Goal: Task Accomplishment & Management: Manage account settings

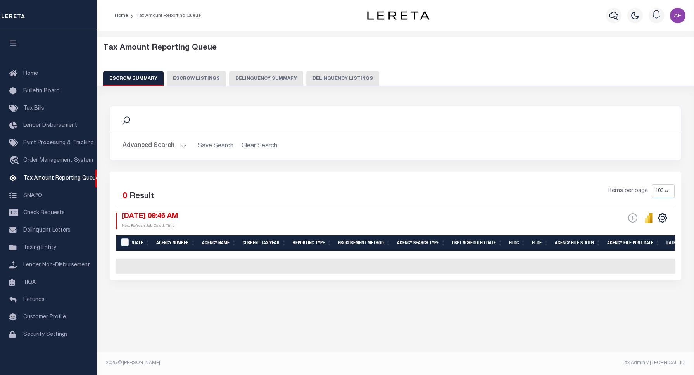
select select "100"
click at [348, 80] on button "Delinquency Listings" at bounding box center [342, 78] width 73 height 15
select select
select select "100"
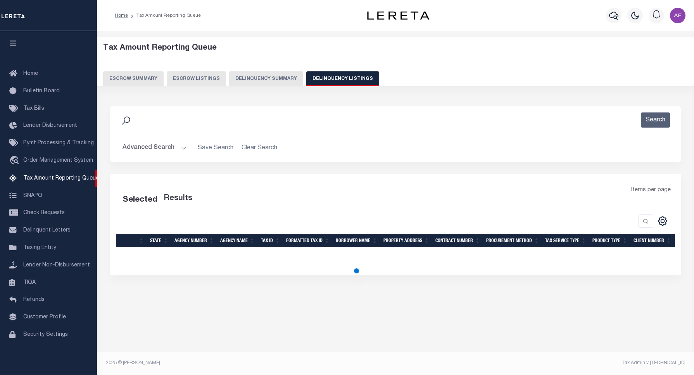
select select "100"
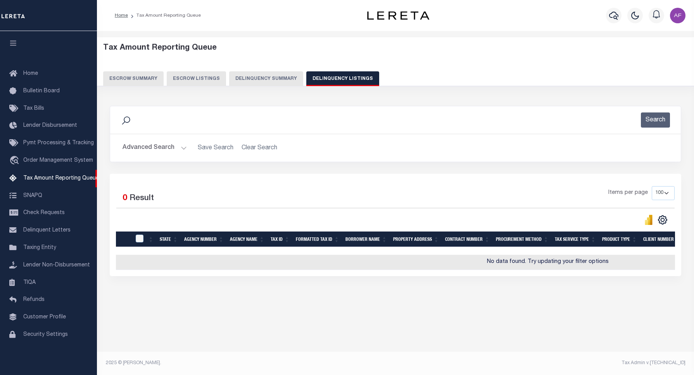
click at [145, 148] on button "Advanced Search" at bounding box center [155, 147] width 64 height 15
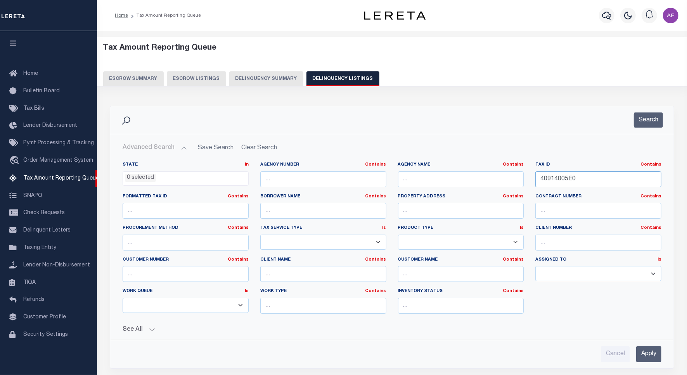
click at [563, 181] on input "40914005E0" at bounding box center [598, 179] width 126 height 16
paste input "[GEOGRAPHIC_DATA]"
drag, startPoint x: 597, startPoint y: 181, endPoint x: 484, endPoint y: 183, distance: 113.2
click at [474, 178] on div "State In In AK AL AR AZ CA CO CT DC DE FL GA GU HI IA ID IL IN KS KY LA MA MD M…" at bounding box center [392, 241] width 550 height 158
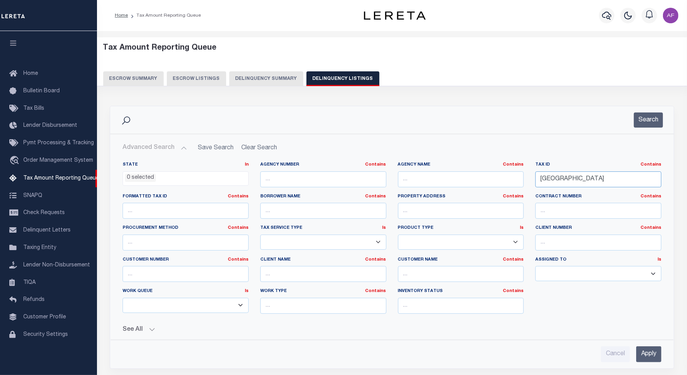
paste input "R33947"
type input "R33947"
click at [648, 118] on button "Search" at bounding box center [648, 119] width 29 height 15
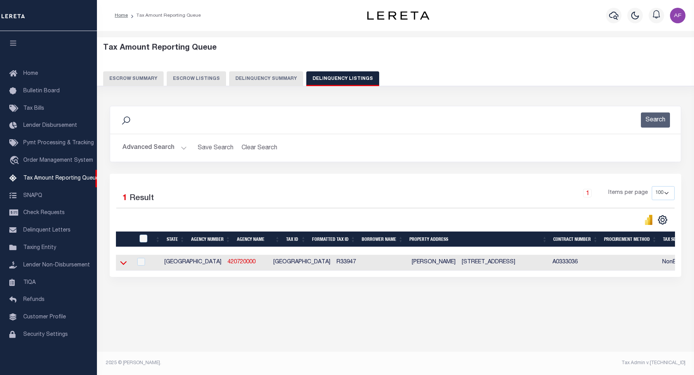
click at [120, 263] on icon at bounding box center [123, 263] width 7 height 8
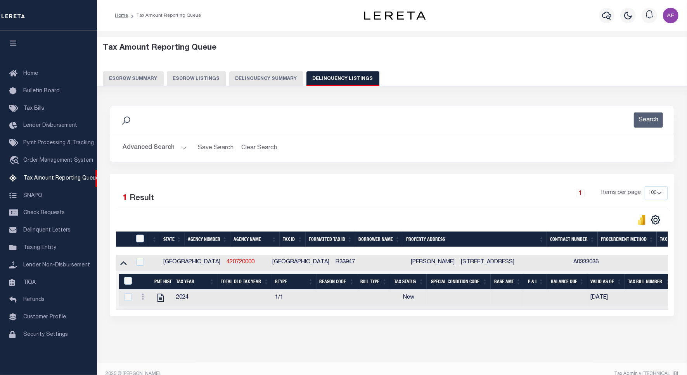
drag, startPoint x: 422, startPoint y: 263, endPoint x: 470, endPoint y: 263, distance: 47.7
click at [470, 263] on td "948 MEADOWLARK LN STEPHENVILLE TX 764011739" at bounding box center [514, 263] width 112 height 16
checkbox input "true"
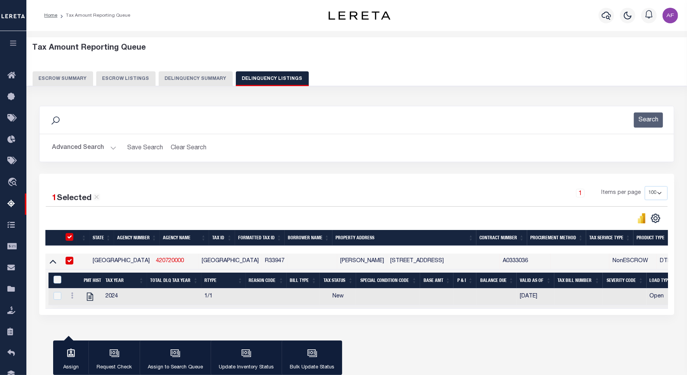
copy td "MEADOWLARK LN"
click at [92, 301] on icon "" at bounding box center [89, 296] width 6 height 8
checkbox input "true"
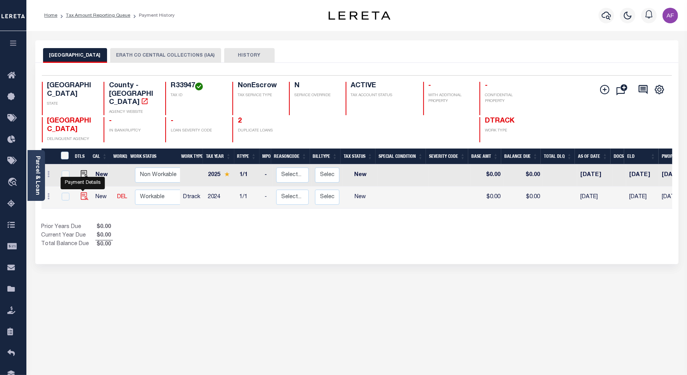
click at [81, 192] on img "" at bounding box center [85, 196] width 8 height 8
checkbox input "true"
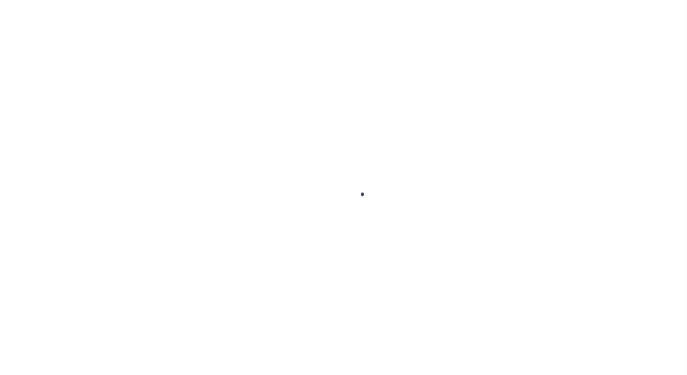
checkbox input "false"
type input "[DATE]"
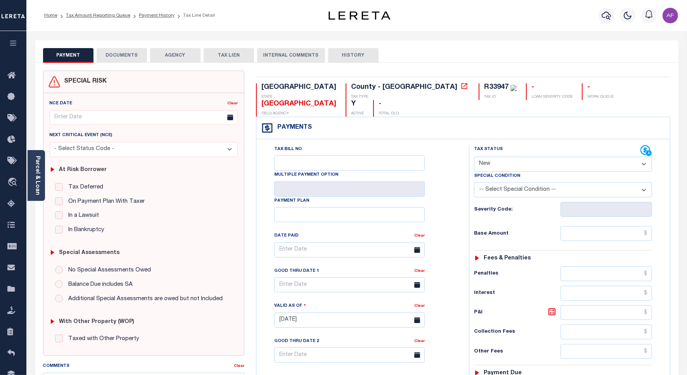
click at [493, 157] on select "- Select Status Code - Open Due/Unpaid Paid Incomplete No Tax Due Internal Refu…" at bounding box center [563, 164] width 178 height 15
select select "PYD"
click at [474, 157] on select "- Select Status Code - Open Due/Unpaid Paid Incomplete No Tax Due Internal Refu…" at bounding box center [563, 164] width 178 height 15
type input "10/03/2025"
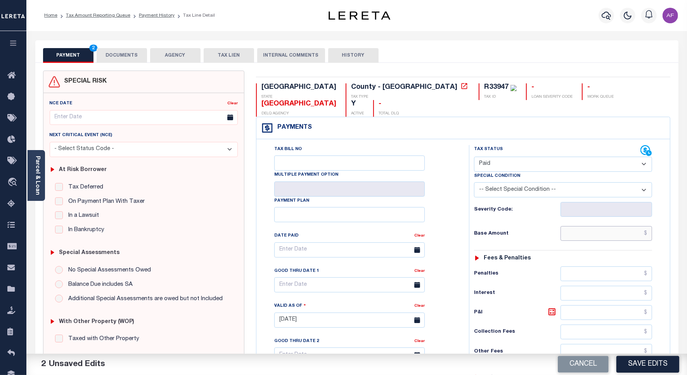
click at [629, 226] on input "text" at bounding box center [606, 233] width 92 height 15
paste input "1,409.12"
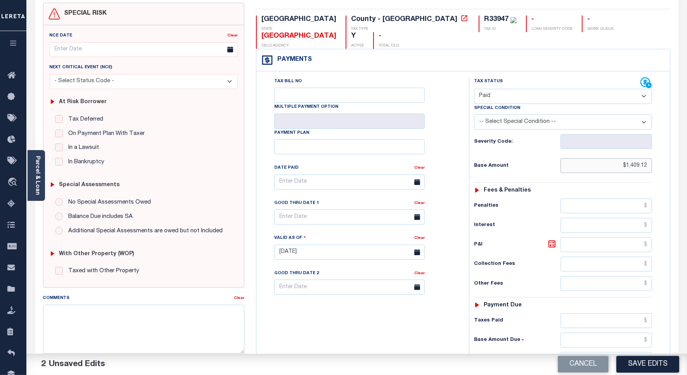
scroll to position [200, 0]
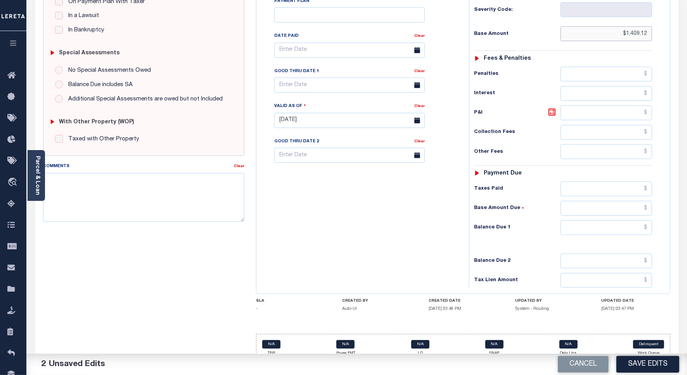
type input "$1,409.12"
click at [621, 220] on input "text" at bounding box center [606, 227] width 92 height 15
type input "$0.00"
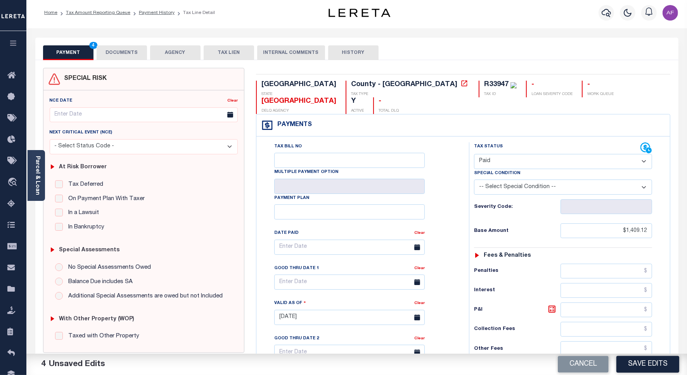
scroll to position [0, 0]
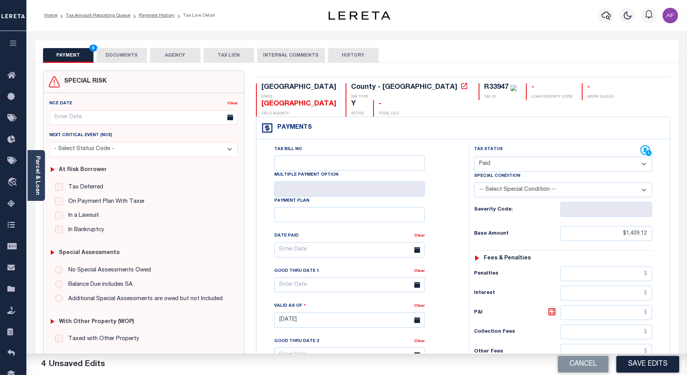
click at [122, 57] on button "DOCUMENTS" at bounding box center [122, 55] width 50 height 15
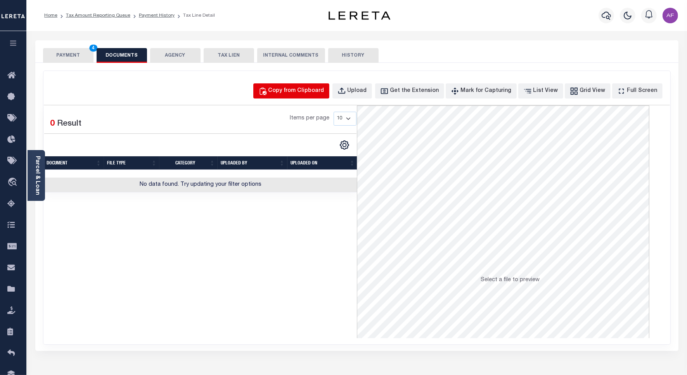
click at [295, 88] on div "Copy from Clipboard" at bounding box center [296, 91] width 56 height 9
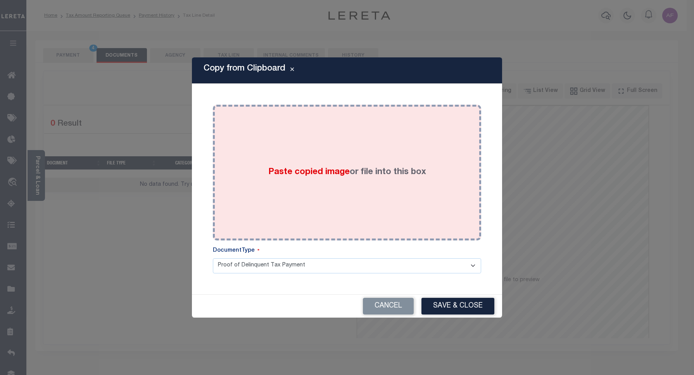
click at [288, 130] on div "Paste copied image or file into this box" at bounding box center [347, 173] width 257 height 124
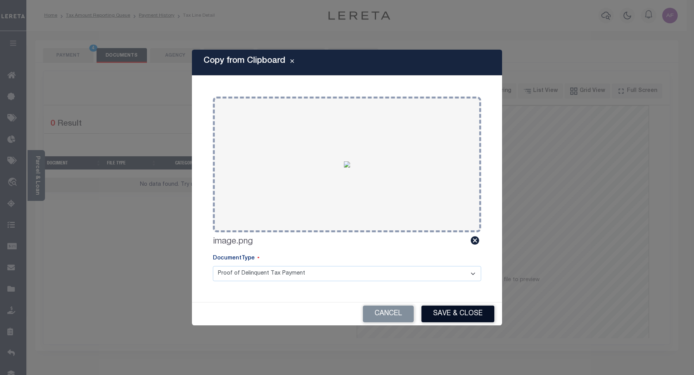
click at [449, 306] on button "Save & Close" at bounding box center [458, 314] width 73 height 17
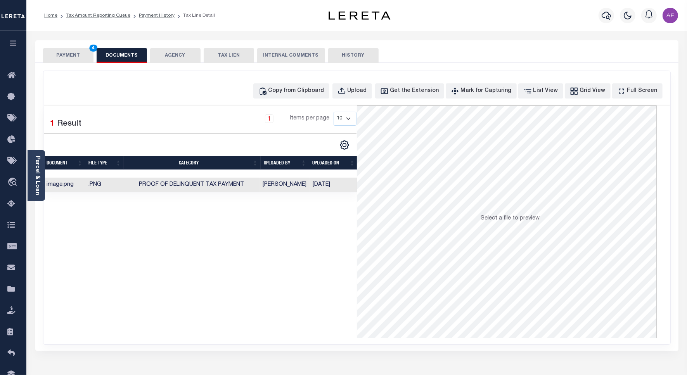
click at [72, 57] on button "PAYMENT 4" at bounding box center [68, 55] width 50 height 15
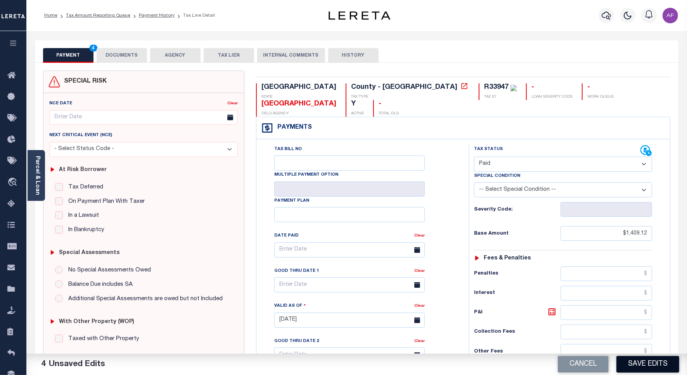
click at [627, 365] on button "Save Edits" at bounding box center [647, 364] width 63 height 17
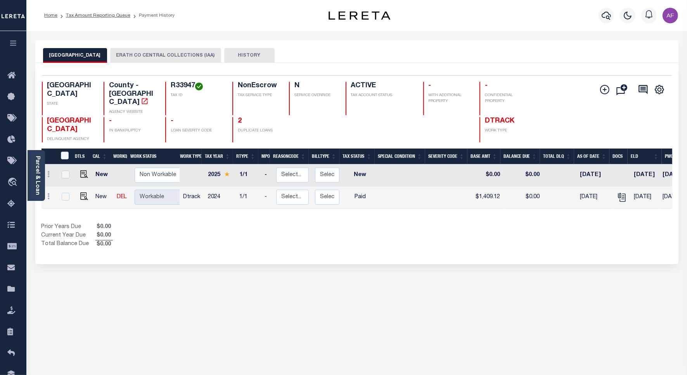
click at [239, 54] on button "HISTORY" at bounding box center [249, 55] width 50 height 15
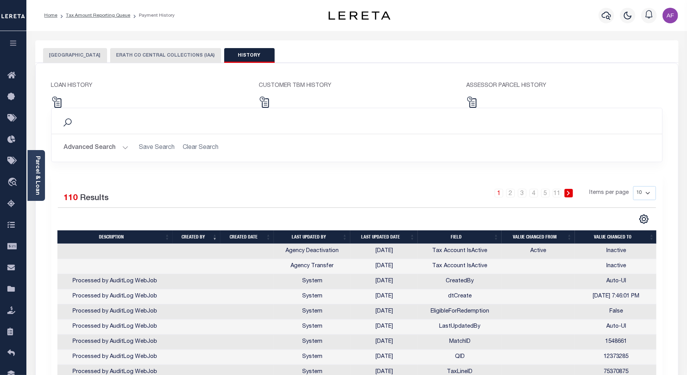
click at [71, 55] on button "[GEOGRAPHIC_DATA]" at bounding box center [75, 55] width 64 height 15
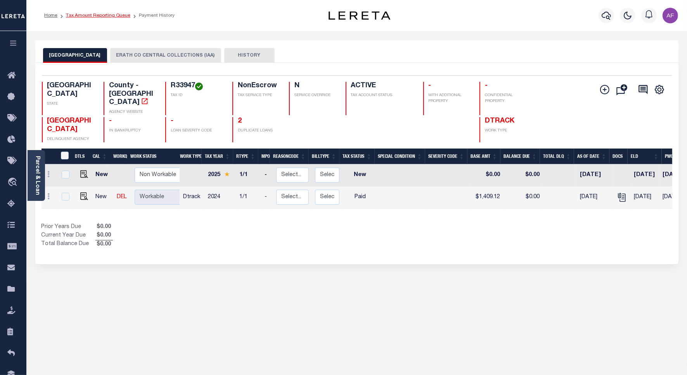
click at [82, 17] on link "Tax Amount Reporting Queue" at bounding box center [98, 15] width 64 height 5
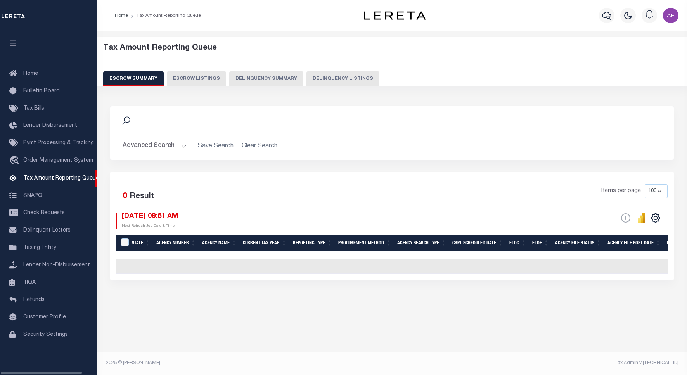
select select "100"
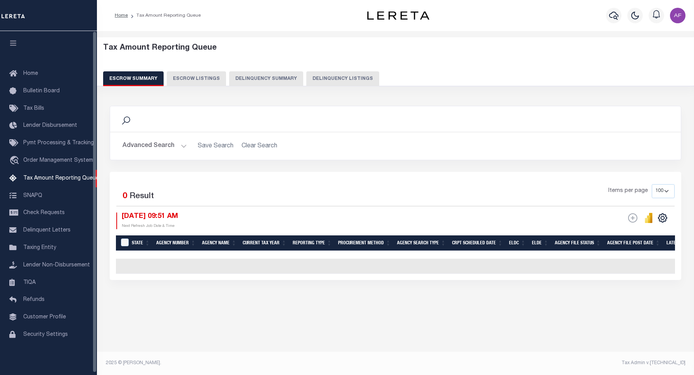
click at [326, 78] on button "Delinquency Listings" at bounding box center [342, 78] width 73 height 15
select select "100"
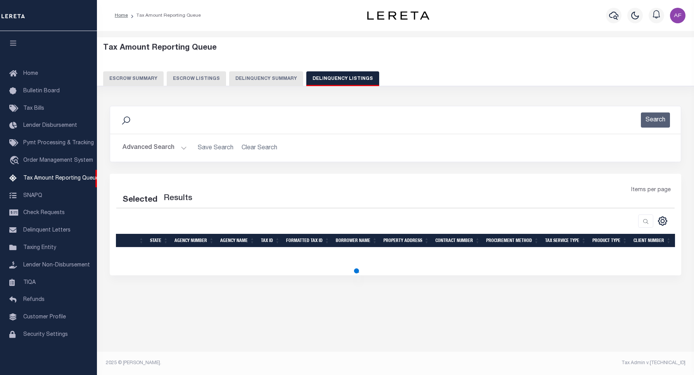
select select "100"
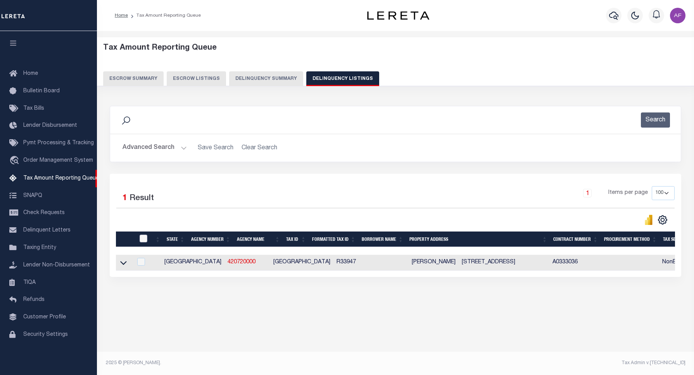
click at [145, 239] on input "checkbox" at bounding box center [144, 239] width 8 height 8
checkbox input "true"
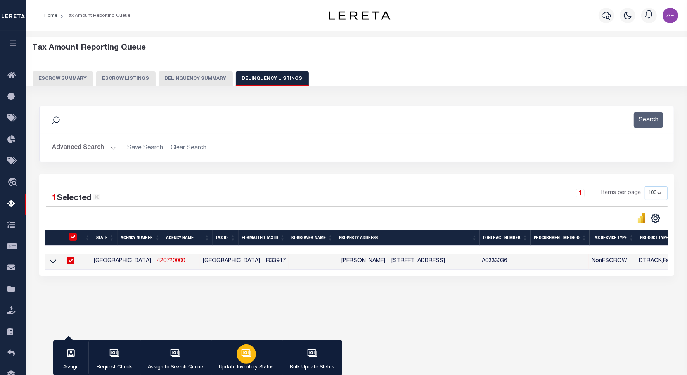
click at [245, 361] on div "button" at bounding box center [246, 353] width 19 height 19
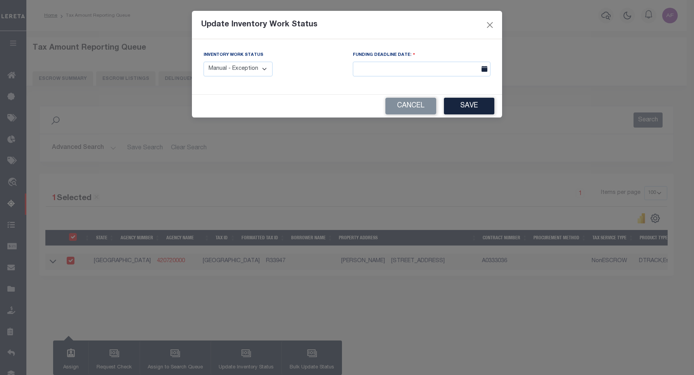
click at [258, 69] on select "Manual - Exception Pended - Awaiting Search Late Add Exception Completed" at bounding box center [238, 69] width 69 height 15
select select "4"
click at [204, 62] on select "Manual - Exception Pended - Awaiting Search Late Add Exception Completed" at bounding box center [238, 69] width 69 height 15
click at [471, 100] on button "Save" at bounding box center [469, 106] width 50 height 17
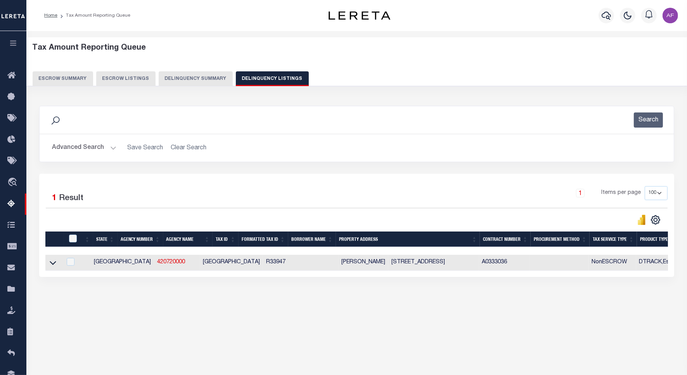
click at [62, 147] on button "Advanced Search" at bounding box center [84, 147] width 64 height 15
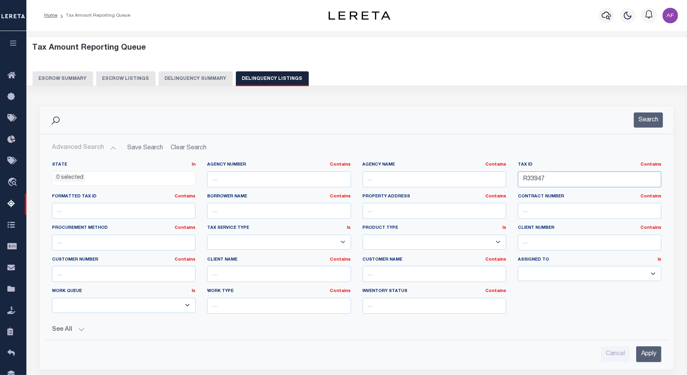
click at [532, 177] on input "R33947" at bounding box center [589, 179] width 143 height 16
paste input "60"
type input "R33960"
click at [641, 125] on button "Search" at bounding box center [648, 119] width 29 height 15
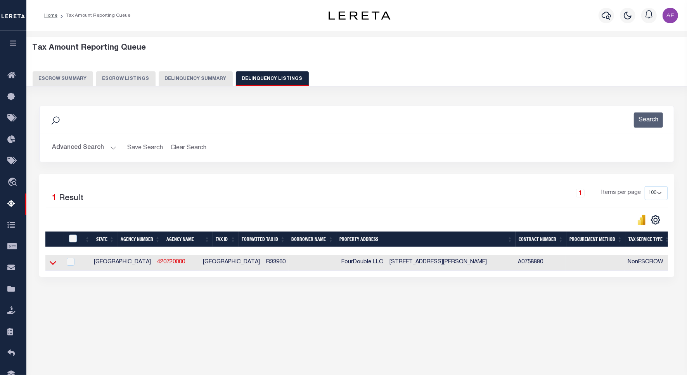
click at [52, 267] on icon at bounding box center [53, 263] width 7 height 8
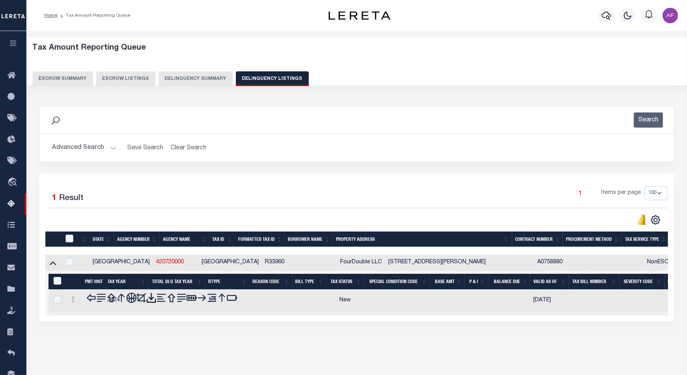
scroll to position [36, 0]
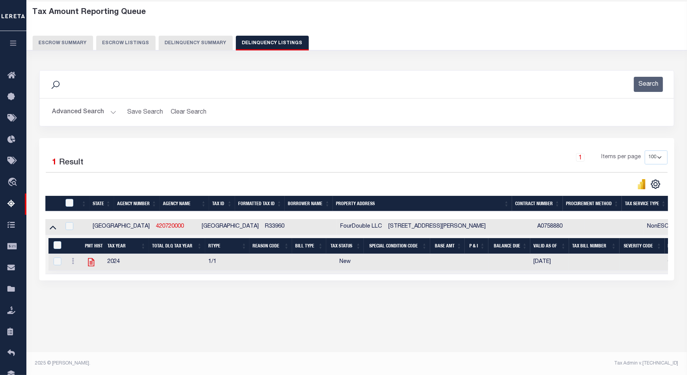
click at [90, 267] on icon at bounding box center [91, 262] width 10 height 10
checkbox input "true"
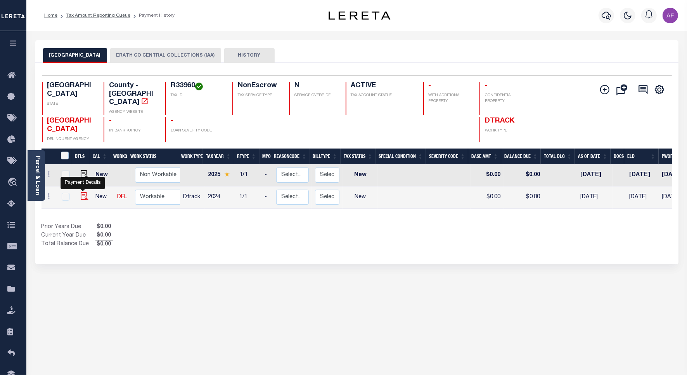
click at [81, 192] on img "" at bounding box center [85, 196] width 8 height 8
checkbox input "true"
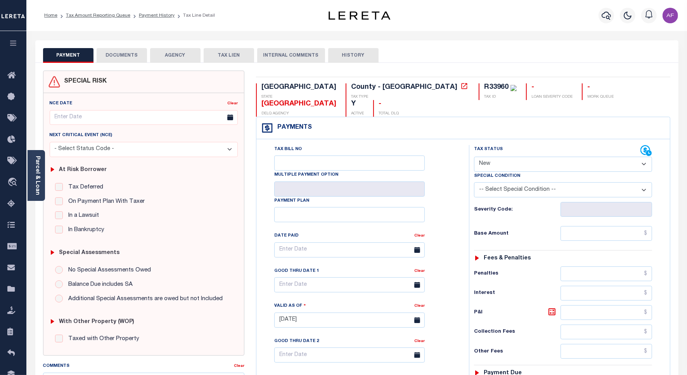
click at [538, 157] on select "- Select Status Code - Open Due/Unpaid Paid Incomplete No Tax Due Internal Refu…" at bounding box center [563, 164] width 178 height 15
select select "PYD"
click at [474, 157] on select "- Select Status Code - Open Due/Unpaid Paid Incomplete No Tax Due Internal Refu…" at bounding box center [563, 164] width 178 height 15
type input "[DATE]"
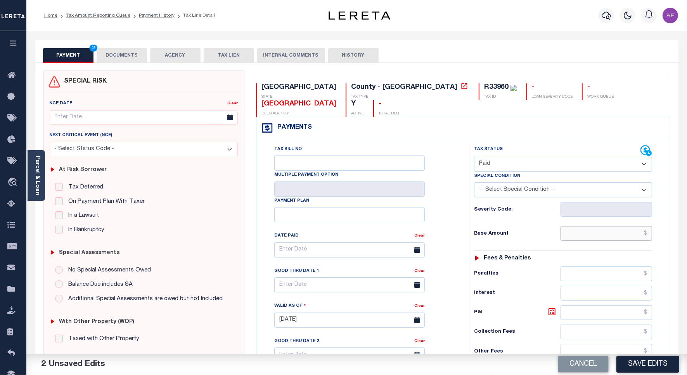
click at [645, 226] on input "text" at bounding box center [606, 233] width 92 height 15
paste input "4,363.17"
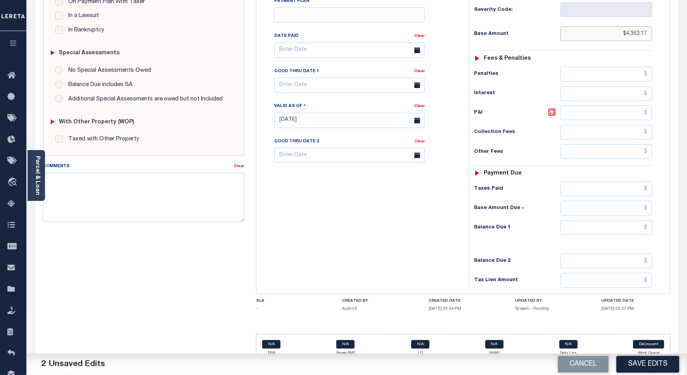
type input "$4,363.17"
click at [625, 181] on input "text" at bounding box center [606, 188] width 92 height 15
paste input "4,363.17"
type input "$4,363.17"
click at [627, 206] on div "Tax Status Status - Select Status Code -" at bounding box center [565, 116] width 193 height 342
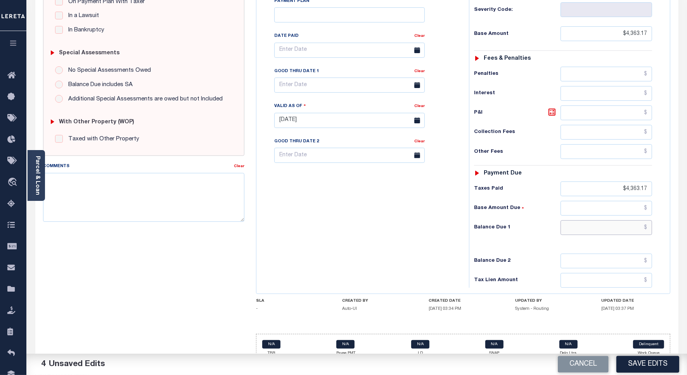
click at [636, 220] on input "text" at bounding box center [606, 227] width 92 height 15
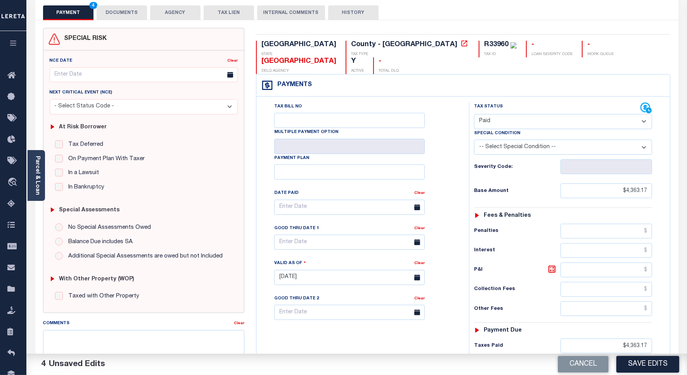
scroll to position [0, 0]
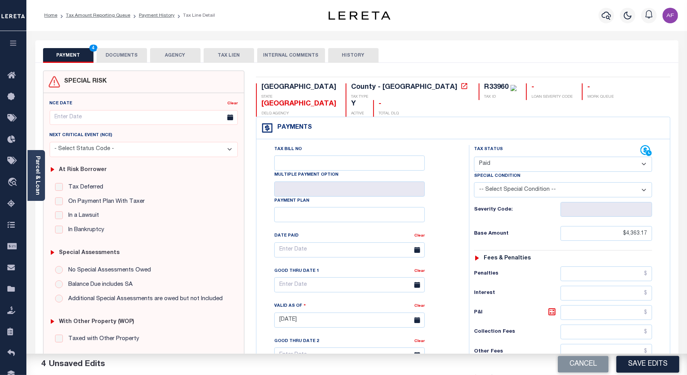
type input "$0.00"
click at [122, 61] on button "DOCUMENTS" at bounding box center [122, 55] width 50 height 15
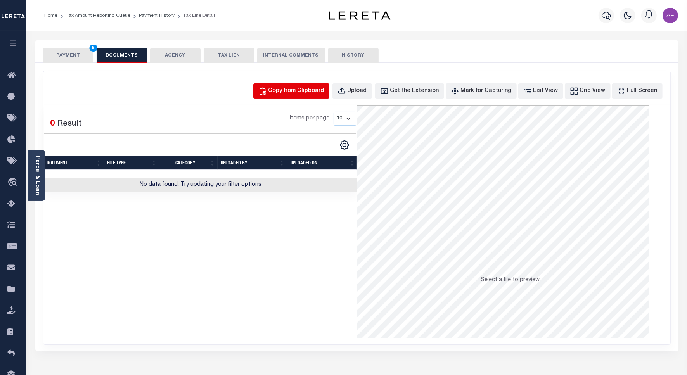
click at [324, 88] on div "Copy from Clipboard" at bounding box center [296, 91] width 56 height 9
select select "POP"
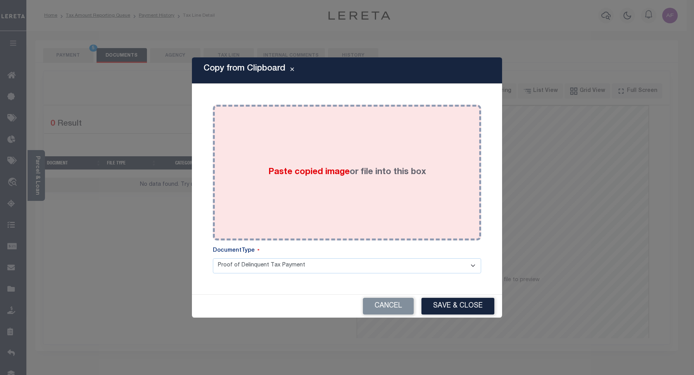
click at [381, 143] on div "Paste copied image or file into this box" at bounding box center [347, 173] width 257 height 124
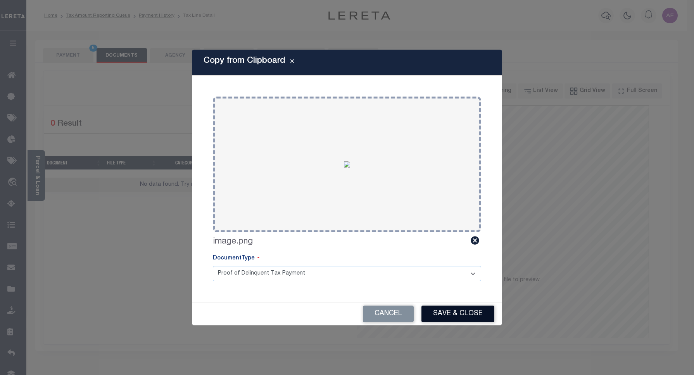
click at [462, 306] on div "Cancel Save & Close" at bounding box center [347, 313] width 310 height 23
click at [457, 311] on button "Save & Close" at bounding box center [458, 314] width 73 height 17
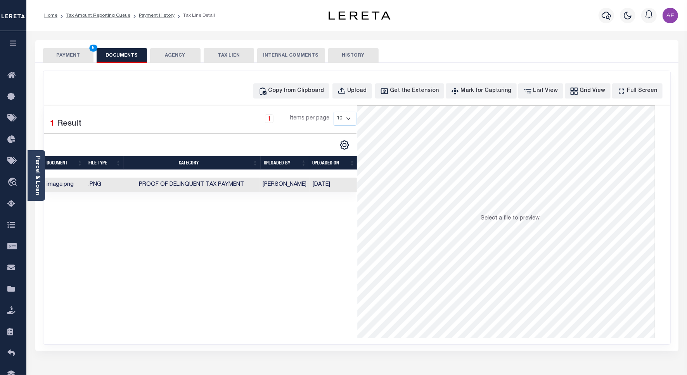
click at [65, 57] on button "PAYMENT 5" at bounding box center [68, 55] width 50 height 15
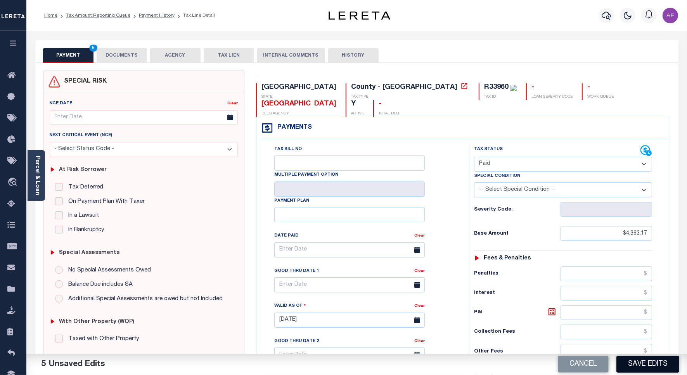
click at [644, 370] on button "Save Edits" at bounding box center [647, 364] width 63 height 17
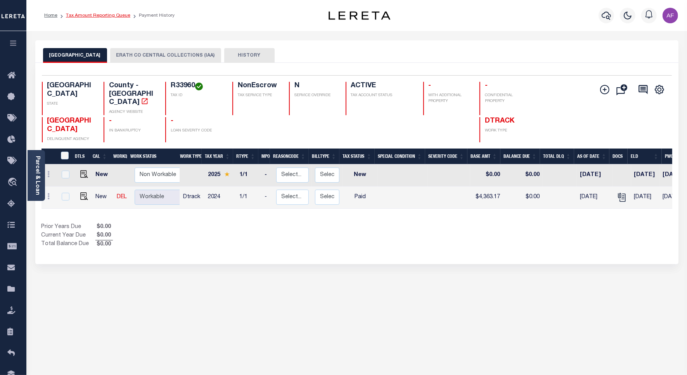
click at [100, 17] on link "Tax Amount Reporting Queue" at bounding box center [98, 15] width 64 height 5
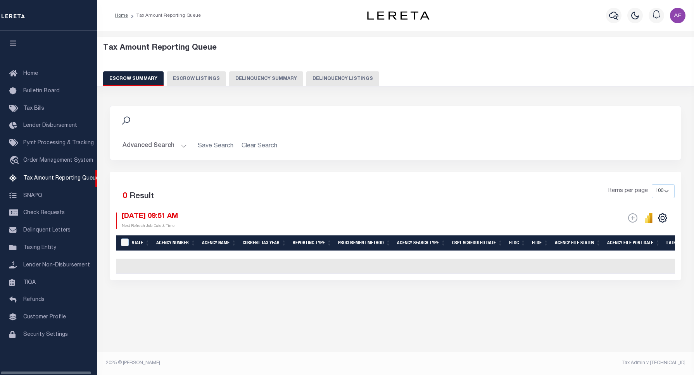
click at [274, 81] on button "Delinquency Summary" at bounding box center [266, 78] width 74 height 15
click at [342, 74] on button "Delinquency Listings" at bounding box center [342, 78] width 73 height 15
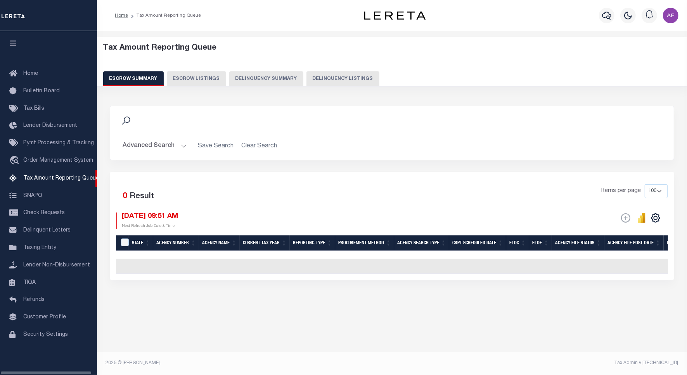
select select "100"
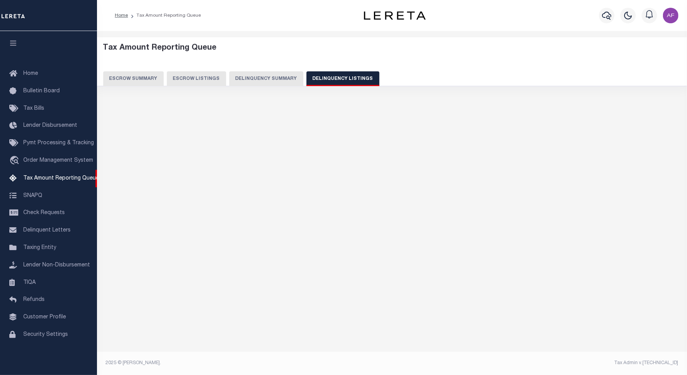
select select "100"
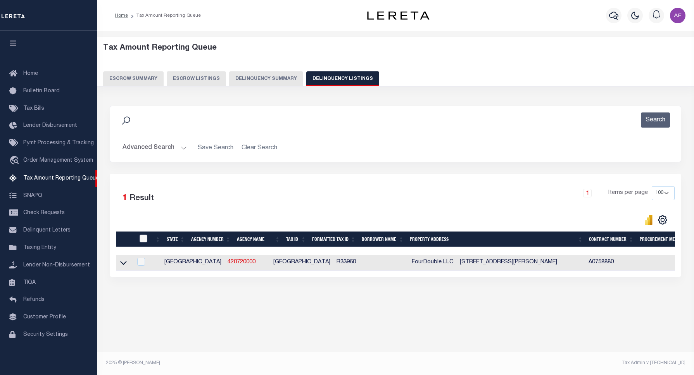
click at [143, 241] on input "checkbox" at bounding box center [144, 239] width 8 height 8
checkbox input "true"
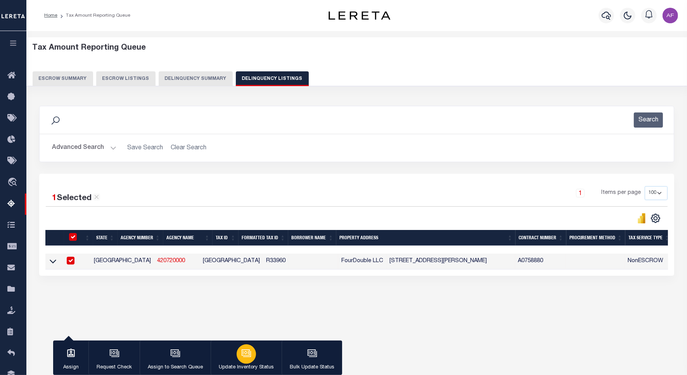
click at [245, 359] on div "button" at bounding box center [246, 353] width 19 height 19
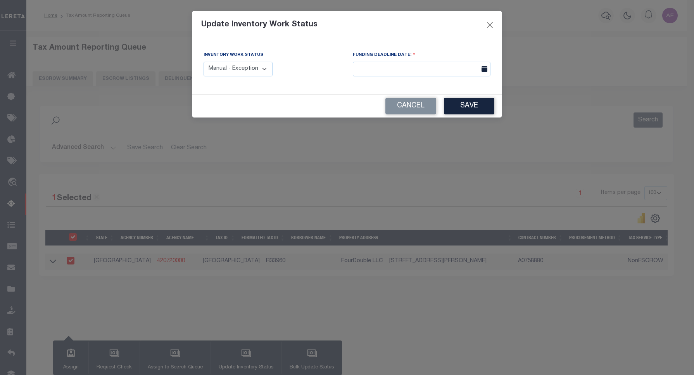
click at [214, 73] on select "Manual - Exception Pended - Awaiting Search Late Add Exception Completed" at bounding box center [238, 69] width 69 height 15
select select "4"
click at [204, 62] on select "Manual - Exception Pended - Awaiting Search Late Add Exception Completed" at bounding box center [238, 69] width 69 height 15
click at [469, 111] on button "Save" at bounding box center [469, 106] width 50 height 17
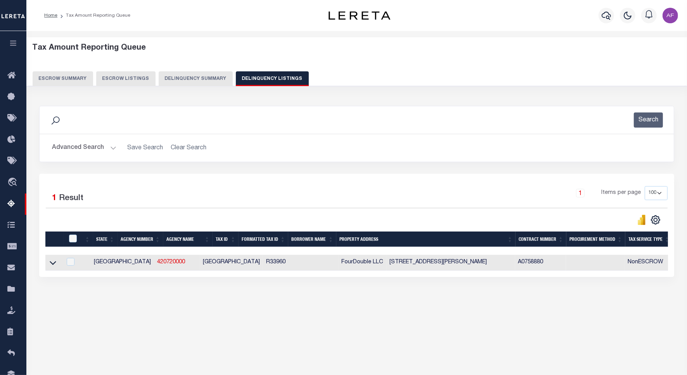
click at [71, 148] on button "Advanced Search" at bounding box center [84, 147] width 64 height 15
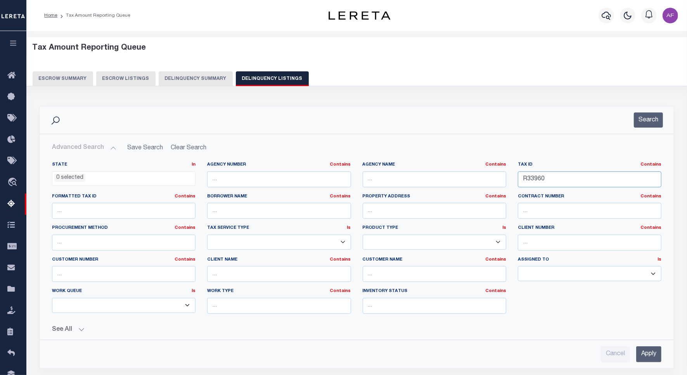
click at [536, 181] on input "R33960" at bounding box center [589, 179] width 143 height 16
paste input "4021"
type input "R34021"
click at [652, 117] on button "Search" at bounding box center [648, 119] width 29 height 15
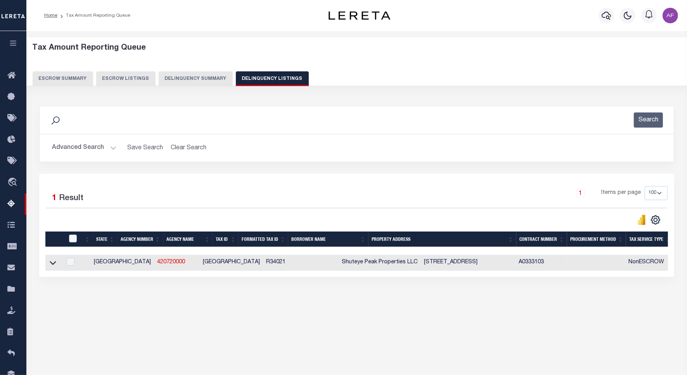
drag, startPoint x: 52, startPoint y: 266, endPoint x: 92, endPoint y: 173, distance: 100.3
click at [52, 266] on icon at bounding box center [53, 263] width 7 height 8
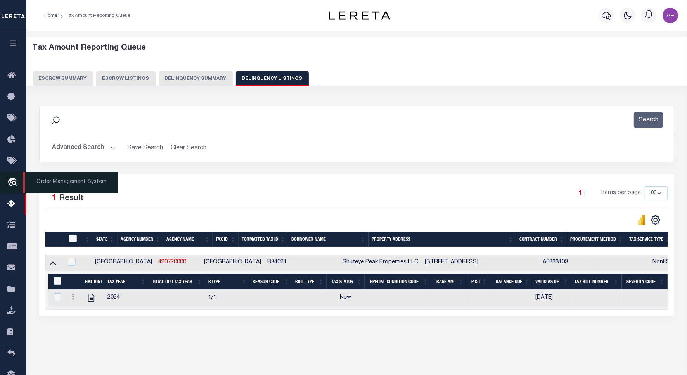
scroll to position [36, 0]
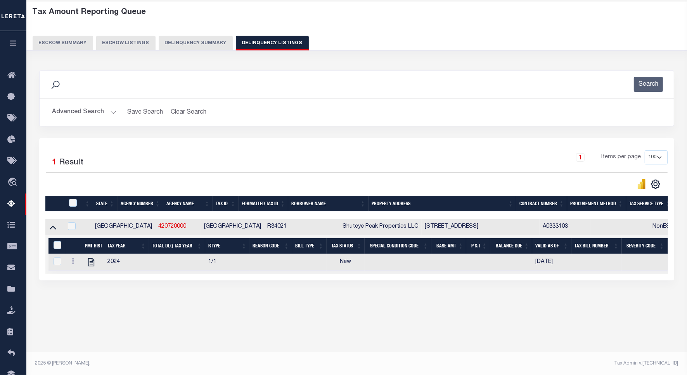
click at [92, 259] on td at bounding box center [93, 262] width 22 height 17
checkbox input "true"
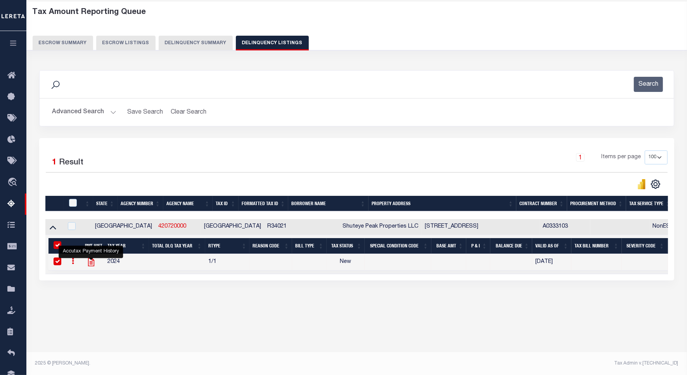
click at [90, 264] on icon "" at bounding box center [91, 262] width 10 height 10
checkbox input "false"
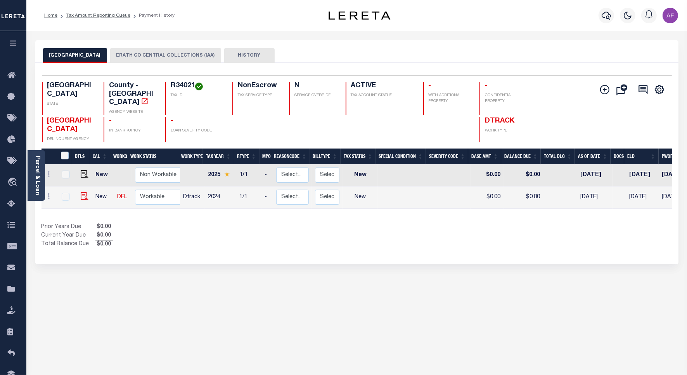
click at [82, 192] on img at bounding box center [85, 196] width 8 height 8
checkbox input "true"
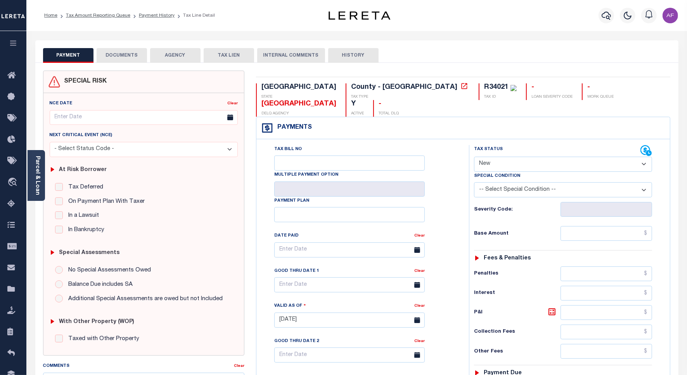
click at [503, 157] on select "- Select Status Code - Open Due/Unpaid Paid Incomplete No Tax Due Internal Refu…" at bounding box center [563, 164] width 178 height 15
select select "PYD"
click at [474, 157] on select "- Select Status Code - Open Due/Unpaid Paid Incomplete No Tax Due Internal Refu…" at bounding box center [563, 164] width 178 height 15
type input "[DATE]"
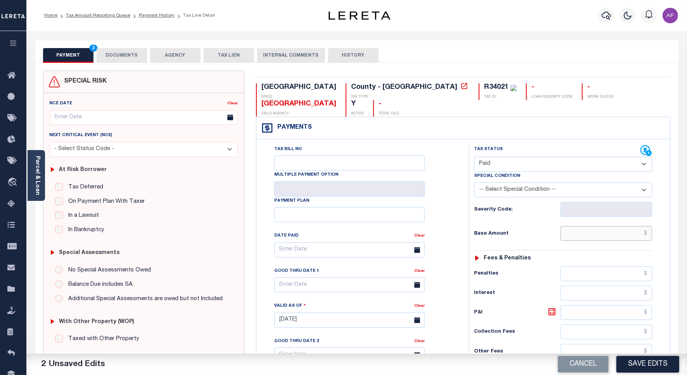
click at [610, 226] on input "text" at bounding box center [606, 233] width 92 height 15
paste input "4,454.23"
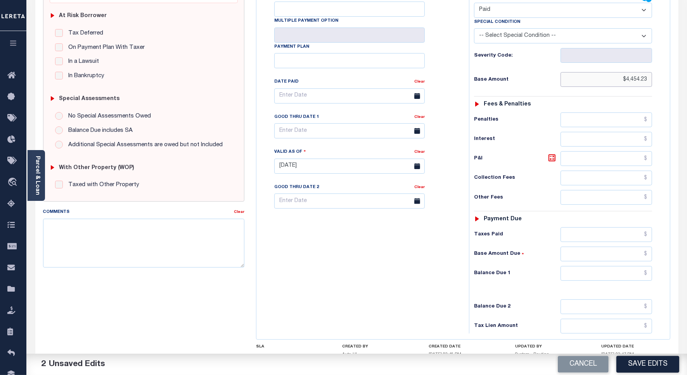
scroll to position [200, 0]
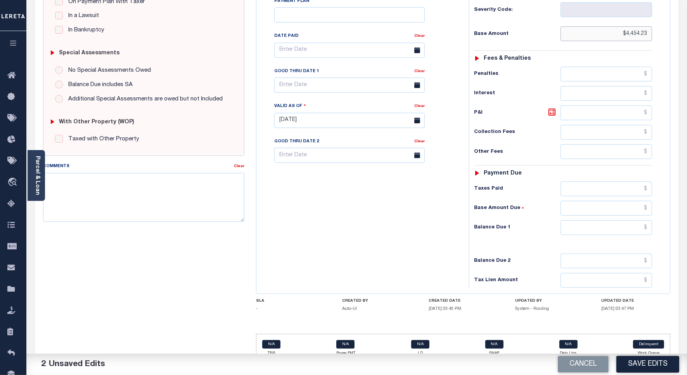
type input "$4,454.23"
click at [634, 220] on input "text" at bounding box center [606, 227] width 92 height 15
type input "$0.00"
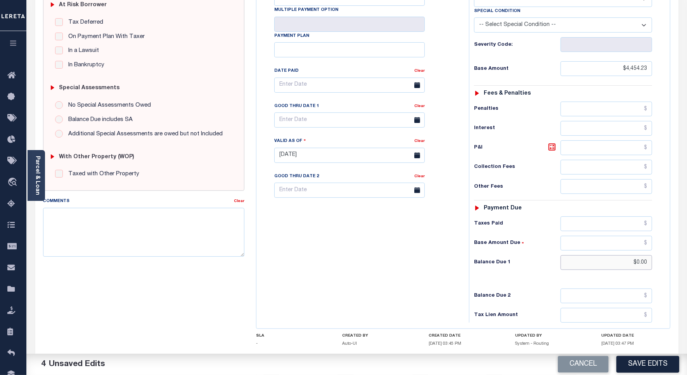
scroll to position [0, 0]
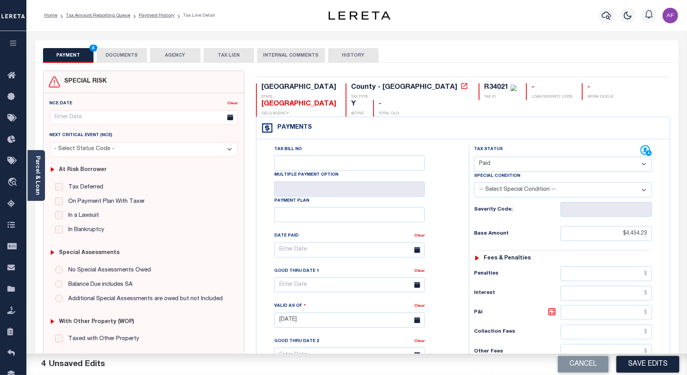
click at [118, 51] on button "DOCUMENTS" at bounding box center [122, 55] width 50 height 15
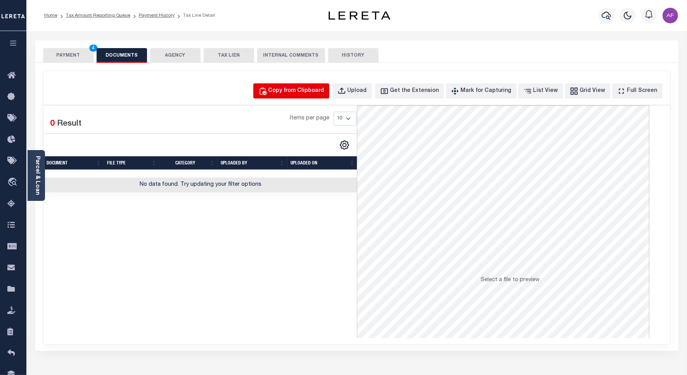
click at [324, 94] on div "Copy from Clipboard" at bounding box center [296, 91] width 56 height 9
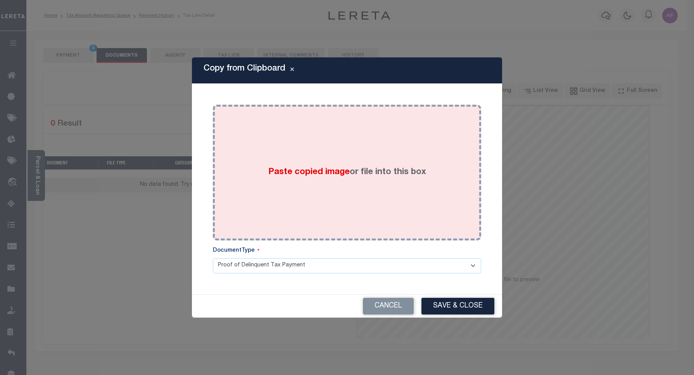
click at [377, 156] on div "Paste copied image or file into this box" at bounding box center [347, 173] width 257 height 124
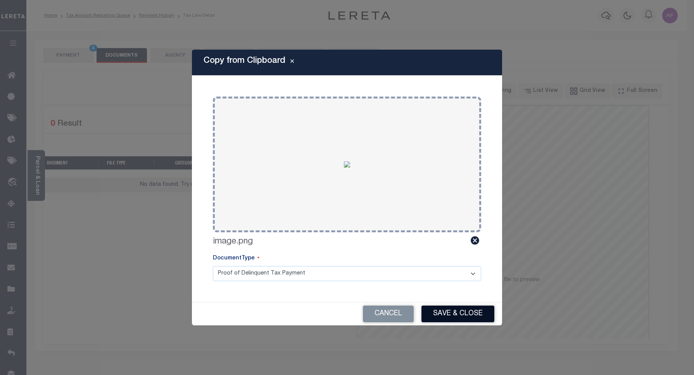
click at [468, 316] on button "Save & Close" at bounding box center [458, 314] width 73 height 17
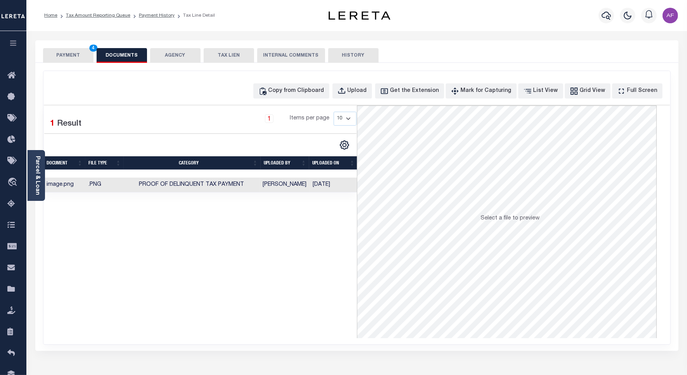
click at [67, 53] on button "PAYMENT 4" at bounding box center [68, 55] width 50 height 15
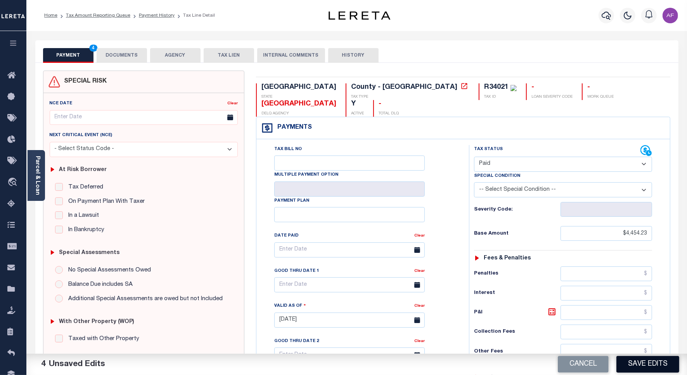
click at [641, 360] on button "Save Edits" at bounding box center [647, 364] width 63 height 17
checkbox input "false"
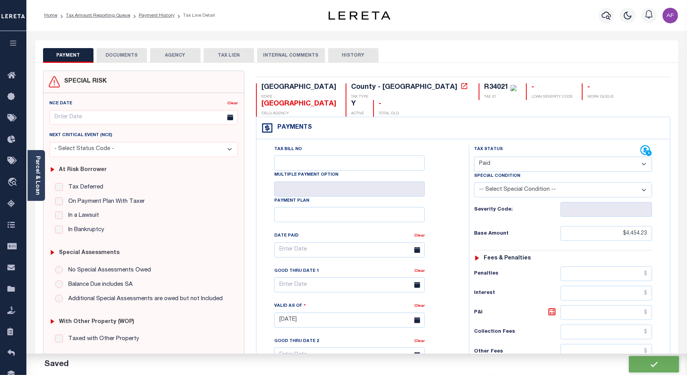
type input "$4,454.23"
type input "$0"
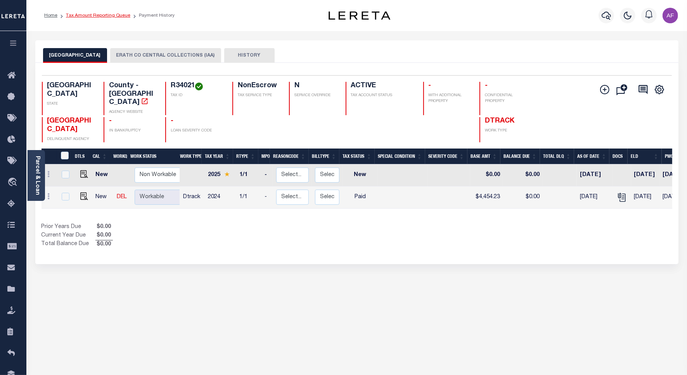
click at [100, 14] on link "Tax Amount Reporting Queue" at bounding box center [98, 15] width 64 height 5
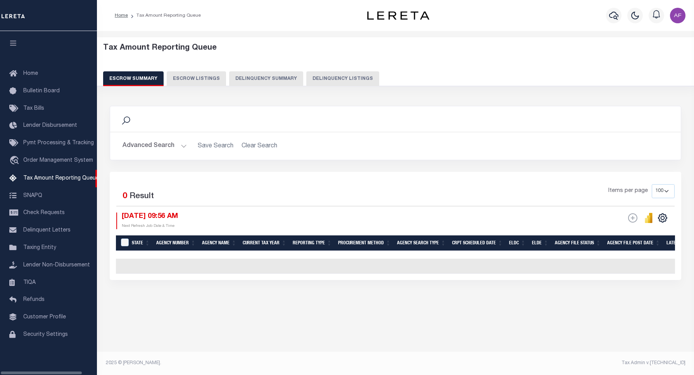
select select "100"
click at [330, 76] on button "Delinquency Listings" at bounding box center [342, 78] width 73 height 15
select select "100"
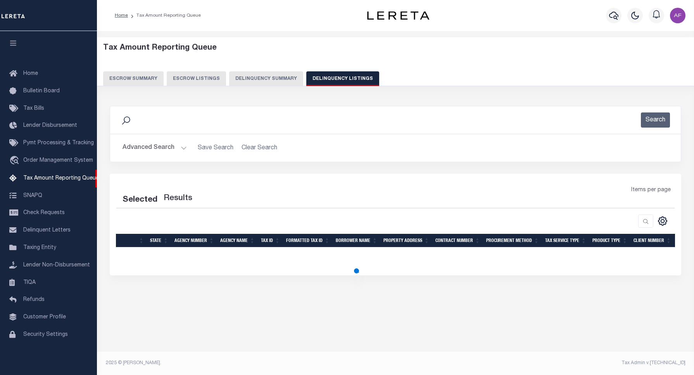
select select "100"
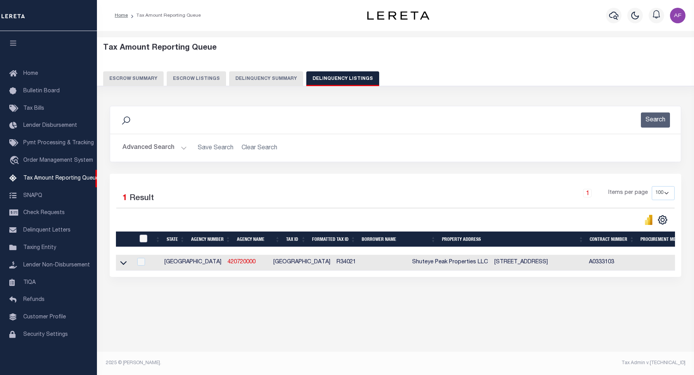
click at [144, 240] on input "checkbox" at bounding box center [144, 239] width 8 height 8
checkbox input "true"
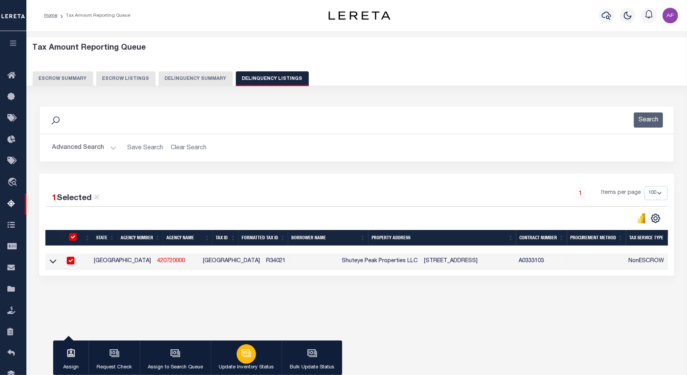
click at [257, 349] on button "Update Inventory Status" at bounding box center [246, 357] width 71 height 35
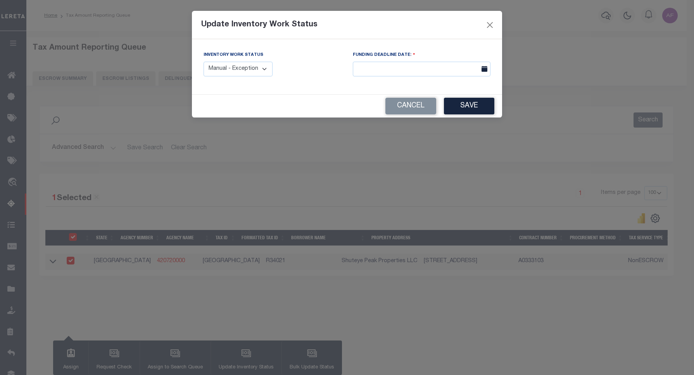
click at [257, 71] on select "Manual - Exception Pended - Awaiting Search Late Add Exception Completed" at bounding box center [238, 69] width 69 height 15
select select "4"
click at [204, 62] on select "Manual - Exception Pended - Awaiting Search Late Add Exception Completed" at bounding box center [238, 69] width 69 height 15
click at [471, 113] on button "Save" at bounding box center [469, 106] width 50 height 17
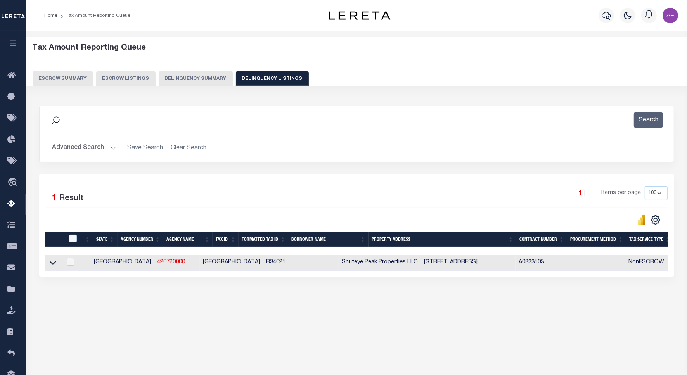
click at [76, 146] on button "Advanced Search" at bounding box center [84, 147] width 64 height 15
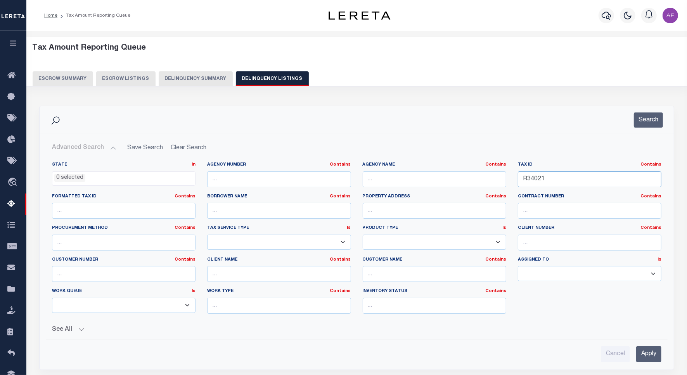
click at [532, 178] on input "R34021" at bounding box center [589, 179] width 143 height 16
paste input "88"
type input "R34088"
click at [642, 121] on button "Search" at bounding box center [648, 119] width 29 height 15
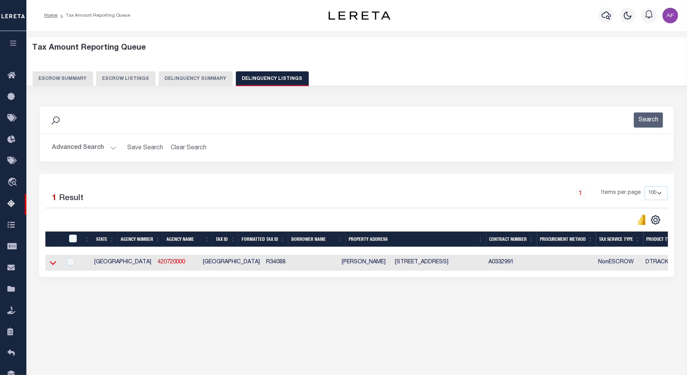
click at [51, 262] on icon at bounding box center [53, 263] width 7 height 8
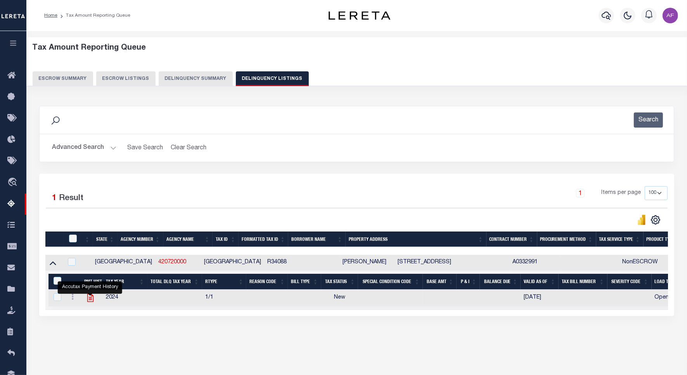
click at [90, 299] on icon "" at bounding box center [90, 298] width 10 height 10
checkbox input "true"
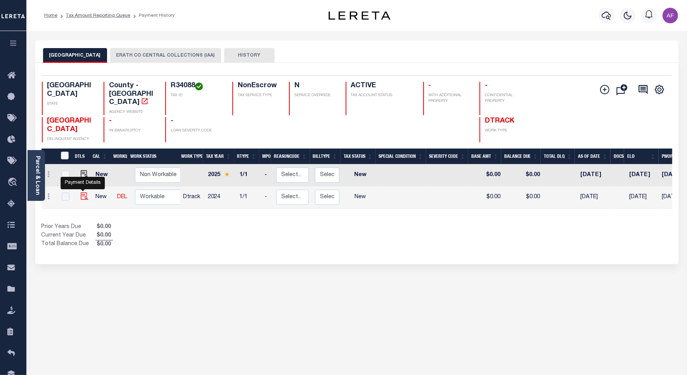
click at [85, 192] on img "" at bounding box center [85, 196] width 8 height 8
checkbox input "true"
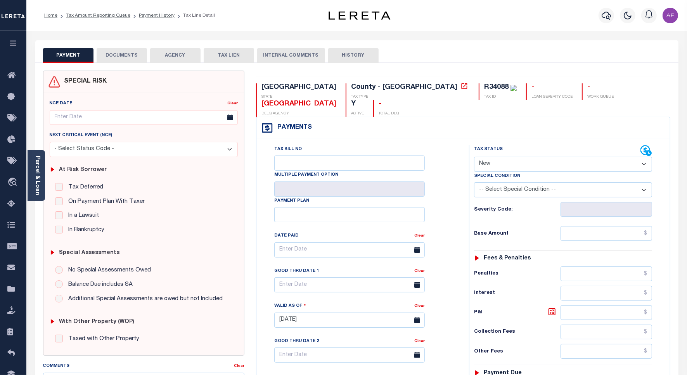
click at [502, 157] on select "- Select Status Code - Open Due/Unpaid Paid Incomplete No Tax Due Internal Refu…" at bounding box center [563, 164] width 178 height 15
select select "PYD"
click at [474, 157] on select "- Select Status Code - Open Due/Unpaid Paid Incomplete No Tax Due Internal Refu…" at bounding box center [563, 164] width 178 height 15
type input "[DATE]"
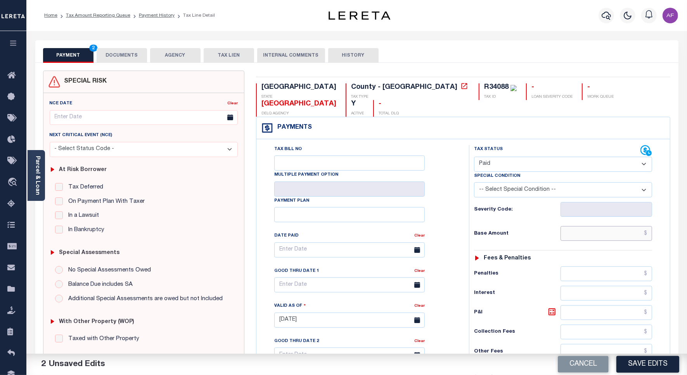
click at [637, 226] on input "text" at bounding box center [606, 233] width 92 height 15
paste input "4,642.50"
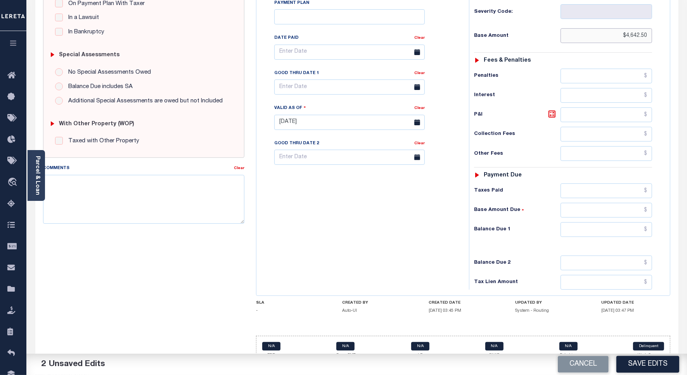
scroll to position [200, 0]
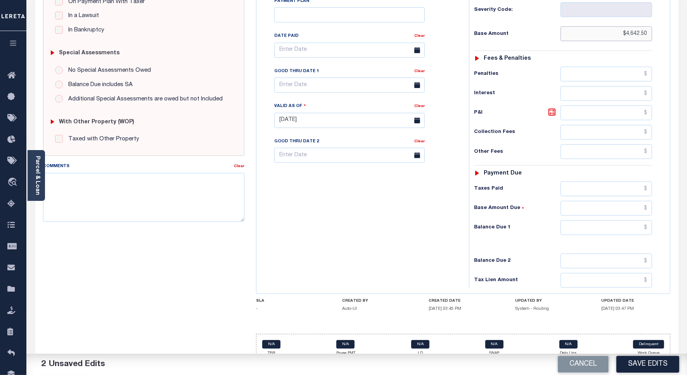
type input "$4,642.50"
click at [623, 181] on input "text" at bounding box center [606, 188] width 92 height 15
paste input "4,642.50"
type input "$4,642.50"
click at [626, 220] on input "text" at bounding box center [606, 227] width 92 height 15
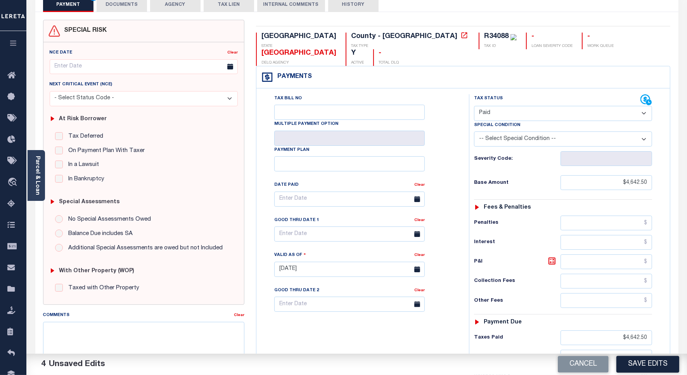
scroll to position [0, 0]
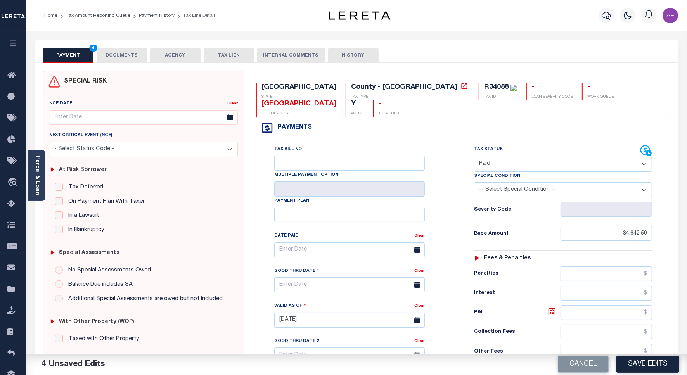
type input "$0.00"
click at [121, 59] on button "DOCUMENTS" at bounding box center [122, 55] width 50 height 15
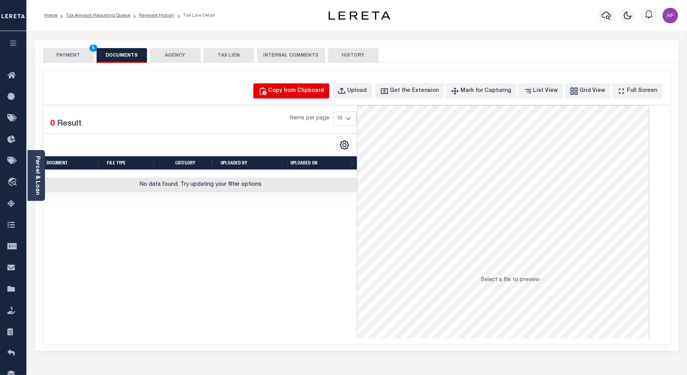
click at [324, 91] on div "Copy from Clipboard" at bounding box center [296, 91] width 56 height 9
select select "POP"
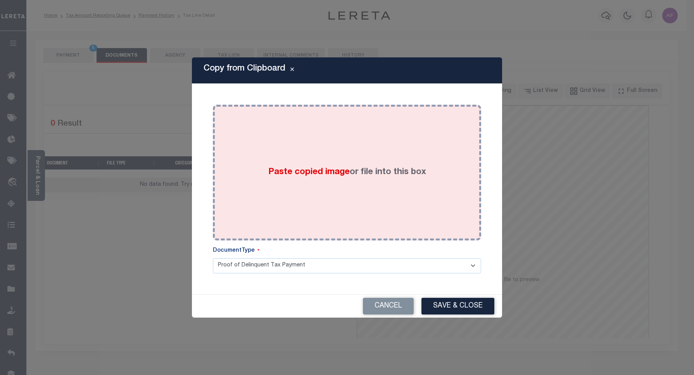
click at [345, 147] on div "Paste copied image or file into this box" at bounding box center [347, 173] width 257 height 124
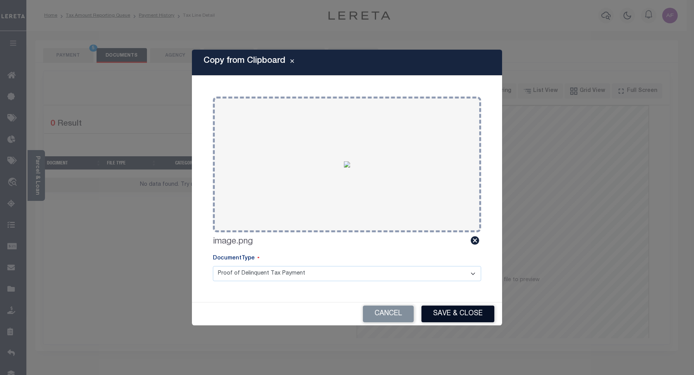
click at [456, 319] on button "Save & Close" at bounding box center [458, 314] width 73 height 17
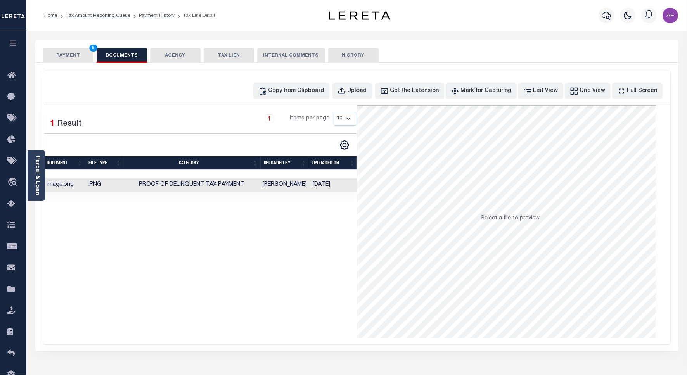
click at [58, 57] on button "PAYMENT 5" at bounding box center [68, 55] width 50 height 15
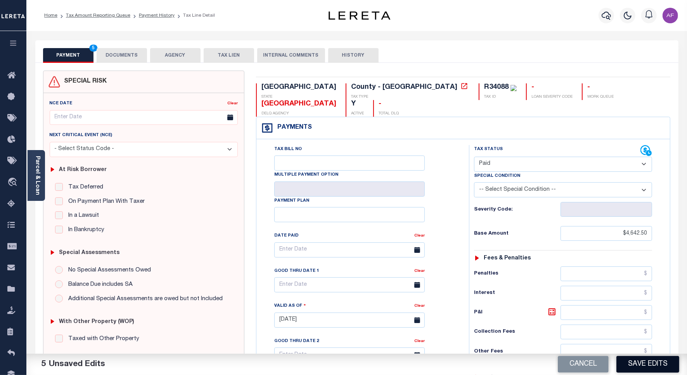
click at [627, 360] on button "Save Edits" at bounding box center [647, 364] width 63 height 17
checkbox input "false"
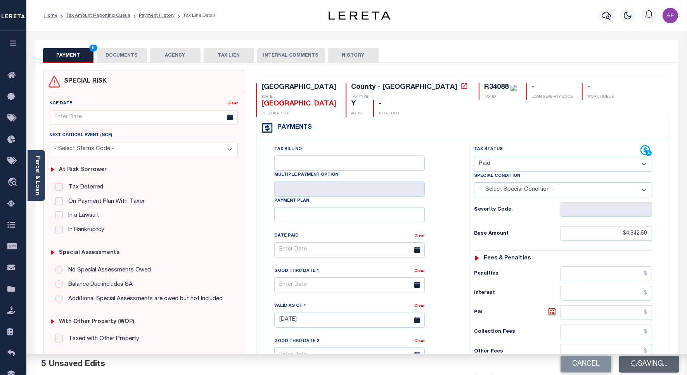
type input "$4,642.5"
type input "$0"
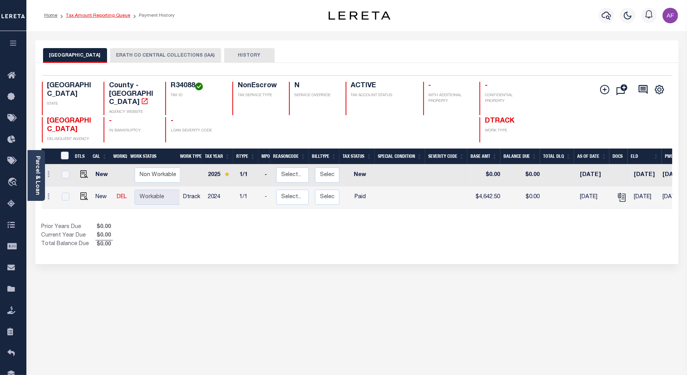
click at [113, 16] on link "Tax Amount Reporting Queue" at bounding box center [98, 15] width 64 height 5
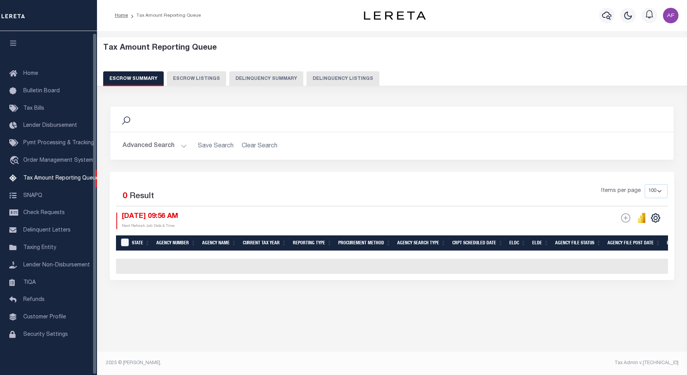
select select "100"
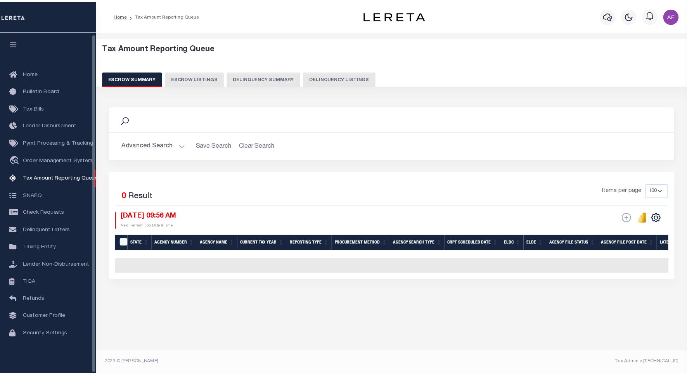
scroll to position [2, 0]
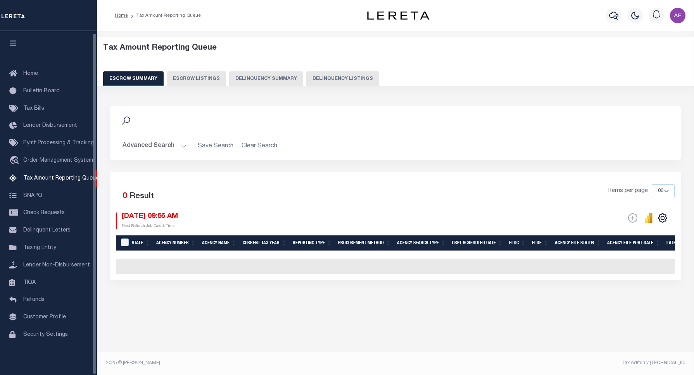
drag, startPoint x: 335, startPoint y: 78, endPoint x: 331, endPoint y: 79, distance: 4.8
click at [336, 78] on button "Delinquency Listings" at bounding box center [342, 78] width 73 height 15
select select "100"
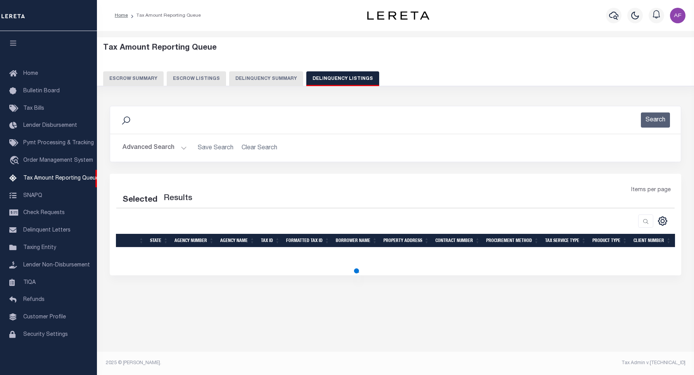
select select "100"
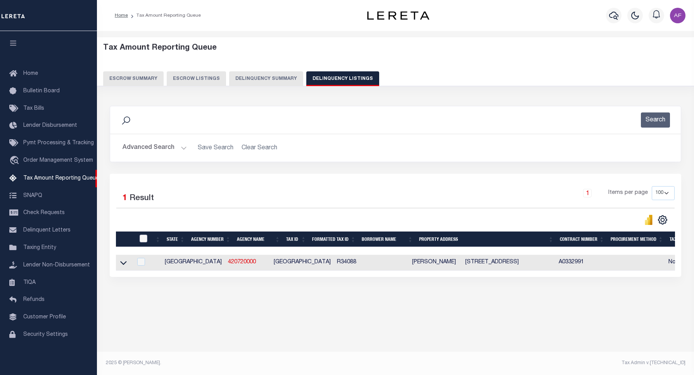
click at [143, 240] on input "checkbox" at bounding box center [144, 239] width 8 height 8
checkbox input "true"
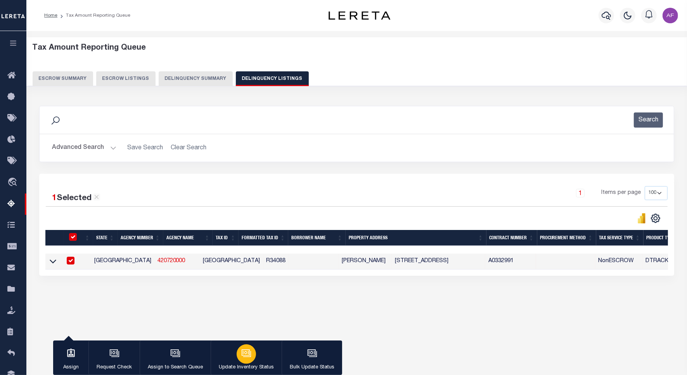
click at [241, 359] on div "button" at bounding box center [246, 353] width 19 height 19
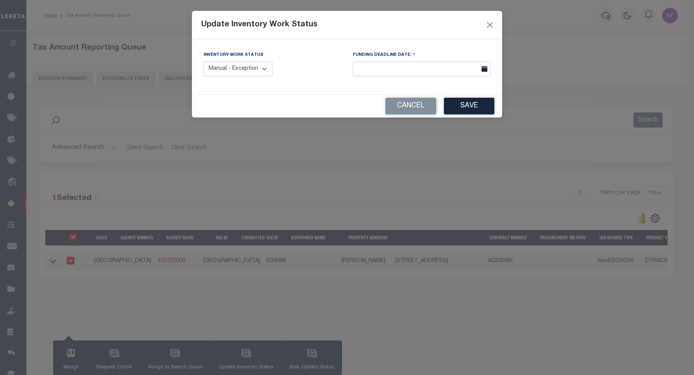
click at [240, 69] on select "Manual - Exception Pended - Awaiting Search Late Add Exception Completed" at bounding box center [238, 69] width 69 height 15
select select "4"
click at [204, 62] on select "Manual - Exception Pended - Awaiting Search Late Add Exception Completed" at bounding box center [238, 69] width 69 height 15
click at [485, 109] on button "Save" at bounding box center [469, 106] width 50 height 17
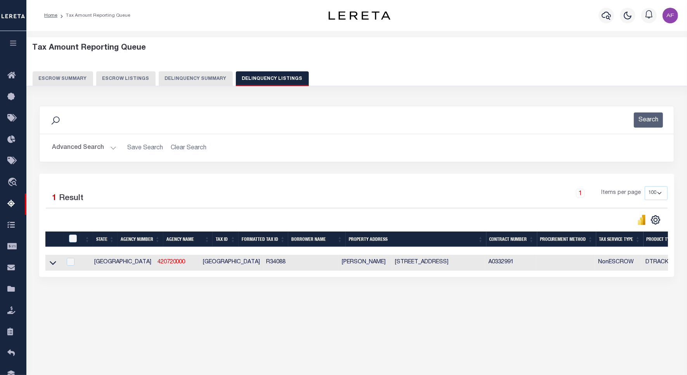
click at [83, 148] on button "Advanced Search" at bounding box center [84, 147] width 64 height 15
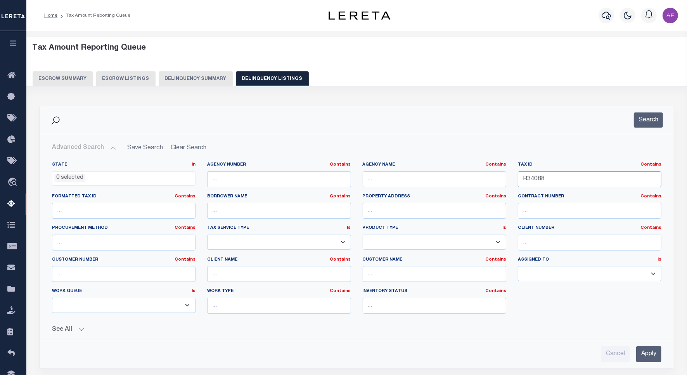
click at [529, 181] on input "R34088" at bounding box center [589, 179] width 143 height 16
paste input "9"
type input "R34089"
click at [652, 124] on button "Search" at bounding box center [648, 119] width 29 height 15
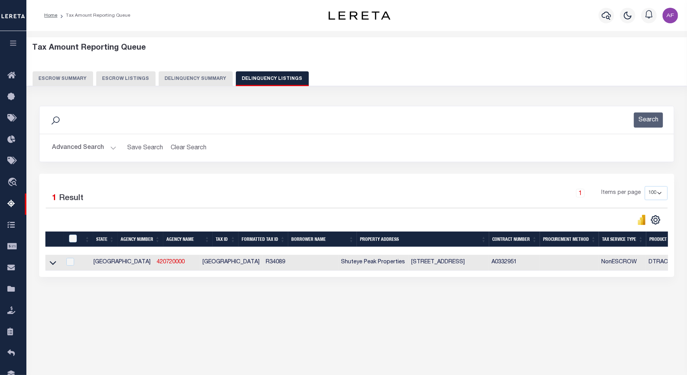
drag, startPoint x: 52, startPoint y: 264, endPoint x: 96, endPoint y: 121, distance: 149.8
click at [52, 264] on icon at bounding box center [53, 263] width 7 height 8
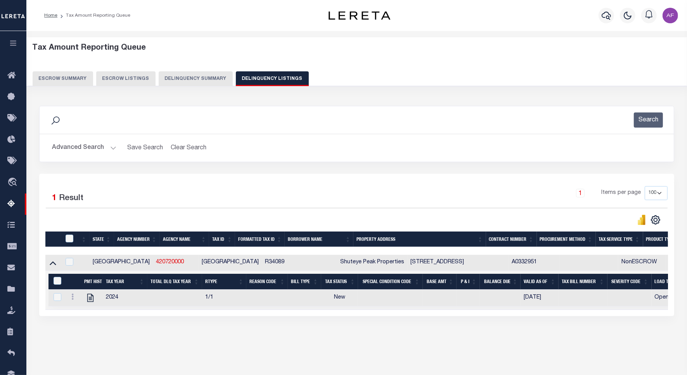
scroll to position [2, 0]
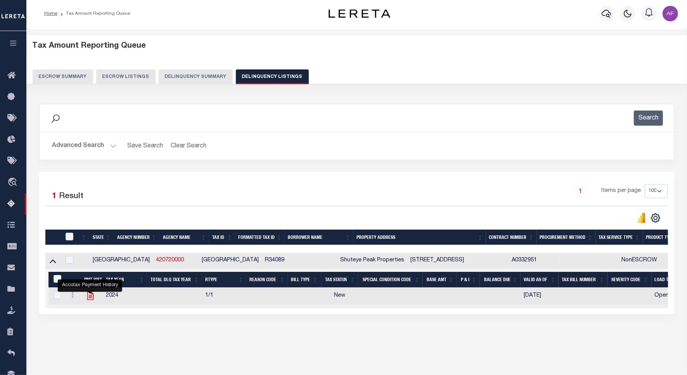
click at [92, 300] on icon "" at bounding box center [90, 296] width 10 height 10
checkbox input "true"
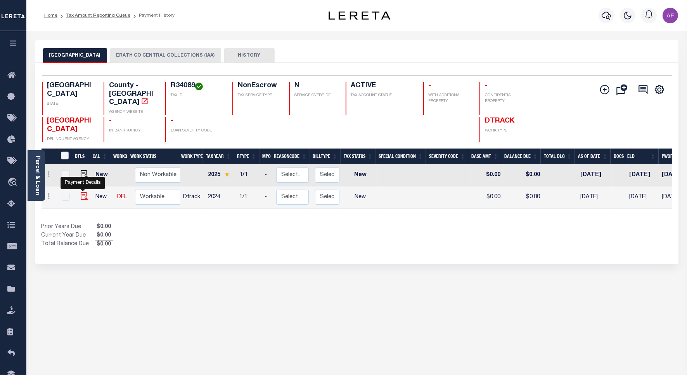
click at [86, 192] on img "" at bounding box center [85, 196] width 8 height 8
checkbox input "true"
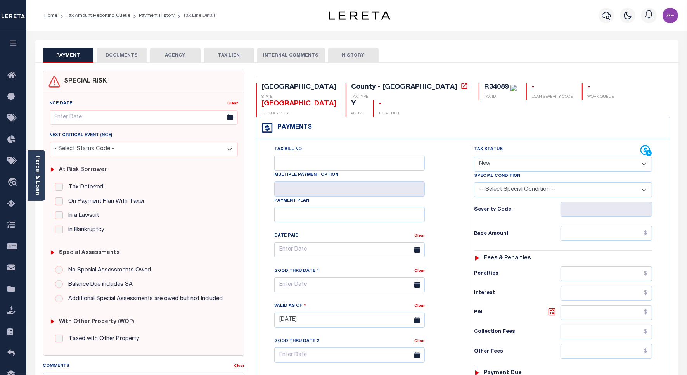
click at [494, 157] on select "- Select Status Code - Open Due/Unpaid Paid Incomplete No Tax Due Internal Refu…" at bounding box center [563, 164] width 178 height 15
select select "PYD"
click at [474, 157] on select "- Select Status Code - Open Due/Unpaid Paid Incomplete No Tax Due Internal Refu…" at bounding box center [563, 164] width 178 height 15
type input "[DATE]"
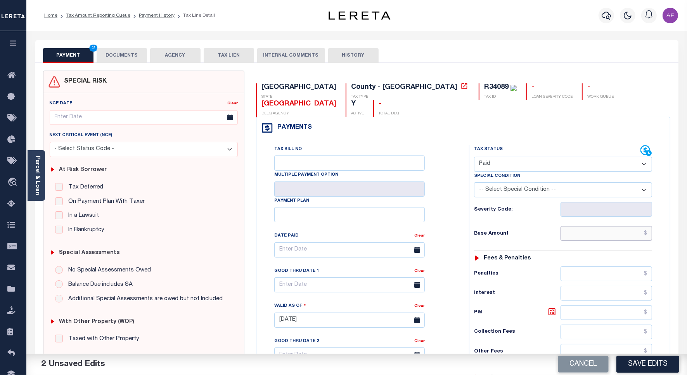
click at [620, 226] on input "text" at bounding box center [606, 233] width 92 height 15
paste input "4,836.85"
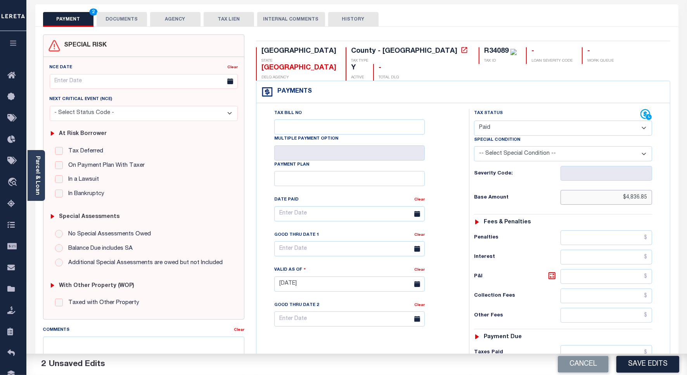
scroll to position [200, 0]
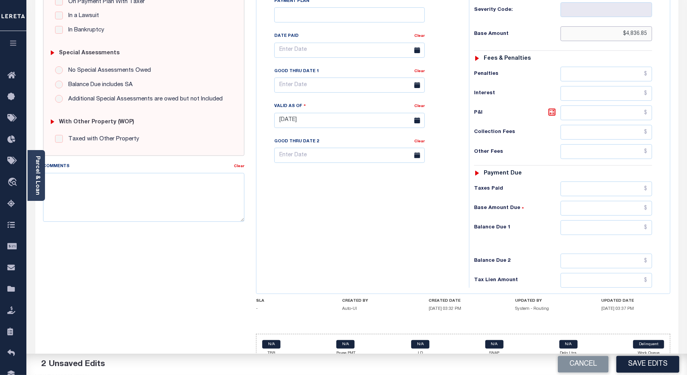
type input "$4,836.85"
click at [626, 181] on input "text" at bounding box center [606, 188] width 92 height 15
paste input "4,836.85"
type input "$4,836.85"
click at [629, 220] on input "text" at bounding box center [606, 227] width 92 height 15
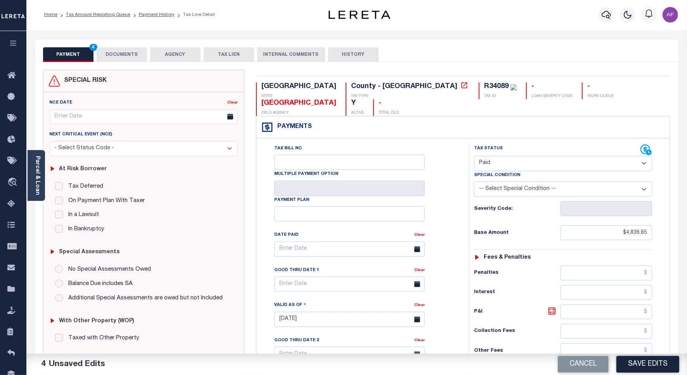
scroll to position [0, 0]
type input "$0.00"
click at [114, 57] on button "DOCUMENTS" at bounding box center [122, 55] width 50 height 15
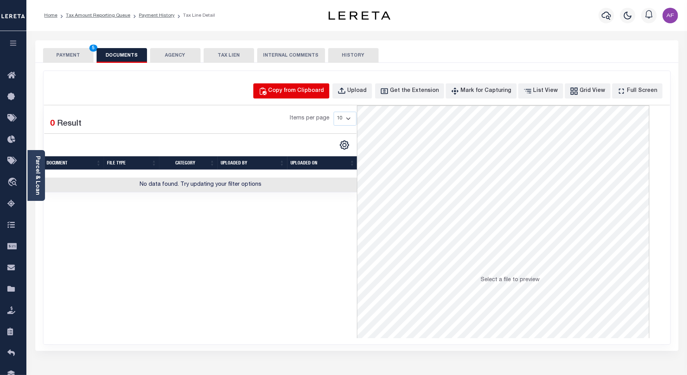
click at [313, 92] on div "Copy from Clipboard" at bounding box center [296, 91] width 56 height 9
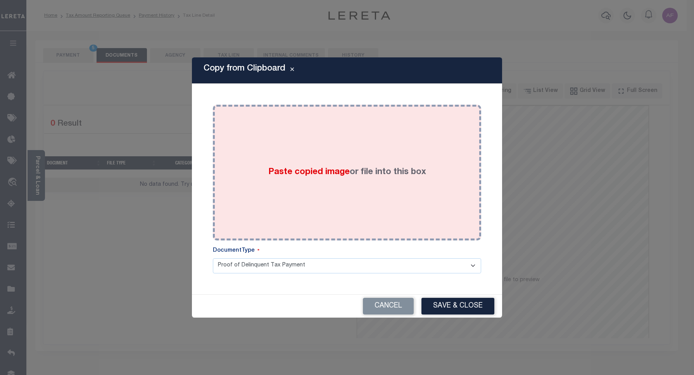
click at [334, 150] on div "Paste copied image or file into this box" at bounding box center [347, 173] width 257 height 124
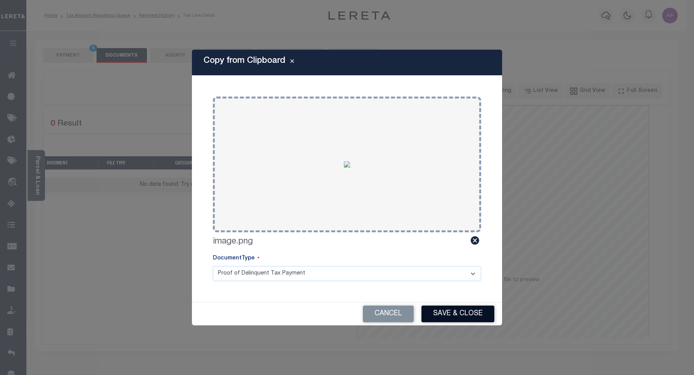
click at [445, 316] on button "Save & Close" at bounding box center [458, 314] width 73 height 17
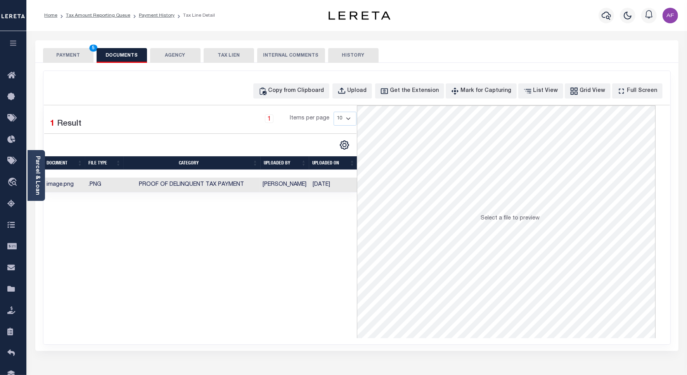
click at [66, 52] on button "PAYMENT 5" at bounding box center [68, 55] width 50 height 15
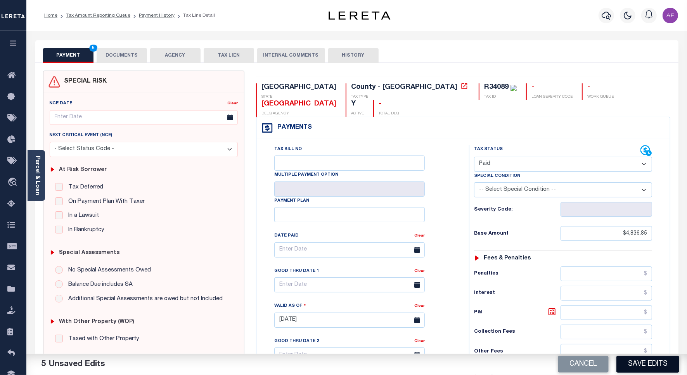
click at [633, 361] on button "Save Edits" at bounding box center [647, 364] width 63 height 17
checkbox input "false"
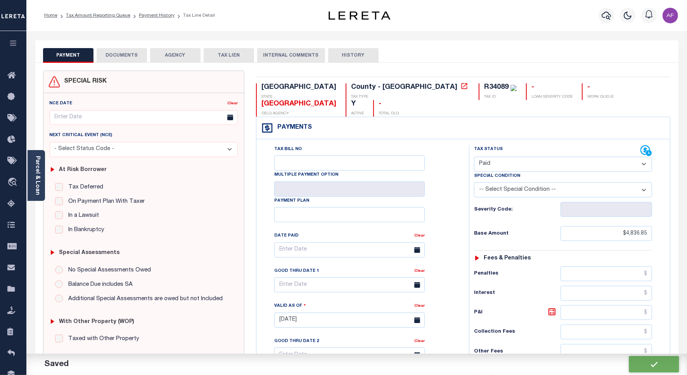
type input "$4,836.85"
type input "$0"
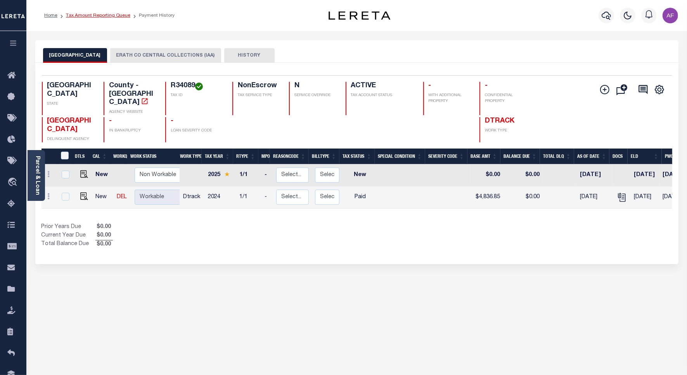
click at [104, 14] on link "Tax Amount Reporting Queue" at bounding box center [98, 15] width 64 height 5
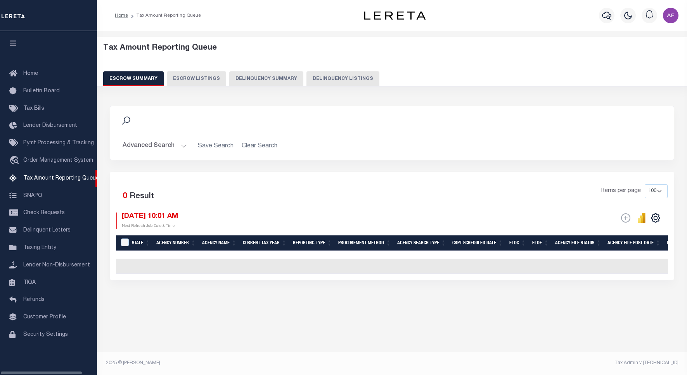
select select "100"
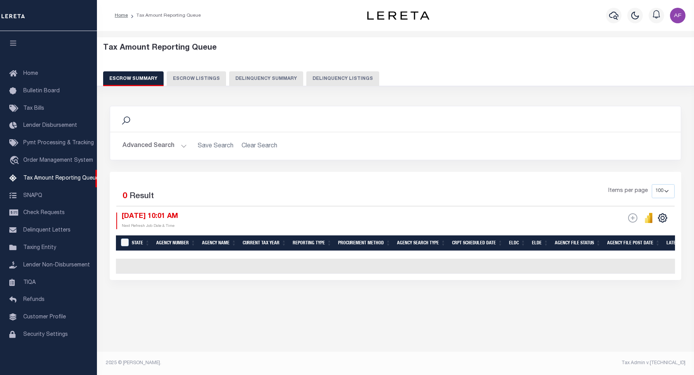
click at [340, 75] on button "Delinquency Listings" at bounding box center [342, 78] width 73 height 15
select select "100"
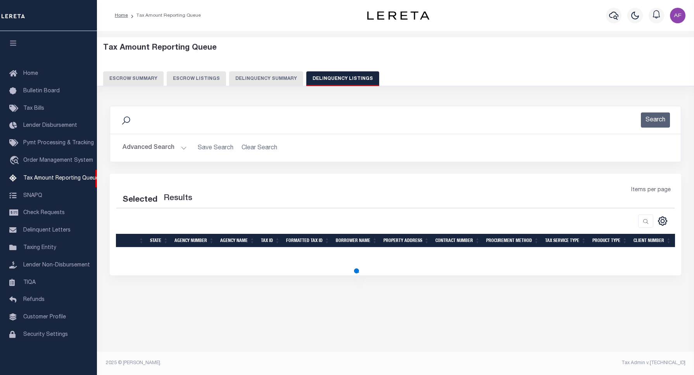
select select "100"
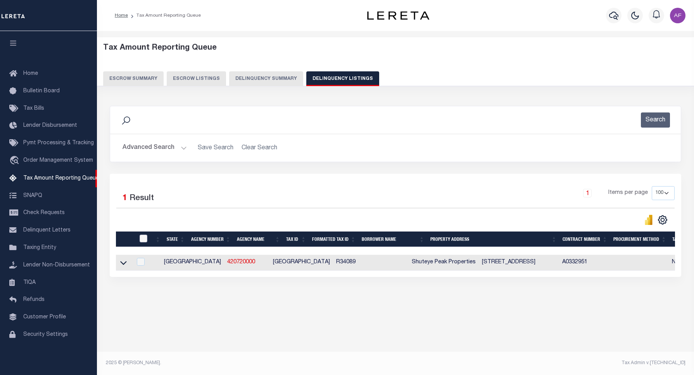
click at [143, 239] on input "checkbox" at bounding box center [144, 239] width 8 height 8
checkbox input "true"
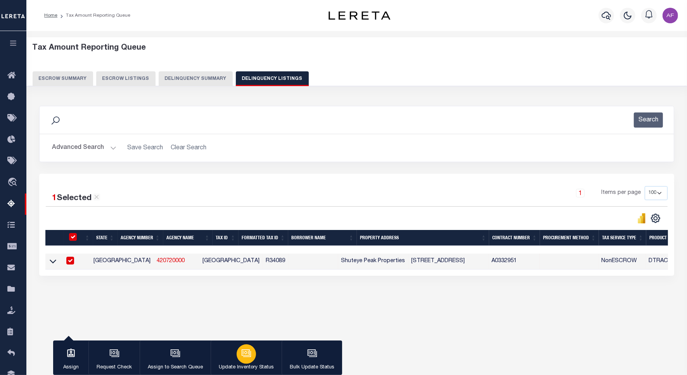
click at [251, 361] on div "button" at bounding box center [246, 353] width 19 height 19
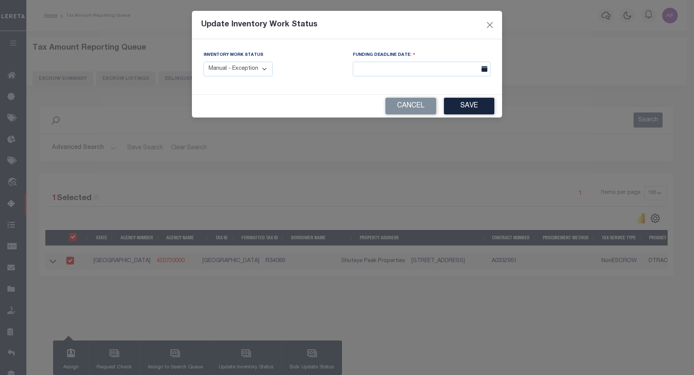
click at [237, 70] on select "Manual - Exception Pended - Awaiting Search Late Add Exception Completed" at bounding box center [238, 69] width 69 height 15
select select "4"
click at [204, 62] on select "Manual - Exception Pended - Awaiting Search Late Add Exception Completed" at bounding box center [238, 69] width 69 height 15
click at [476, 104] on button "Save" at bounding box center [469, 106] width 50 height 17
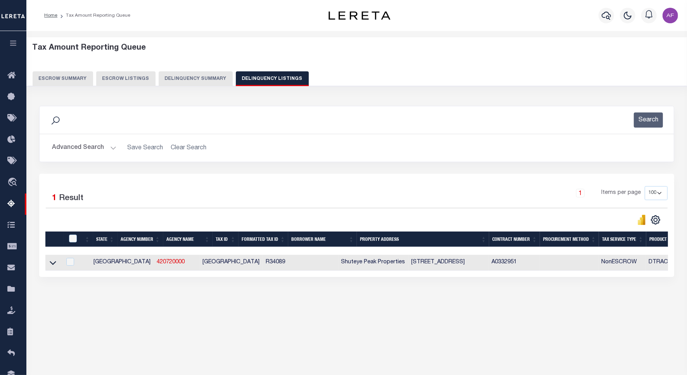
click at [74, 148] on button "Advanced Search" at bounding box center [84, 147] width 64 height 15
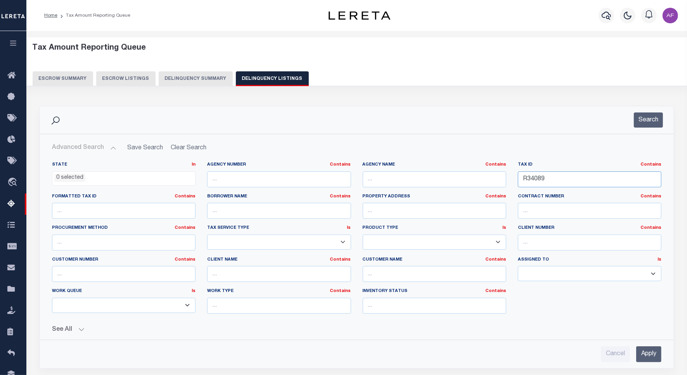
click at [540, 181] on input "R34089" at bounding box center [589, 179] width 143 height 16
paste input "112"
type input "R34112"
click at [646, 123] on button "Search" at bounding box center [648, 119] width 29 height 15
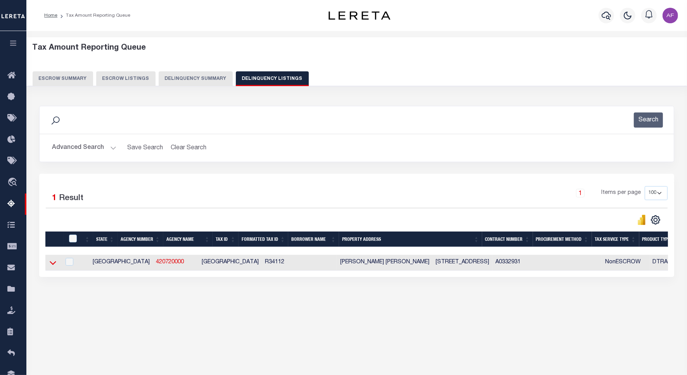
click at [52, 265] on icon at bounding box center [53, 263] width 7 height 4
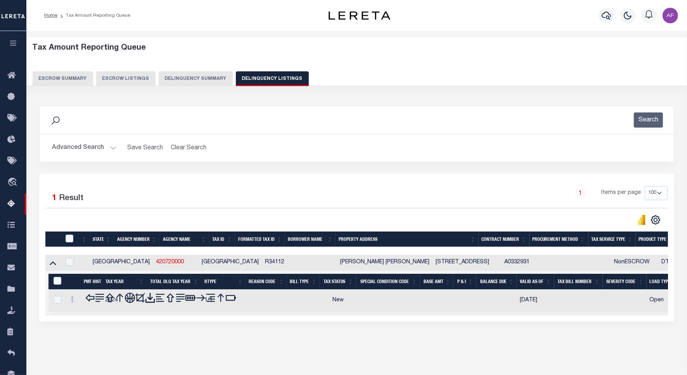
scroll to position [36, 0]
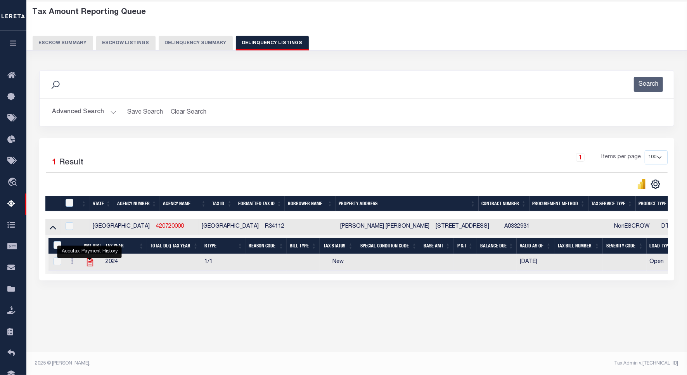
click at [87, 267] on icon "" at bounding box center [90, 262] width 10 height 10
checkbox input "true"
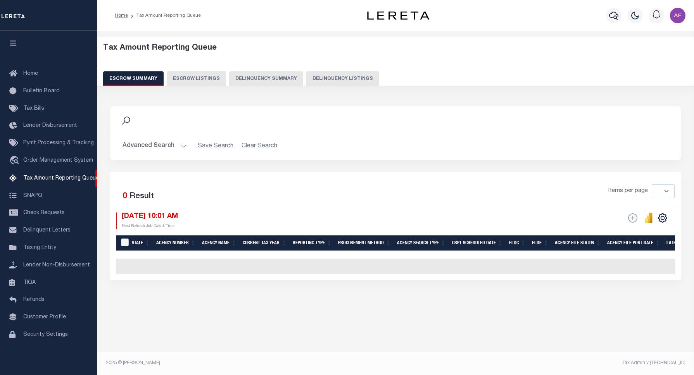
select select
click at [337, 70] on div "Tax Amount Reporting Queue Escrow Summary Escrow Listings Delinquency Summary" at bounding box center [395, 64] width 585 height 43
click at [332, 75] on button "Delinquency Listings" at bounding box center [342, 78] width 73 height 15
select select "100"
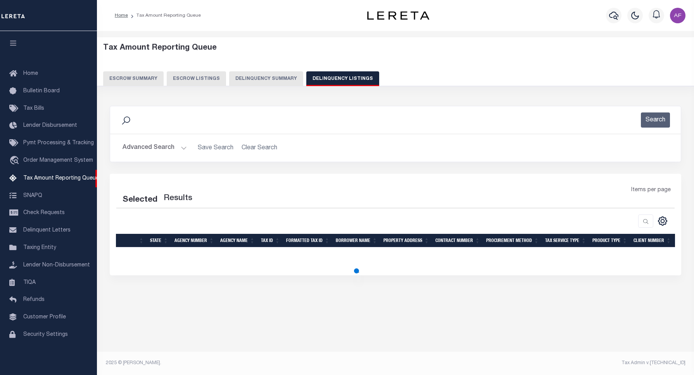
select select "100"
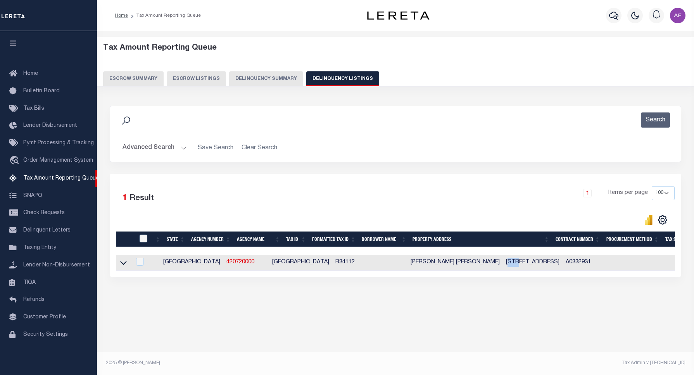
drag, startPoint x: 413, startPoint y: 262, endPoint x: 423, endPoint y: 263, distance: 9.7
click at [503, 263] on td "107 A & B WILLOW LN STEPHENVILLE TX 764016075" at bounding box center [533, 263] width 60 height 16
checkbox input "true"
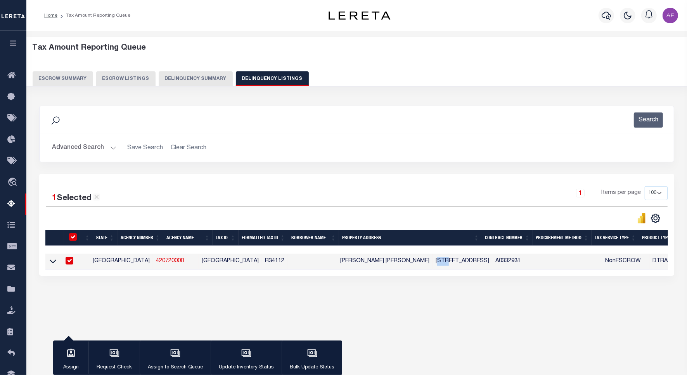
click at [432, 264] on td "107 A & B WILLOW LN STEPHENVILLE TX 764016075" at bounding box center [462, 262] width 60 height 16
checkbox input "false"
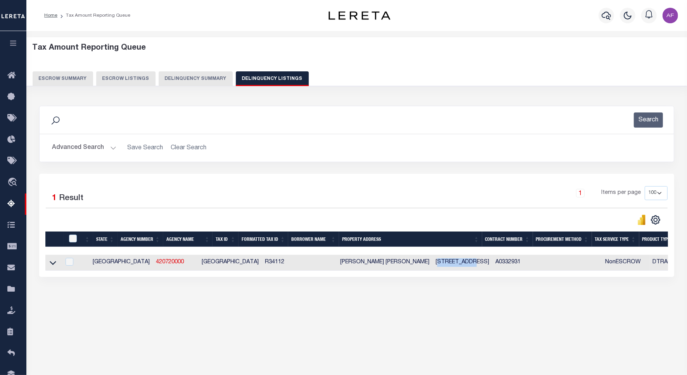
drag, startPoint x: 343, startPoint y: 263, endPoint x: 375, endPoint y: 263, distance: 31.8
click at [432, 263] on td "107 A & B WILLOW LN STEPHENVILLE TX 764016075" at bounding box center [462, 263] width 60 height 16
checkbox input "true"
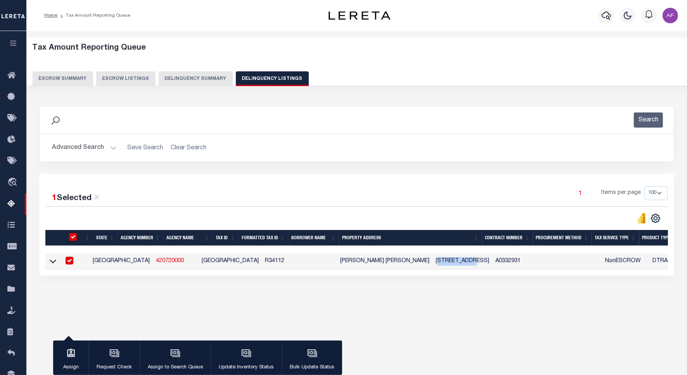
click at [432, 264] on td "107 A & B WILLOW LN STEPHENVILLE TX 764016075" at bounding box center [462, 262] width 60 height 16
checkbox input "false"
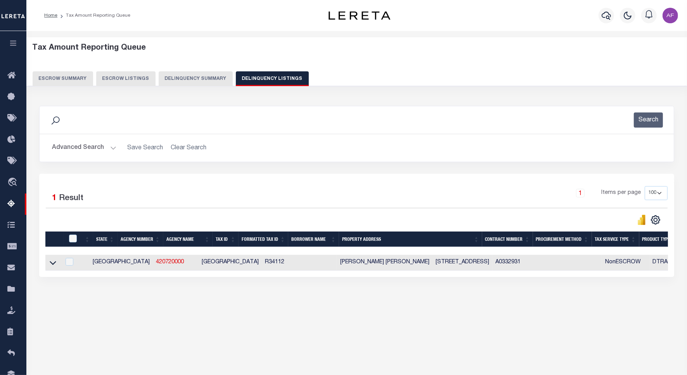
drag, startPoint x: 349, startPoint y: 264, endPoint x: 392, endPoint y: 264, distance: 42.7
click at [432, 264] on td "107 A & B WILLOW LN STEPHENVILLE TX 764016075" at bounding box center [462, 263] width 60 height 16
checkbox input "true"
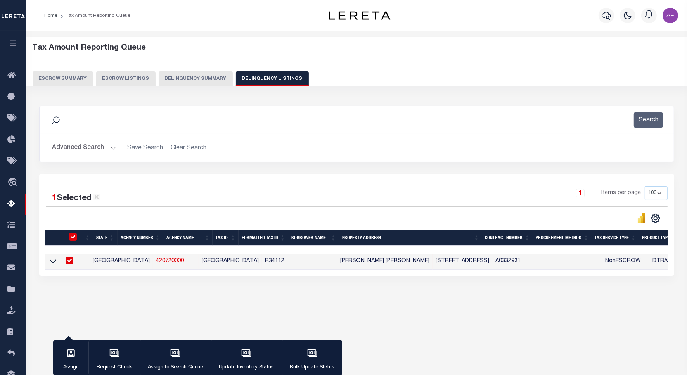
click at [86, 149] on button "Advanced Search" at bounding box center [84, 147] width 64 height 15
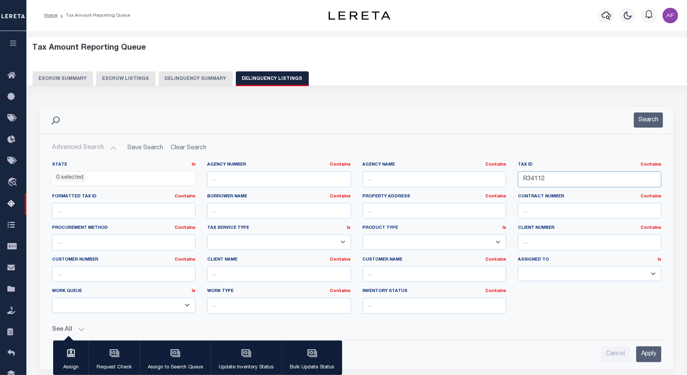
click at [536, 181] on input "R34112" at bounding box center [589, 179] width 143 height 16
paste input "74"
type input "R34174"
click at [638, 127] on button "Search" at bounding box center [648, 119] width 29 height 15
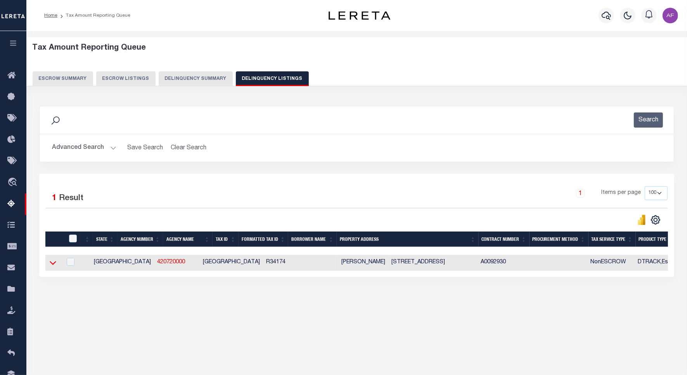
click at [54, 264] on icon at bounding box center [53, 263] width 7 height 8
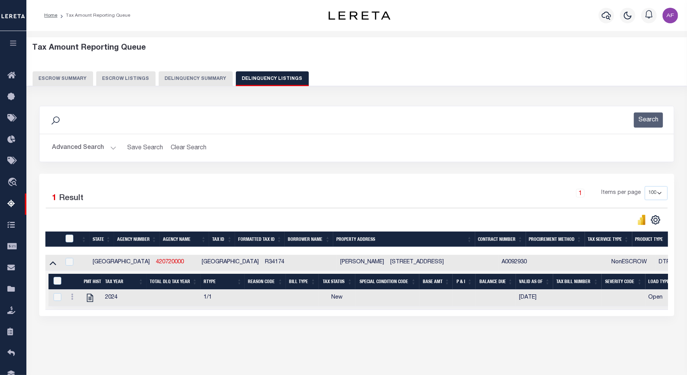
scroll to position [36, 0]
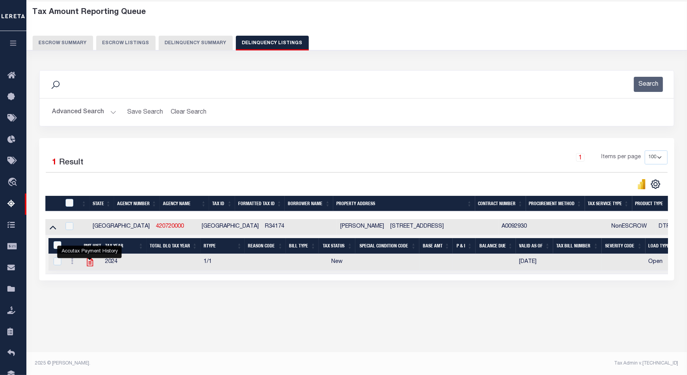
click at [88, 264] on icon "" at bounding box center [90, 262] width 10 height 10
checkbox input "true"
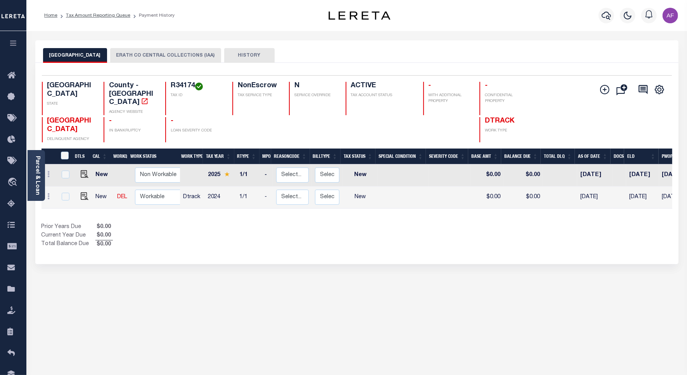
click at [74, 187] on td at bounding box center [83, 198] width 19 height 22
checkbox input "true"
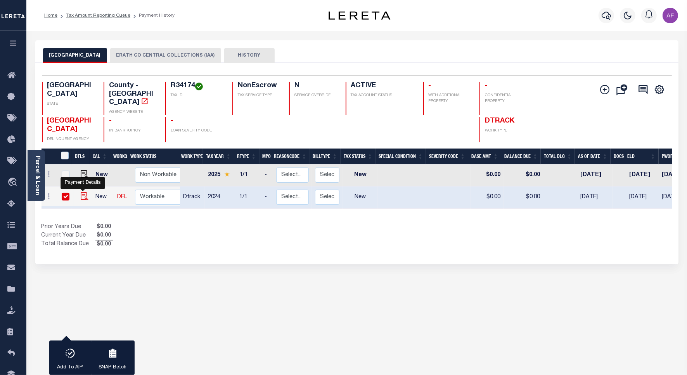
click at [81, 192] on img "" at bounding box center [85, 196] width 8 height 8
checkbox input "false"
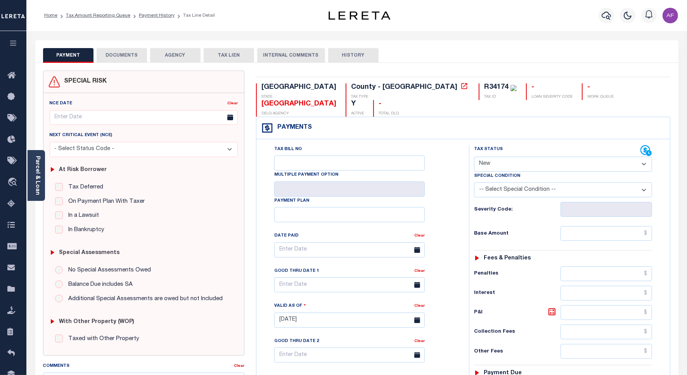
click at [500, 157] on select "- Select Status Code - Open Due/Unpaid Paid Incomplete No Tax Due Internal Refu…" at bounding box center [563, 164] width 178 height 15
select select "PYD"
click at [474, 157] on select "- Select Status Code - Open Due/Unpaid Paid Incomplete No Tax Due Internal Refu…" at bounding box center [563, 164] width 178 height 15
type input "[DATE]"
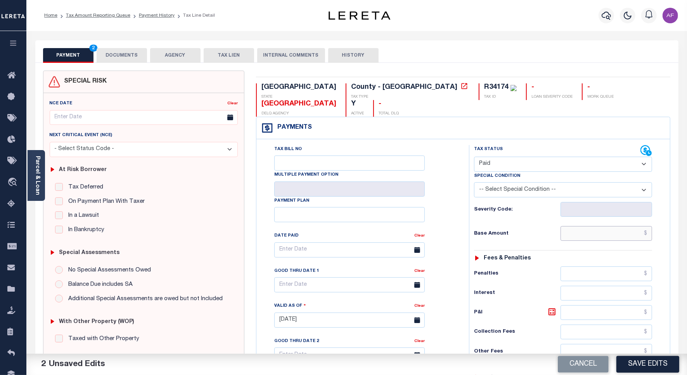
click at [611, 226] on input "text" at bounding box center [606, 233] width 92 height 15
paste input "1,346.88"
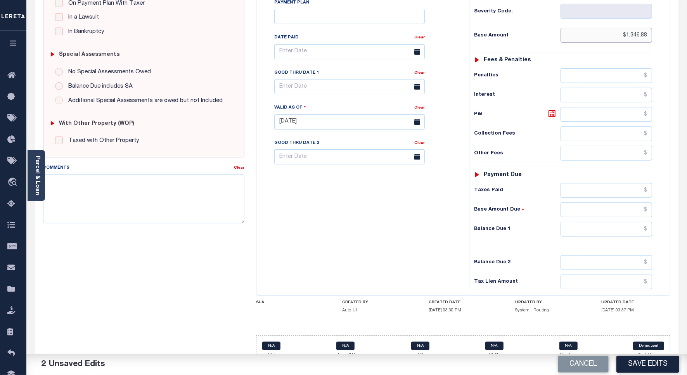
scroll to position [200, 0]
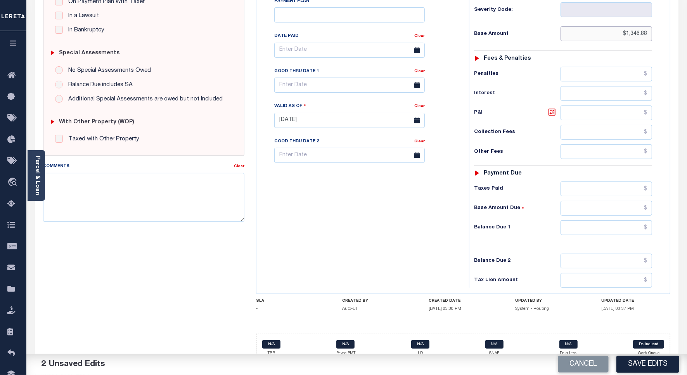
type input "$1,346.88"
click at [626, 181] on input "text" at bounding box center [606, 188] width 92 height 15
paste input "1,346.88"
type input "$1,346.88"
click at [630, 220] on input "text" at bounding box center [606, 227] width 92 height 15
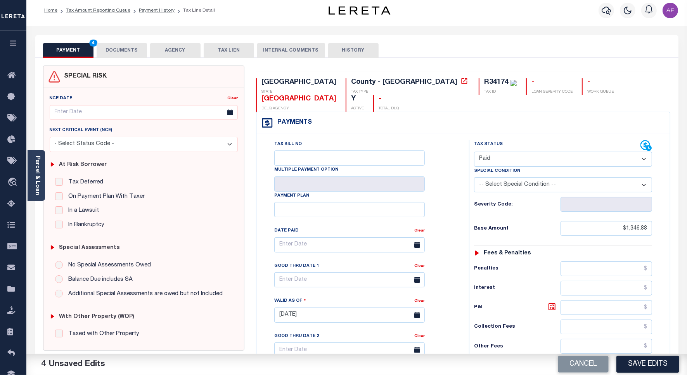
scroll to position [0, 0]
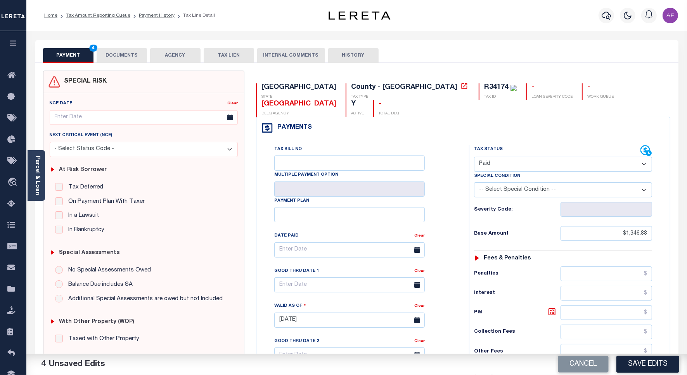
type input "$0.00"
click at [130, 58] on button "DOCUMENTS" at bounding box center [122, 55] width 50 height 15
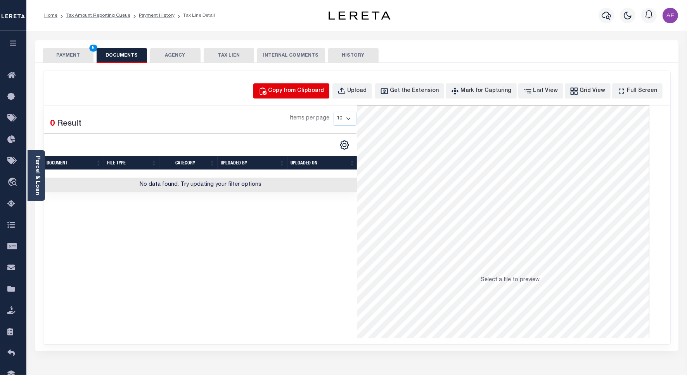
click at [301, 90] on div "Copy from Clipboard" at bounding box center [296, 91] width 56 height 9
select select "POP"
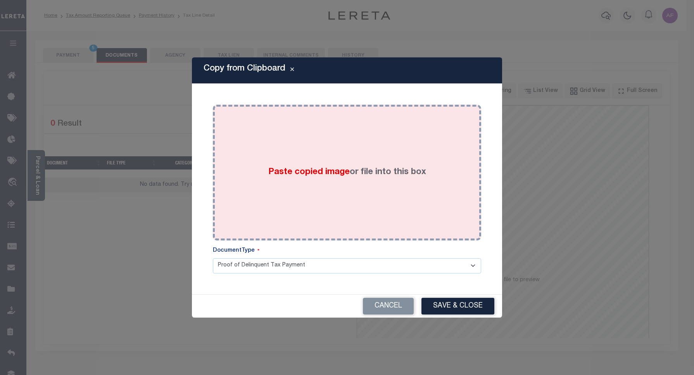
click at [301, 164] on div "Paste copied image or file into this box" at bounding box center [347, 173] width 257 height 124
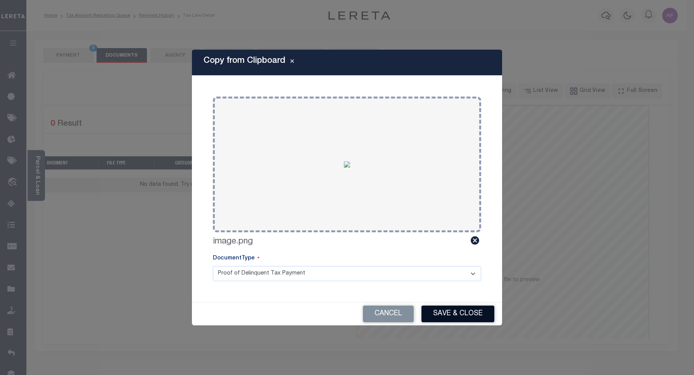
click at [443, 309] on button "Save & Close" at bounding box center [458, 314] width 73 height 17
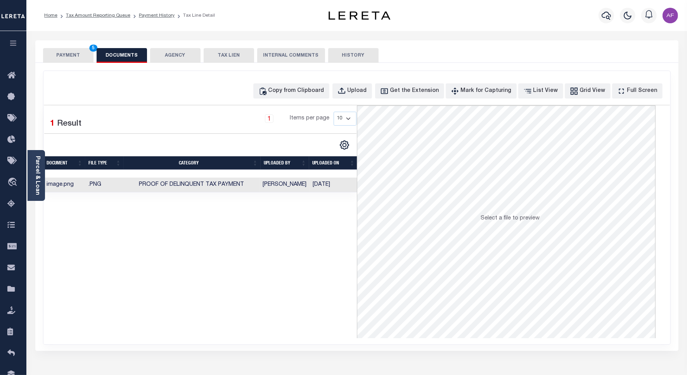
click at [71, 58] on button "PAYMENT 5" at bounding box center [68, 55] width 50 height 15
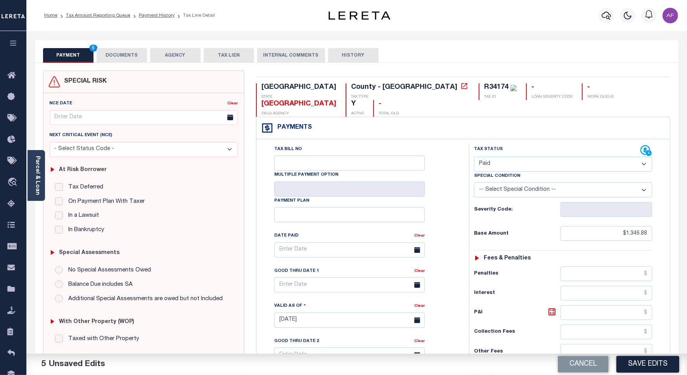
click at [135, 55] on button "DOCUMENTS" at bounding box center [122, 55] width 50 height 15
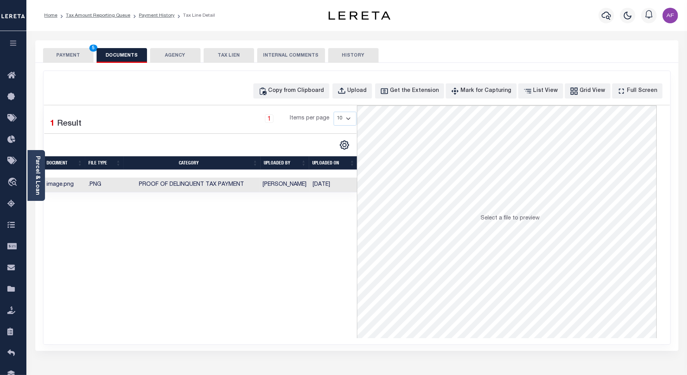
click at [63, 55] on button "PAYMENT 5" at bounding box center [68, 55] width 50 height 15
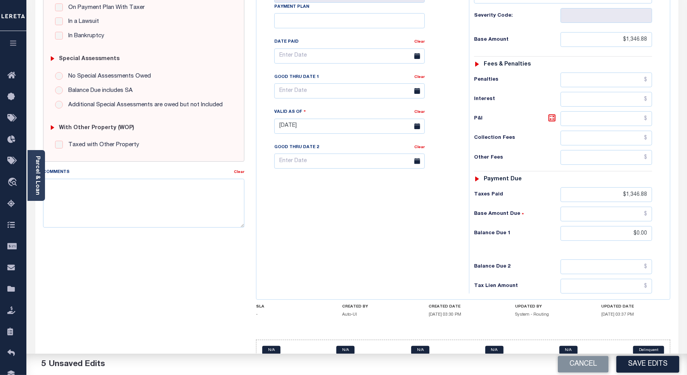
scroll to position [197, 0]
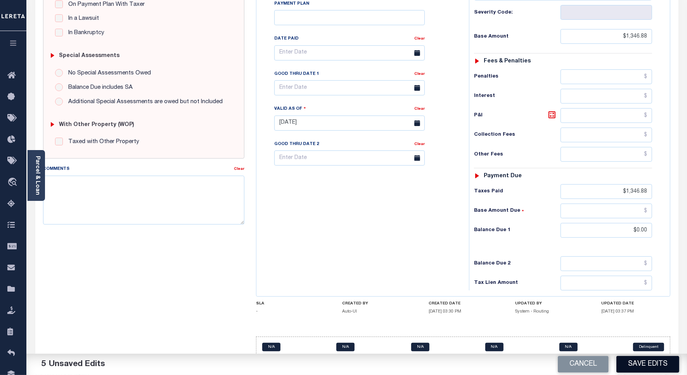
click at [645, 369] on button "Save Edits" at bounding box center [647, 364] width 63 height 17
checkbox input "false"
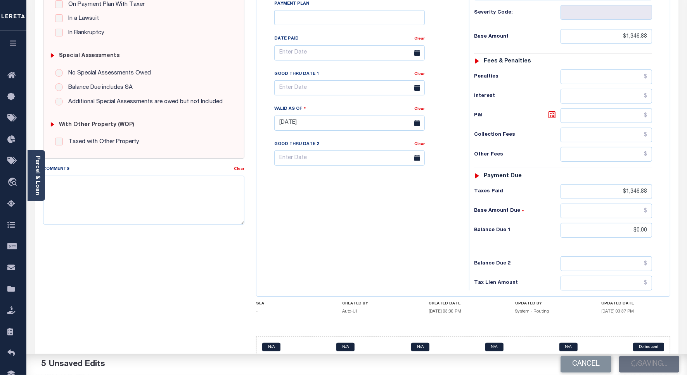
type input "$1,346.88"
type input "$0"
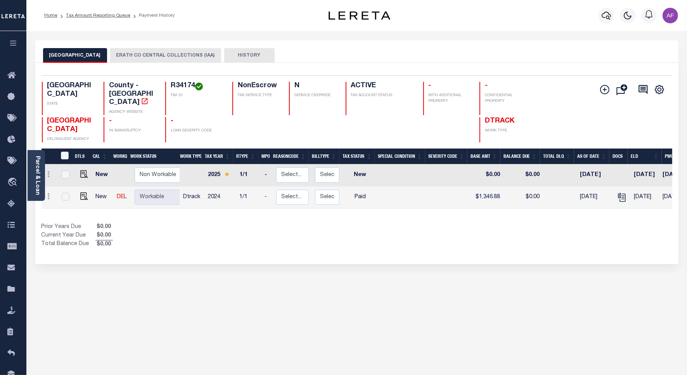
click at [99, 12] on li "Tax Amount Reporting Queue" at bounding box center [93, 15] width 73 height 7
click at [94, 14] on link "Tax Amount Reporting Queue" at bounding box center [98, 15] width 64 height 5
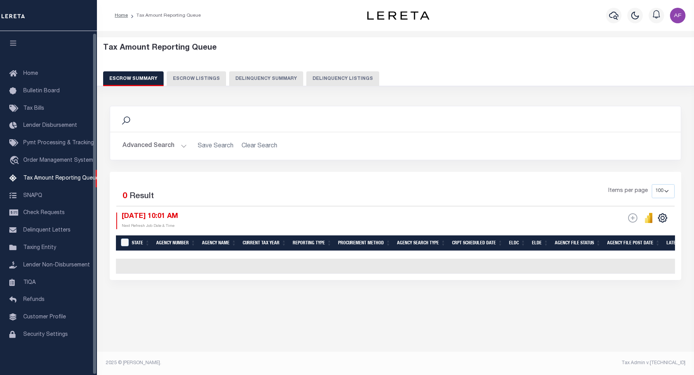
select select "100"
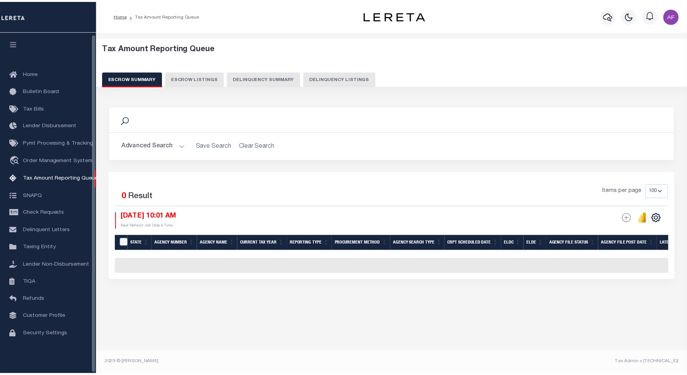
scroll to position [2, 0]
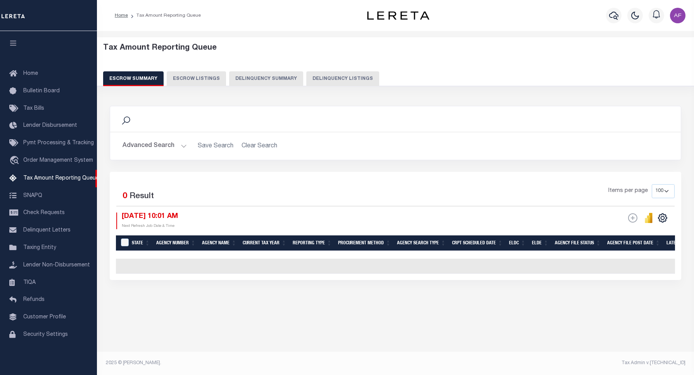
click at [327, 78] on button "Delinquency Listings" at bounding box center [342, 78] width 73 height 15
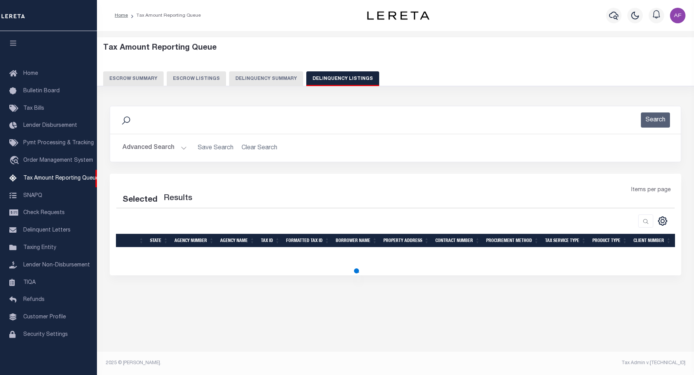
select select "100"
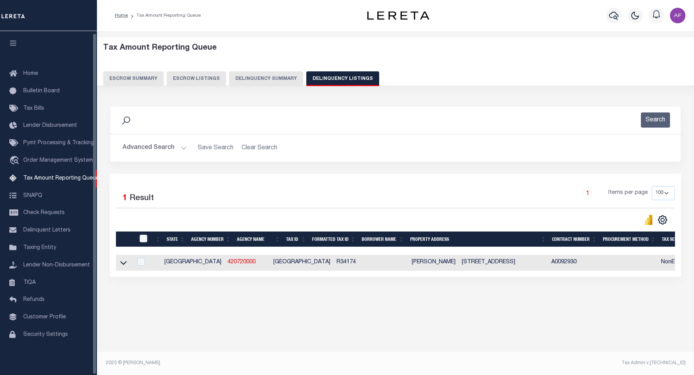
click at [140, 236] on input "checkbox" at bounding box center [144, 239] width 8 height 8
checkbox input "true"
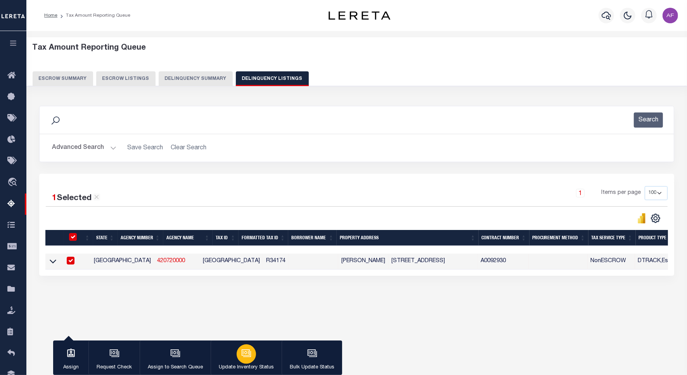
click at [241, 359] on div "button" at bounding box center [246, 353] width 19 height 19
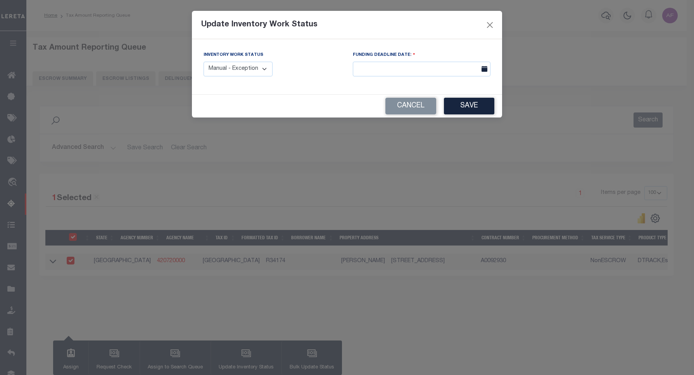
click at [247, 67] on select "Manual - Exception Pended - Awaiting Search Late Add Exception Completed" at bounding box center [238, 69] width 69 height 15
select select "4"
click at [204, 62] on select "Manual - Exception Pended - Awaiting Search Late Add Exception Completed" at bounding box center [238, 69] width 69 height 15
click at [470, 105] on button "Save" at bounding box center [469, 106] width 50 height 17
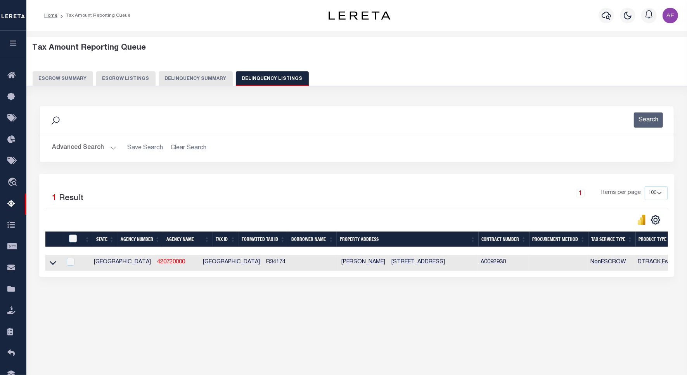
click at [67, 145] on div "Advanced Search Save Search Clear Search tblassign_wrapper_dynamictable_____Def…" at bounding box center [357, 148] width 634 height 28
click at [65, 149] on button "Advanced Search" at bounding box center [84, 147] width 64 height 15
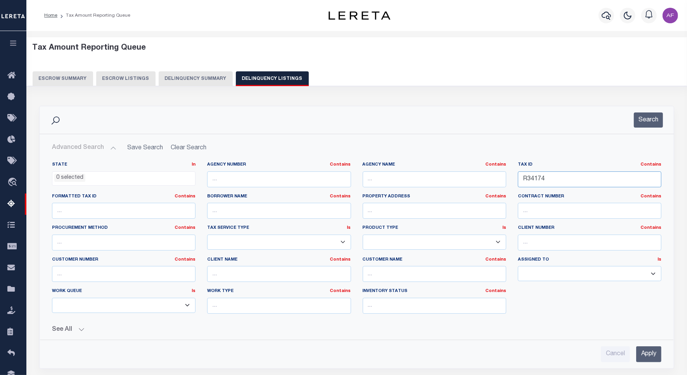
click at [536, 177] on input "R34174" at bounding box center [589, 179] width 143 height 16
paste input "90"
type input "R34190"
click at [652, 128] on div "Search" at bounding box center [357, 120] width 634 height 28
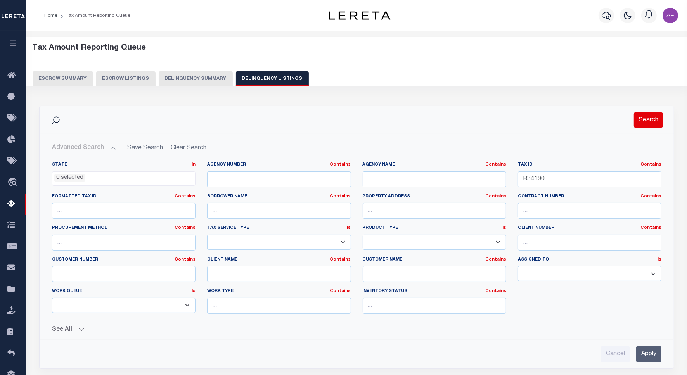
click at [646, 123] on button "Search" at bounding box center [648, 119] width 29 height 15
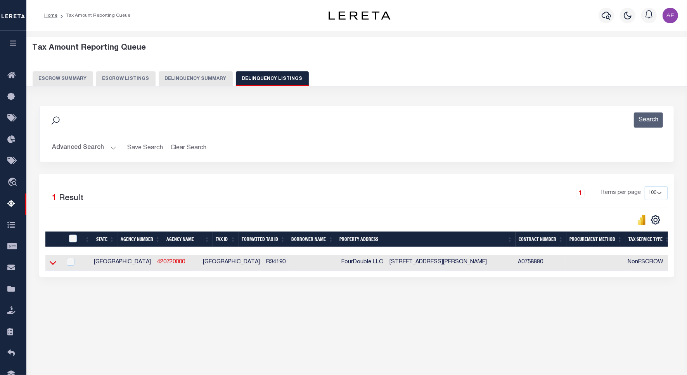
click at [50, 265] on icon at bounding box center [53, 263] width 7 height 4
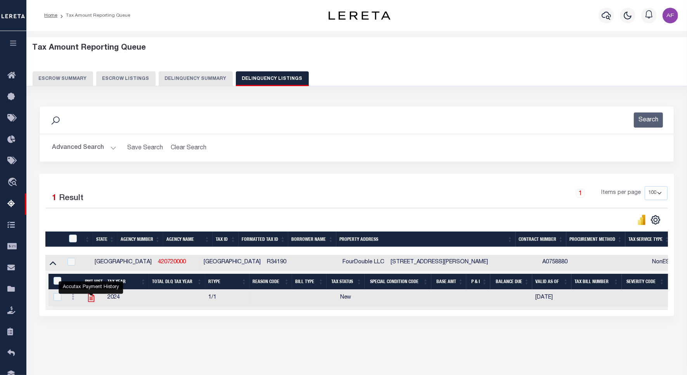
click at [90, 301] on icon "" at bounding box center [91, 298] width 10 height 10
checkbox input "true"
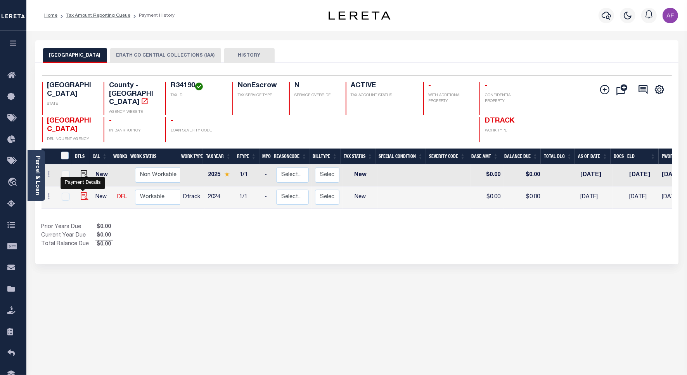
click at [86, 192] on img "" at bounding box center [85, 196] width 8 height 8
checkbox input "true"
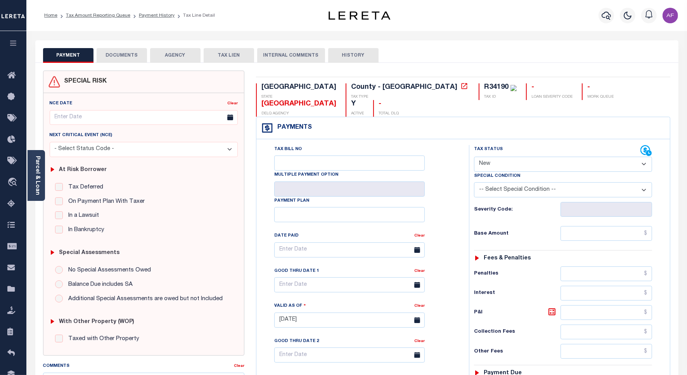
click at [495, 157] on select "- Select Status Code - Open Due/Unpaid Paid Incomplete No Tax Due Internal Refu…" at bounding box center [563, 164] width 178 height 15
select select "PYD"
click at [474, 157] on select "- Select Status Code - Open Due/Unpaid Paid Incomplete No Tax Due Internal Refu…" at bounding box center [563, 164] width 178 height 15
type input "[DATE]"
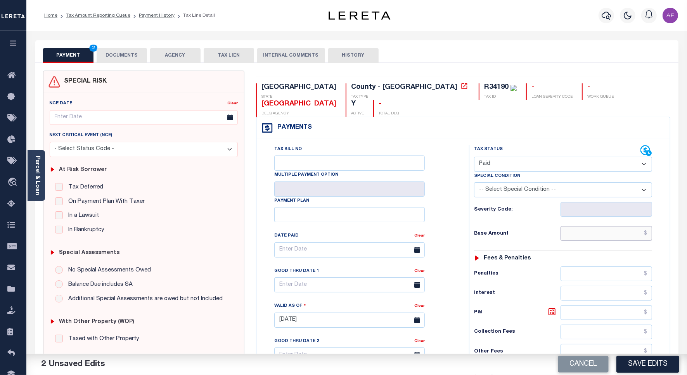
click at [619, 226] on input "text" at bounding box center [606, 233] width 92 height 15
paste input "4,738.54"
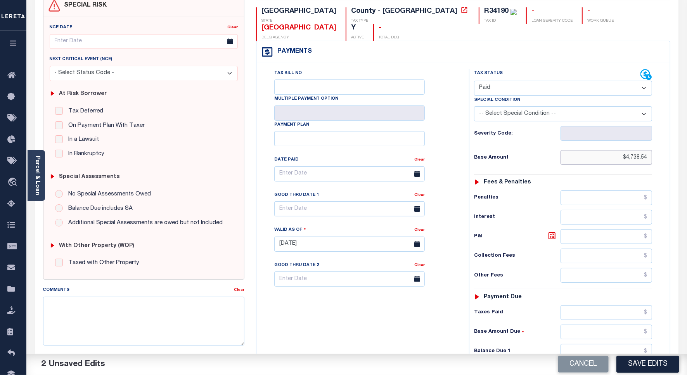
scroll to position [200, 0]
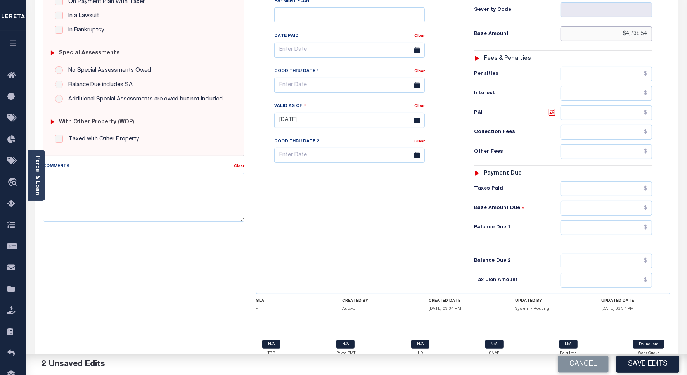
type input "$4,738.54"
click at [633, 181] on input "text" at bounding box center [606, 188] width 92 height 15
paste input "4,738.54"
type input "$4,738.54"
drag, startPoint x: 637, startPoint y: 216, endPoint x: 633, endPoint y: 211, distance: 6.1
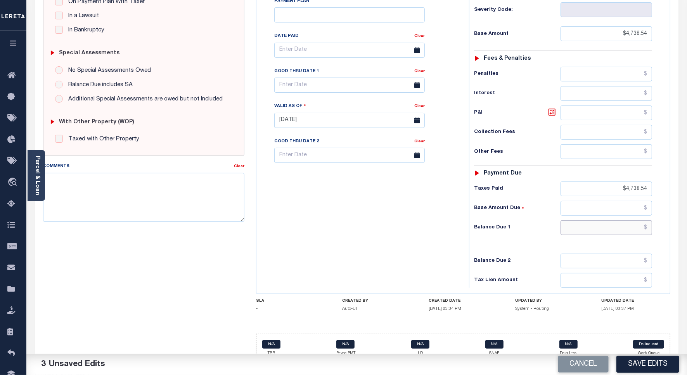
click at [637, 220] on input "text" at bounding box center [606, 227] width 92 height 15
type input "$0.00"
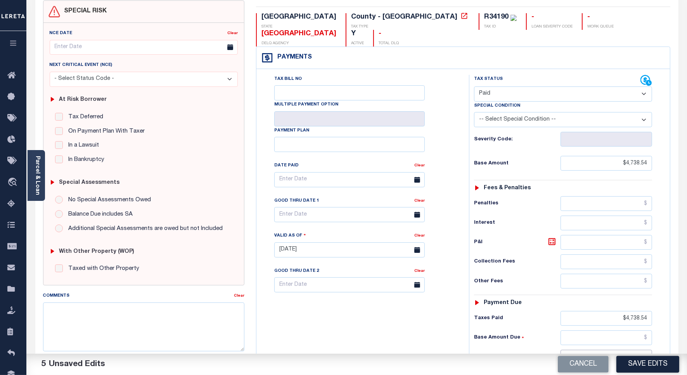
scroll to position [0, 0]
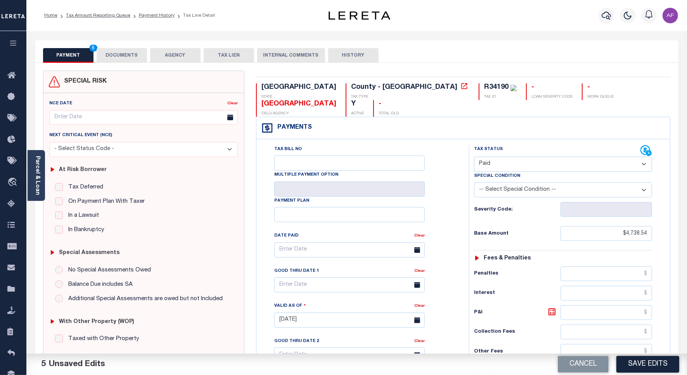
click at [111, 55] on button "DOCUMENTS" at bounding box center [122, 55] width 50 height 15
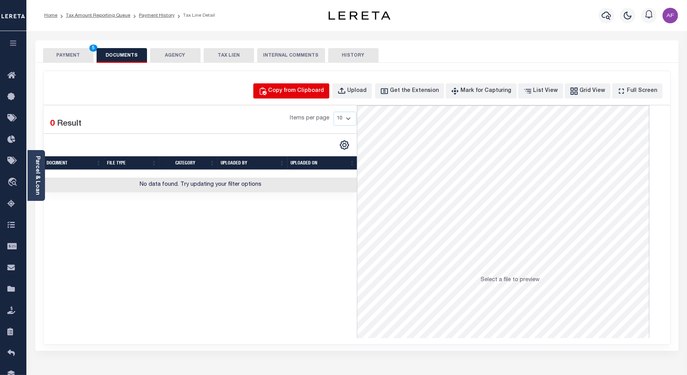
click at [301, 90] on div "Copy from Clipboard" at bounding box center [296, 91] width 56 height 9
select select "POP"
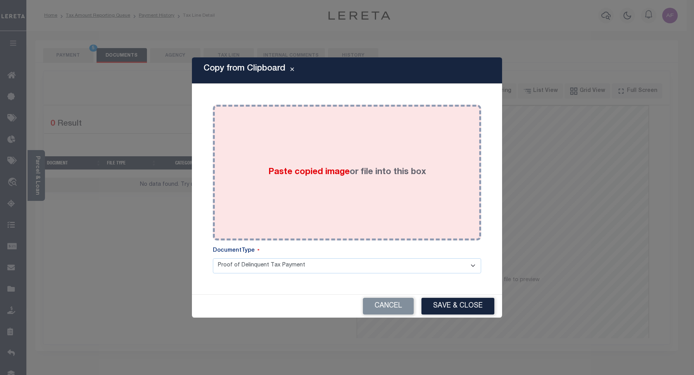
click at [313, 144] on div "Paste copied image or file into this box" at bounding box center [347, 173] width 257 height 124
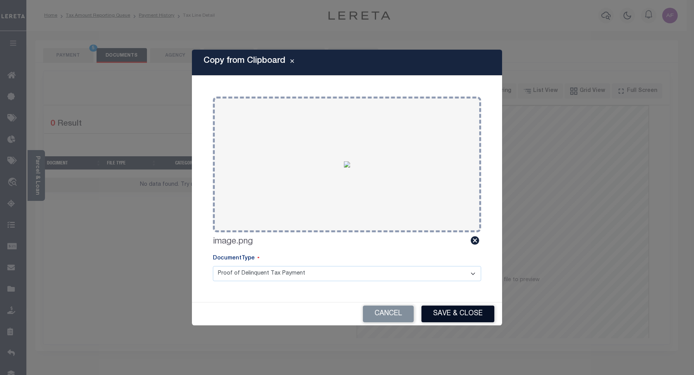
click at [456, 309] on button "Save & Close" at bounding box center [458, 314] width 73 height 17
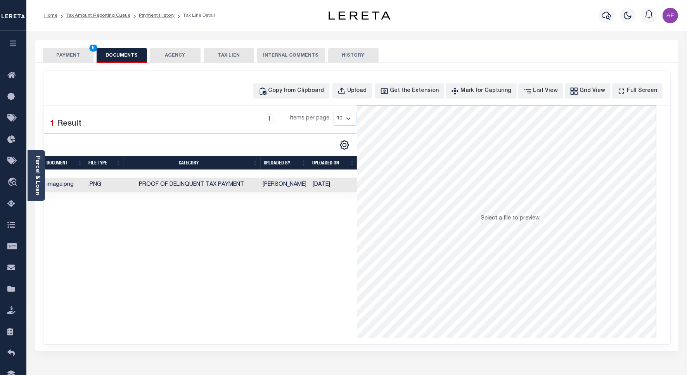
click at [69, 52] on button "PAYMENT 5" at bounding box center [68, 55] width 50 height 15
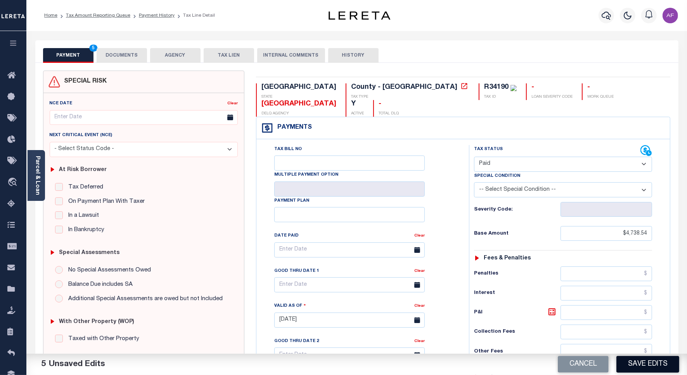
click at [636, 361] on button "Save Edits" at bounding box center [647, 364] width 63 height 17
checkbox input "false"
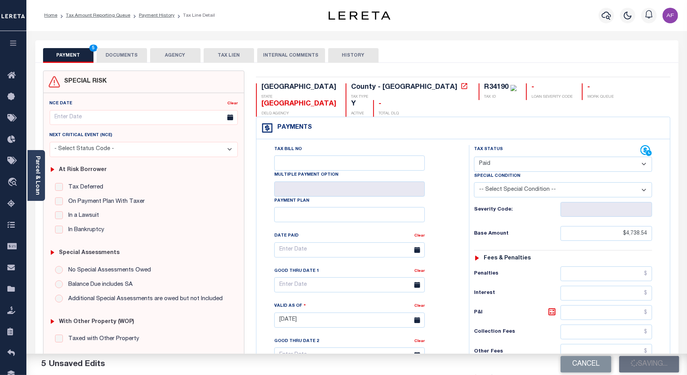
type input "$4,738.54"
type input "$0"
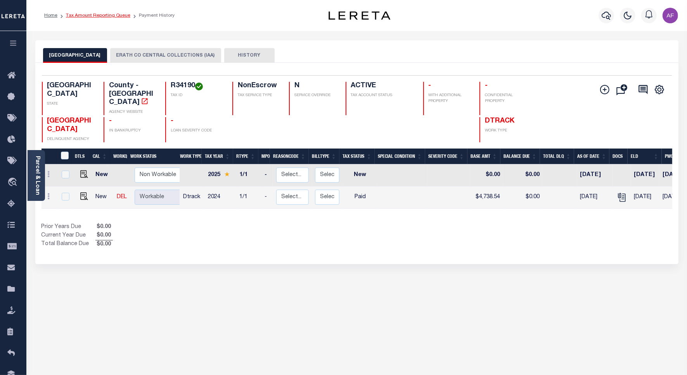
click at [103, 17] on link "Tax Amount Reporting Queue" at bounding box center [98, 15] width 64 height 5
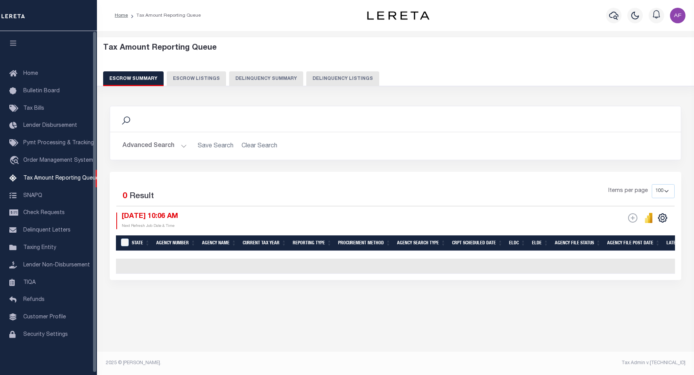
select select "100"
click at [346, 76] on button "Delinquency Listings" at bounding box center [342, 78] width 73 height 15
select select "100"
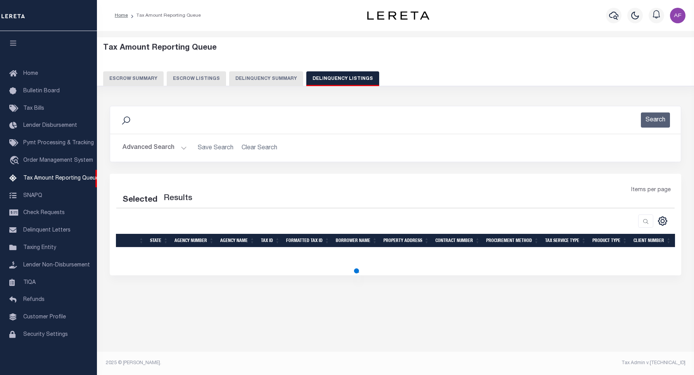
select select "100"
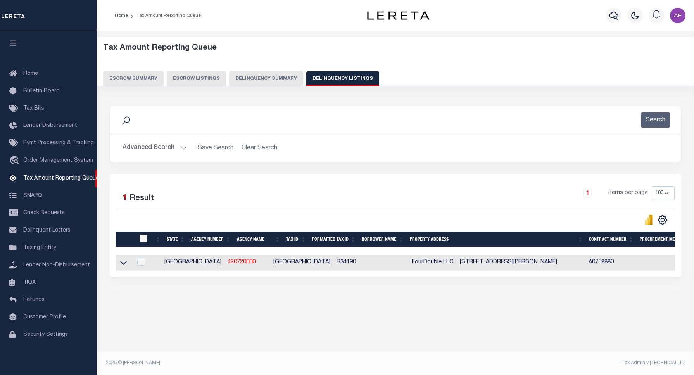
click at [146, 237] on input "checkbox" at bounding box center [144, 239] width 8 height 8
checkbox input "true"
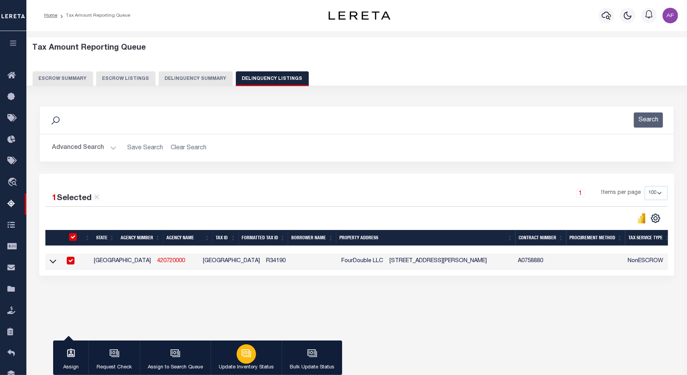
click at [235, 349] on button "Update Inventory Status" at bounding box center [246, 357] width 71 height 35
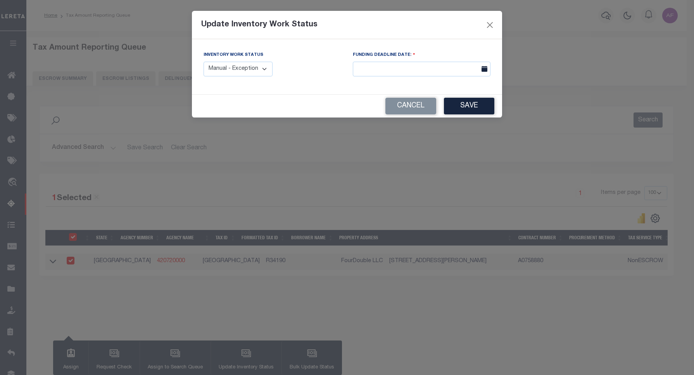
click at [245, 64] on select "Manual - Exception Pended - Awaiting Search Late Add Exception Completed" at bounding box center [238, 69] width 69 height 15
select select "4"
click at [204, 62] on select "Manual - Exception Pended - Awaiting Search Late Add Exception Completed" at bounding box center [238, 69] width 69 height 15
click at [463, 107] on button "Save" at bounding box center [469, 106] width 50 height 17
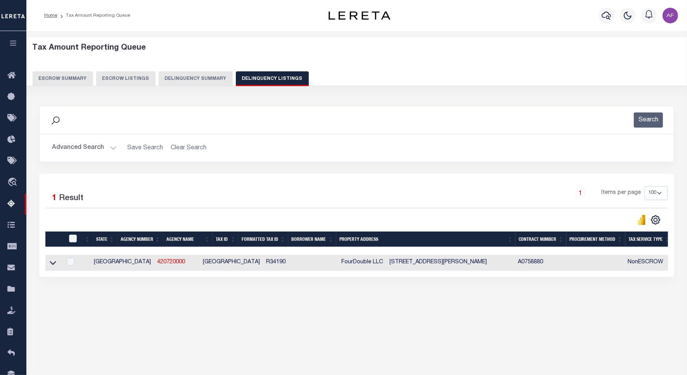
click at [74, 146] on button "Advanced Search" at bounding box center [84, 147] width 64 height 15
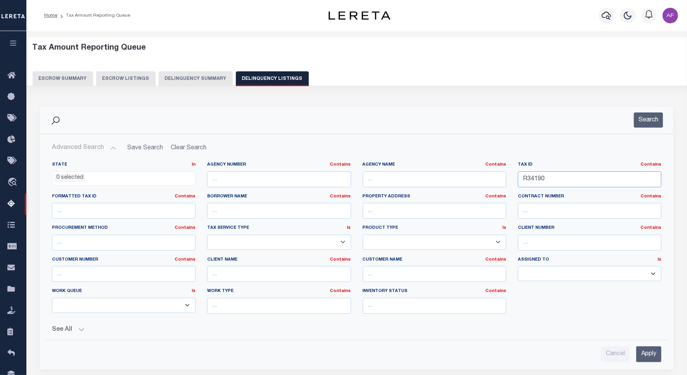
click at [540, 177] on input "R34190" at bounding box center [589, 179] width 143 height 16
paste input "216"
type input "R34216"
click at [644, 124] on button "Search" at bounding box center [648, 119] width 29 height 15
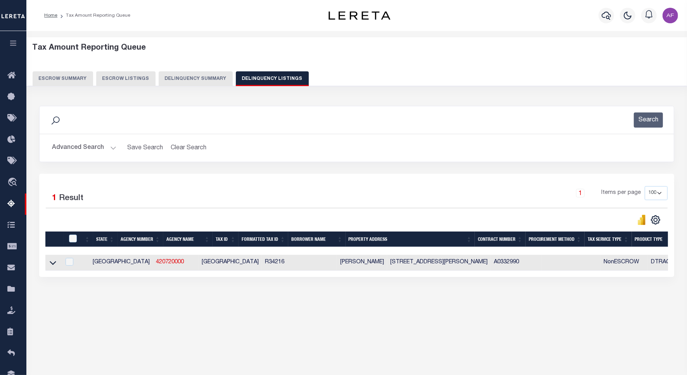
drag, startPoint x: 49, startPoint y: 268, endPoint x: 61, endPoint y: 233, distance: 36.5
click at [50, 267] on icon at bounding box center [53, 263] width 7 height 8
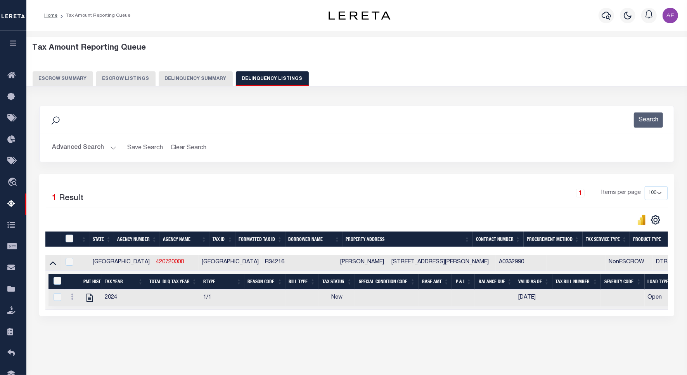
scroll to position [36, 0]
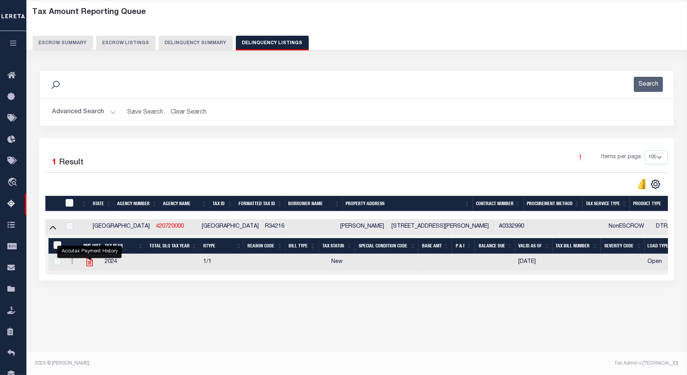
click at [90, 265] on icon "" at bounding box center [90, 262] width 10 height 10
checkbox input "true"
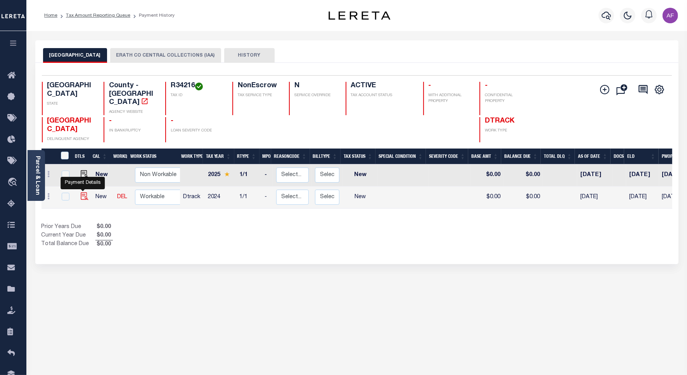
click at [85, 192] on img "" at bounding box center [85, 196] width 8 height 8
checkbox input "true"
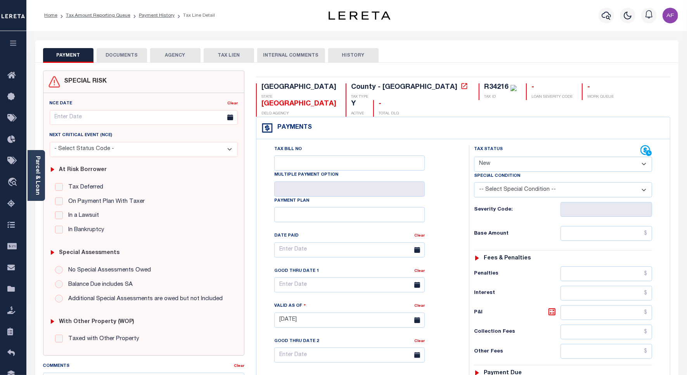
click at [508, 157] on select "- Select Status Code - Open Due/Unpaid Paid Incomplete No Tax Due Internal Refu…" at bounding box center [563, 164] width 178 height 15
select select "PYD"
click at [474, 157] on select "- Select Status Code - Open Due/Unpaid Paid Incomplete No Tax Due Internal Refu…" at bounding box center [563, 164] width 178 height 15
type input "[DATE]"
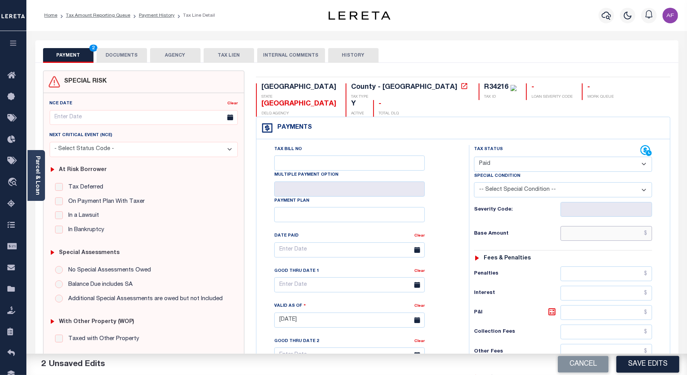
click at [626, 226] on input "text" at bounding box center [606, 233] width 92 height 15
paste input "4,466.56"
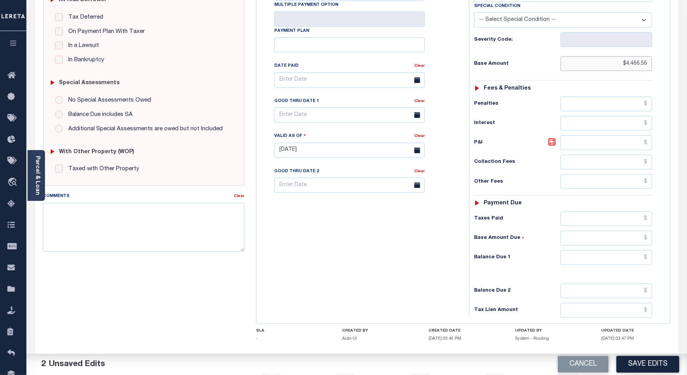
scroll to position [194, 0]
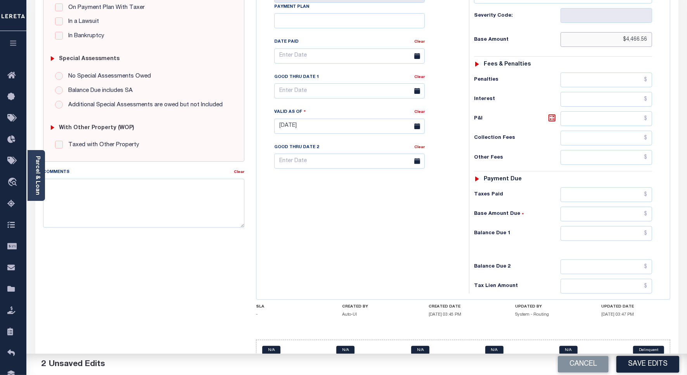
type input "$4,466.56"
click at [613, 187] on input "text" at bounding box center [606, 194] width 92 height 15
paste input "4,466.56"
type input "$4,466.56"
drag, startPoint x: 623, startPoint y: 214, endPoint x: 629, endPoint y: 211, distance: 6.1
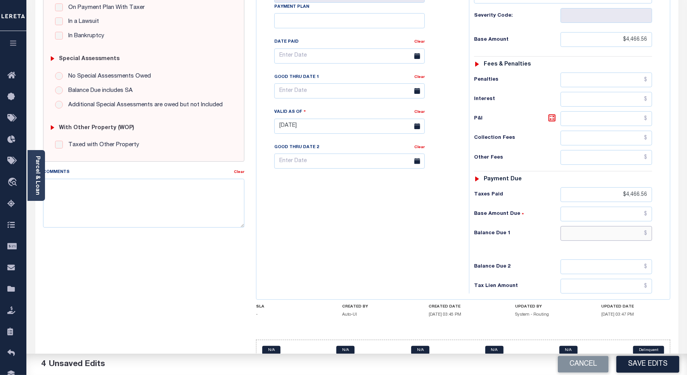
click at [623, 226] on input "text" at bounding box center [606, 233] width 92 height 15
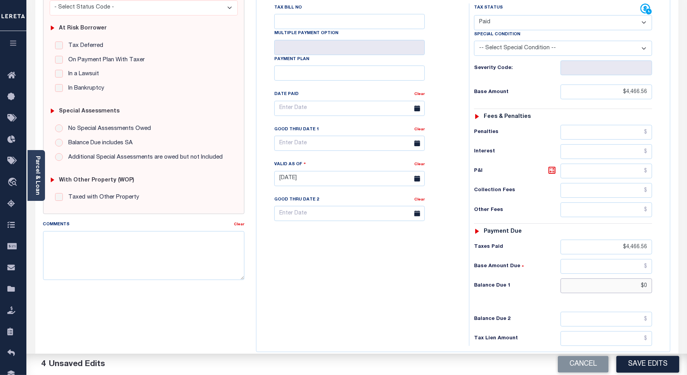
scroll to position [0, 0]
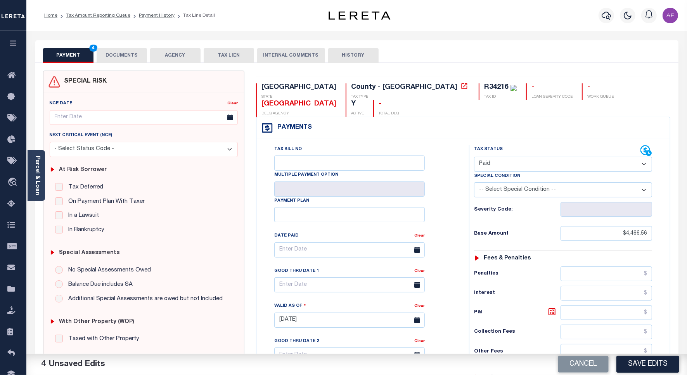
type input "$0.00"
click at [140, 49] on button "DOCUMENTS" at bounding box center [122, 55] width 50 height 15
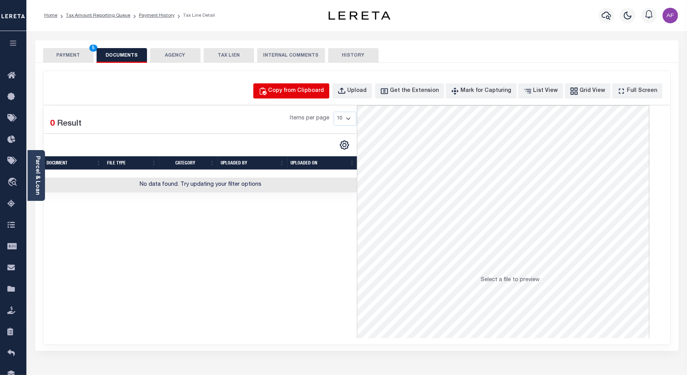
click at [308, 93] on div "Copy from Clipboard" at bounding box center [296, 91] width 56 height 9
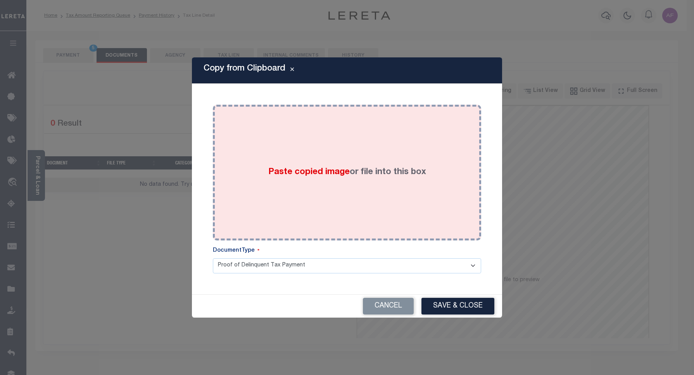
click at [325, 152] on div "Paste copied image or file into this box" at bounding box center [347, 173] width 257 height 124
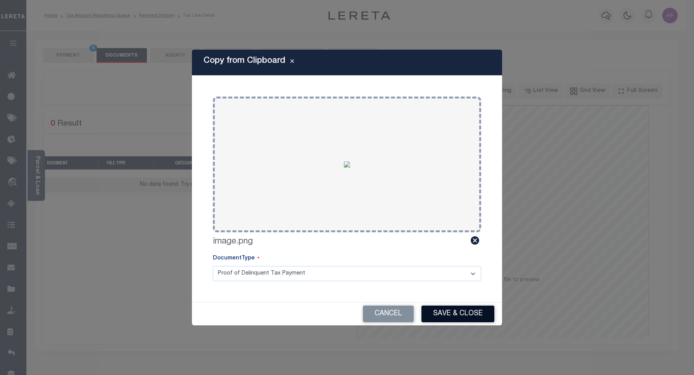
click at [449, 308] on button "Save & Close" at bounding box center [458, 314] width 73 height 17
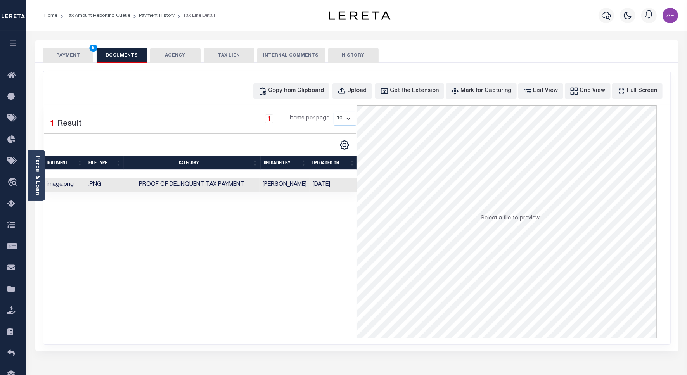
click at [66, 54] on button "PAYMENT 5" at bounding box center [68, 55] width 50 height 15
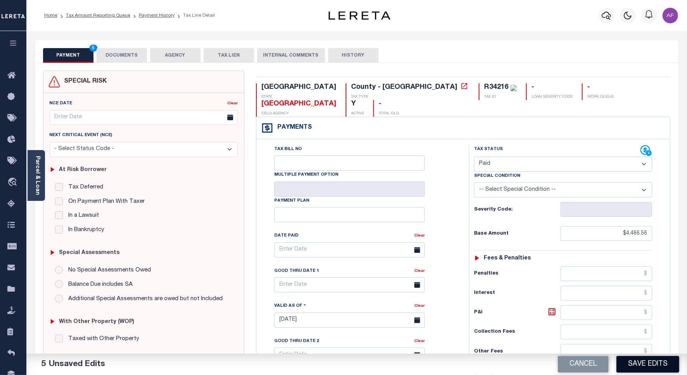
click at [666, 372] on button "Save Edits" at bounding box center [647, 364] width 63 height 17
checkbox input "false"
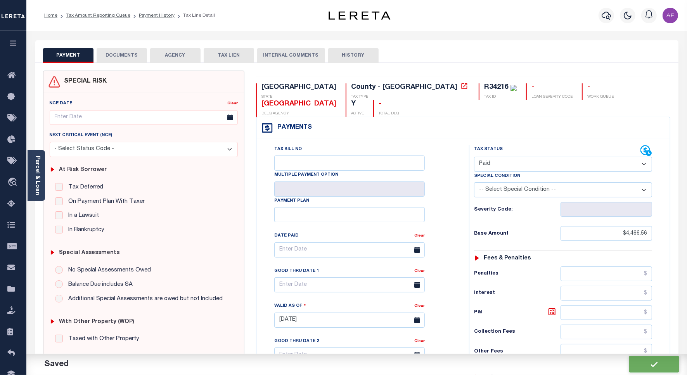
type input "$4,466.56"
type input "$0"
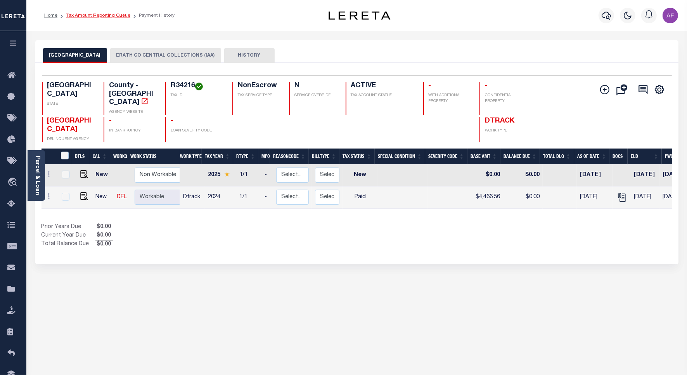
click at [94, 17] on link "Tax Amount Reporting Queue" at bounding box center [98, 15] width 64 height 5
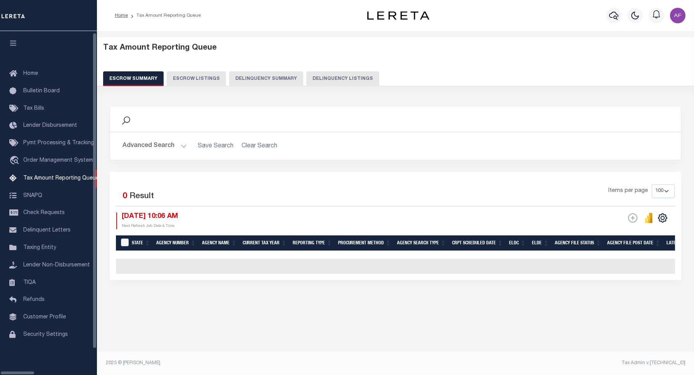
select select "100"
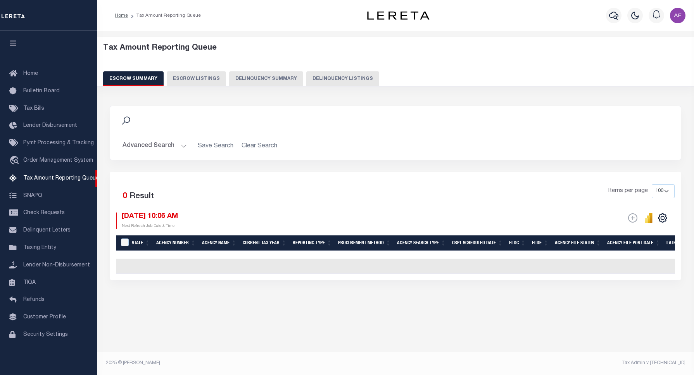
click at [361, 78] on button "Delinquency Listings" at bounding box center [342, 78] width 73 height 15
select select "100"
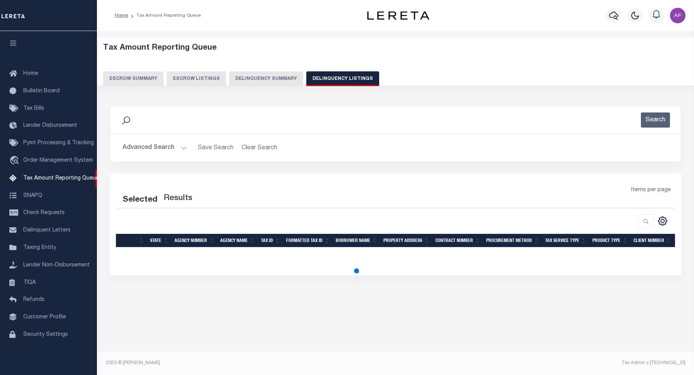
select select "100"
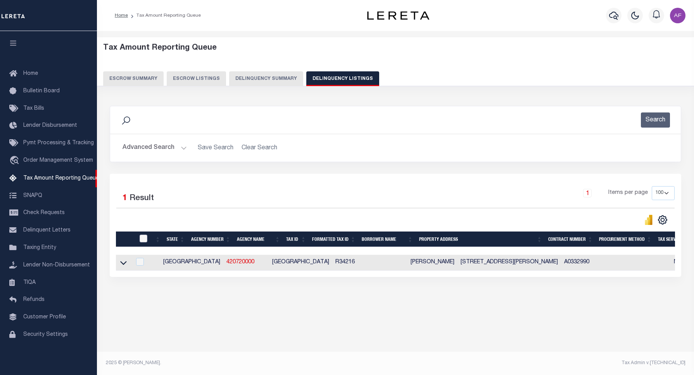
click at [140, 241] on input "checkbox" at bounding box center [144, 239] width 8 height 8
checkbox input "true"
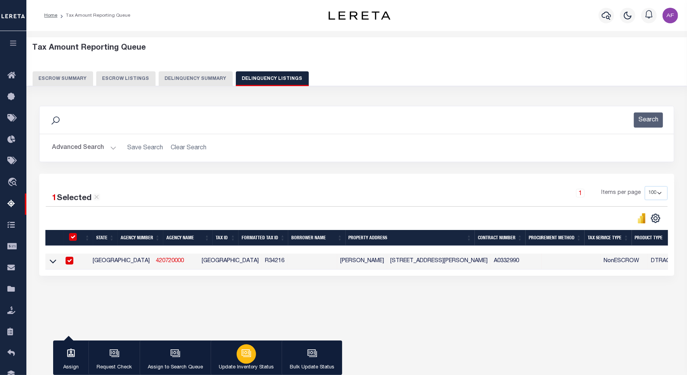
click at [237, 375] on html "Home Tax Amount Reporting Queue Profile" at bounding box center [343, 205] width 687 height 411
click at [241, 358] on icon "button" at bounding box center [246, 353] width 10 height 10
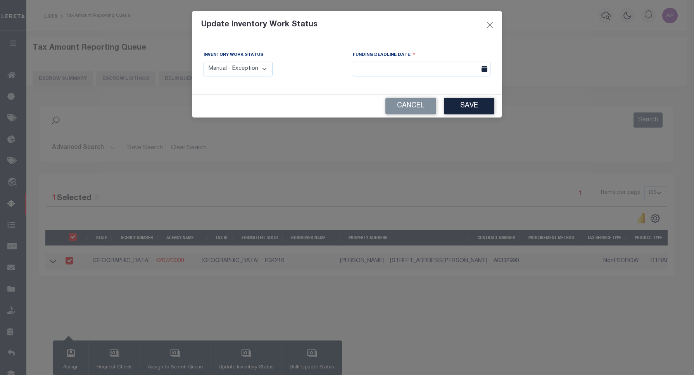
click at [226, 68] on select "Manual - Exception Pended - Awaiting Search Late Add Exception Completed" at bounding box center [238, 69] width 69 height 15
select select "4"
click at [204, 62] on select "Manual - Exception Pended - Awaiting Search Late Add Exception Completed" at bounding box center [238, 69] width 69 height 15
click at [488, 109] on button "Save" at bounding box center [469, 106] width 50 height 17
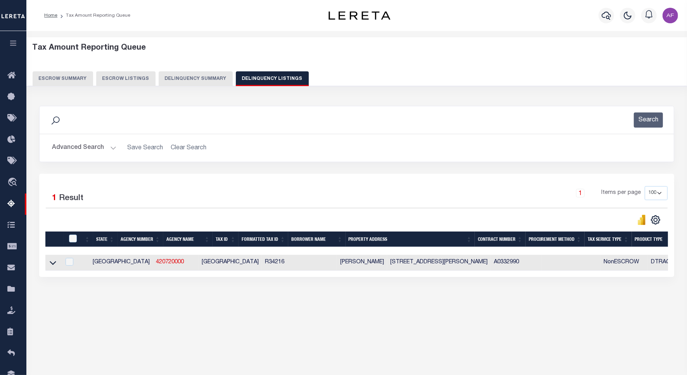
click at [85, 147] on button "Advanced Search" at bounding box center [84, 147] width 64 height 15
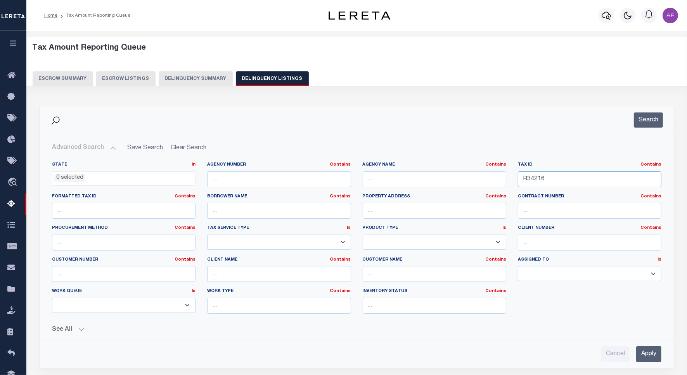
click at [535, 180] on input "R34216" at bounding box center [589, 179] width 143 height 16
paste input "387"
type input "R34387"
click at [642, 129] on div "Search" at bounding box center [357, 120] width 634 height 28
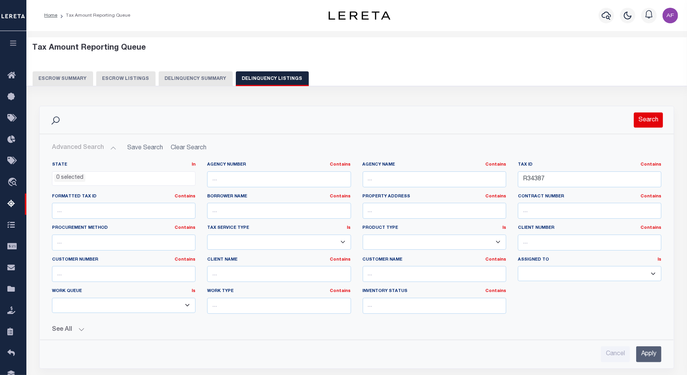
click at [647, 123] on button "Search" at bounding box center [648, 119] width 29 height 15
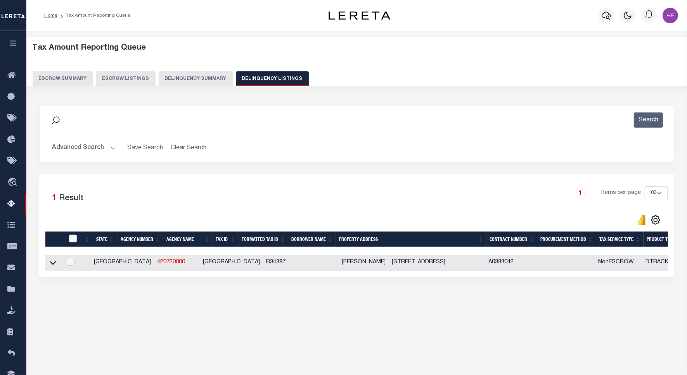
click at [57, 265] on link at bounding box center [52, 261] width 9 height 5
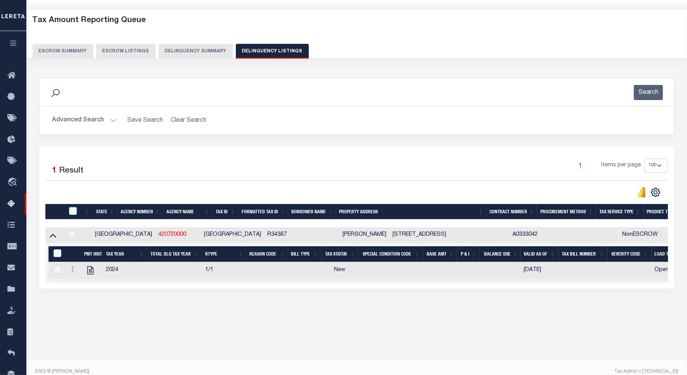
scroll to position [36, 0]
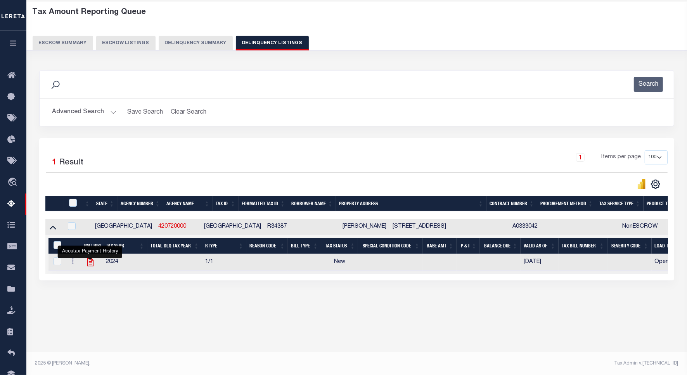
click at [93, 262] on icon "" at bounding box center [90, 262] width 10 height 10
checkbox input "true"
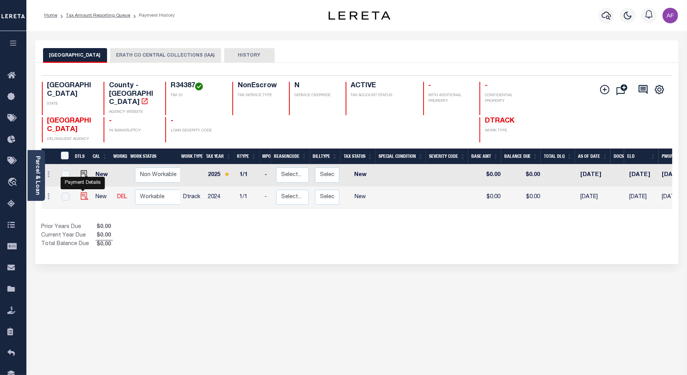
click at [81, 192] on img "" at bounding box center [85, 196] width 8 height 8
checkbox input "true"
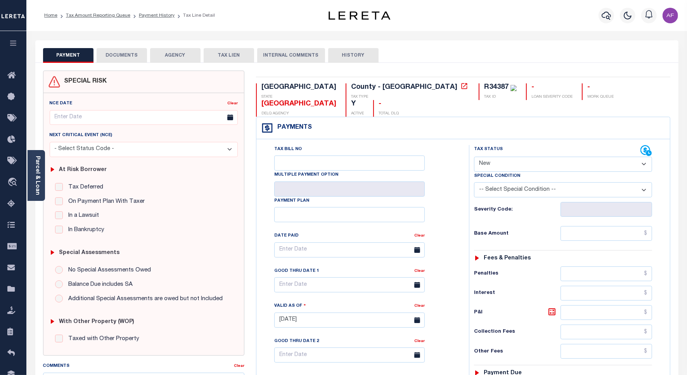
click at [506, 157] on select "- Select Status Code - Open Due/Unpaid Paid Incomplete No Tax Due Internal Refu…" at bounding box center [563, 164] width 178 height 15
select select "PYD"
click at [474, 157] on select "- Select Status Code - Open Due/Unpaid Paid Incomplete No Tax Due Internal Refu…" at bounding box center [563, 164] width 178 height 15
type input "[DATE]"
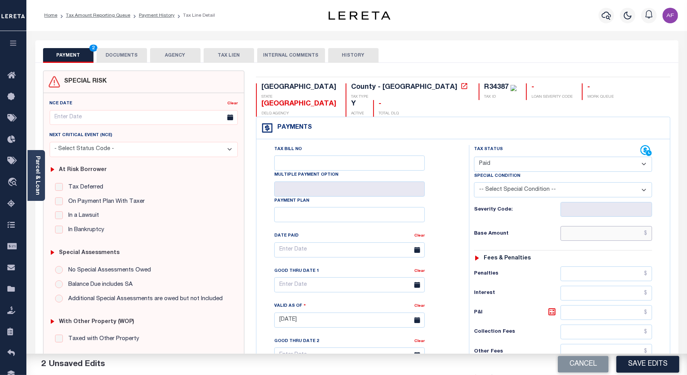
click at [629, 226] on input "text" at bounding box center [606, 233] width 92 height 15
paste input "889.31"
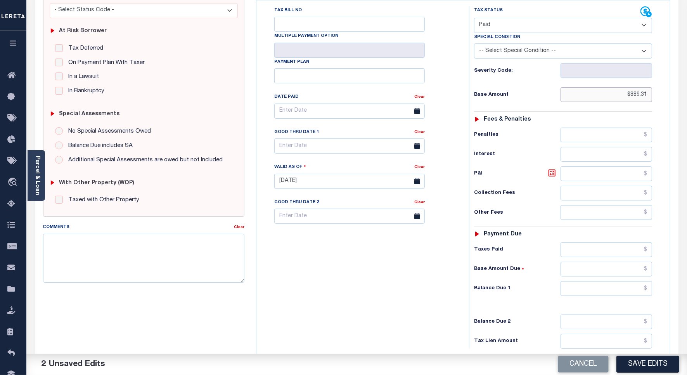
scroll to position [200, 0]
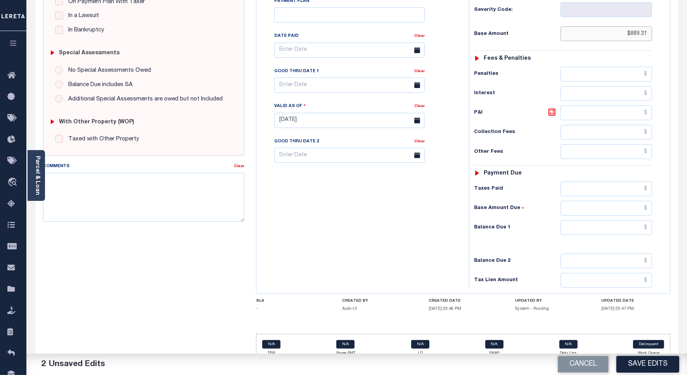
type input "$889.31"
drag, startPoint x: 629, startPoint y: 211, endPoint x: 612, endPoint y: 206, distance: 18.0
click at [629, 220] on input "text" at bounding box center [606, 227] width 92 height 15
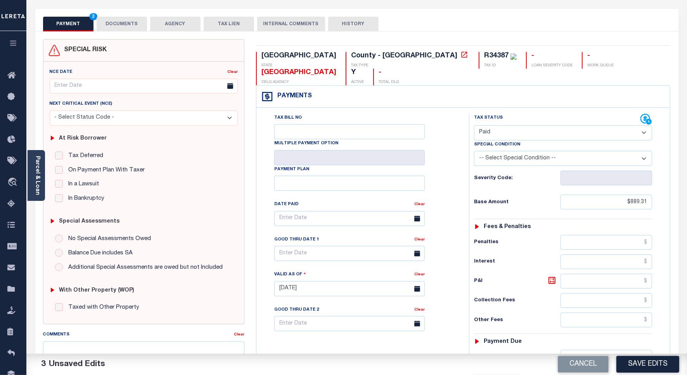
scroll to position [0, 0]
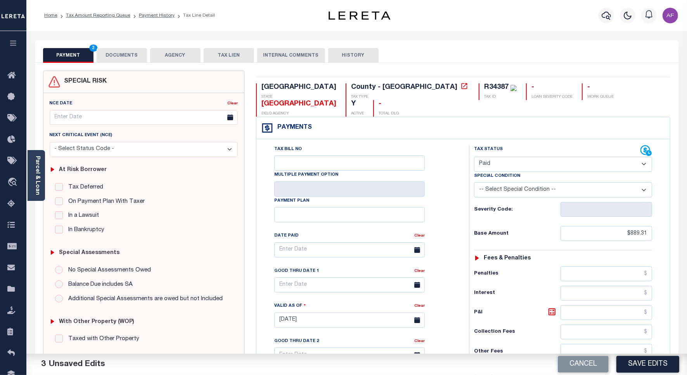
type input "$0.00"
click at [112, 50] on button "DOCUMENTS" at bounding box center [122, 55] width 50 height 15
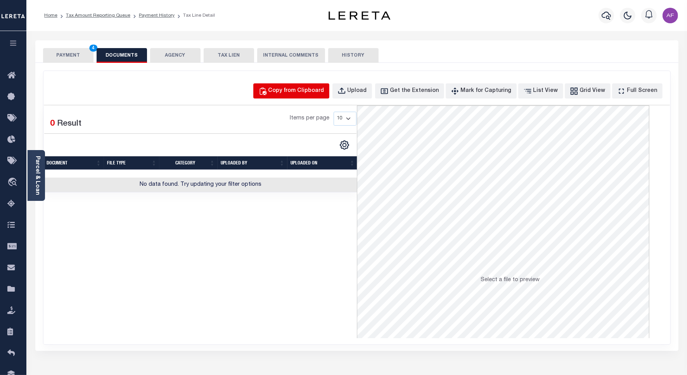
click at [311, 92] on div "Copy from Clipboard" at bounding box center [296, 91] width 56 height 9
select select "POP"
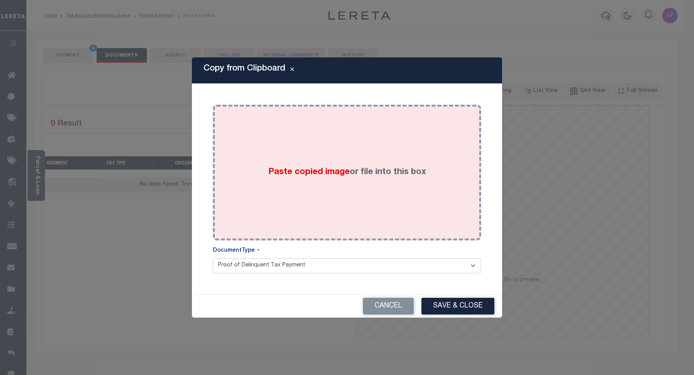
click at [346, 198] on div "Paste copied image or file into this box" at bounding box center [347, 173] width 257 height 124
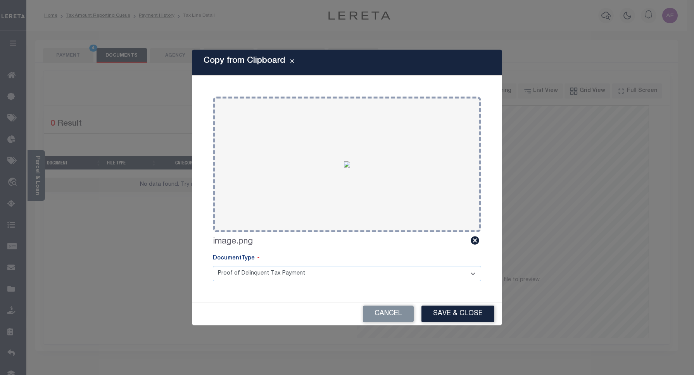
click at [439, 311] on button "Save & Close" at bounding box center [458, 314] width 73 height 17
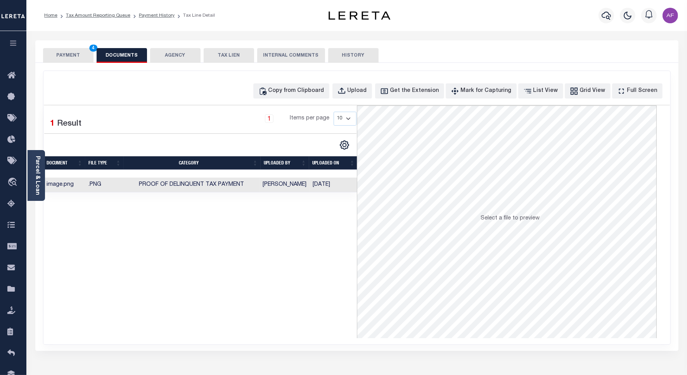
click at [70, 55] on button "PAYMENT 4" at bounding box center [68, 55] width 50 height 15
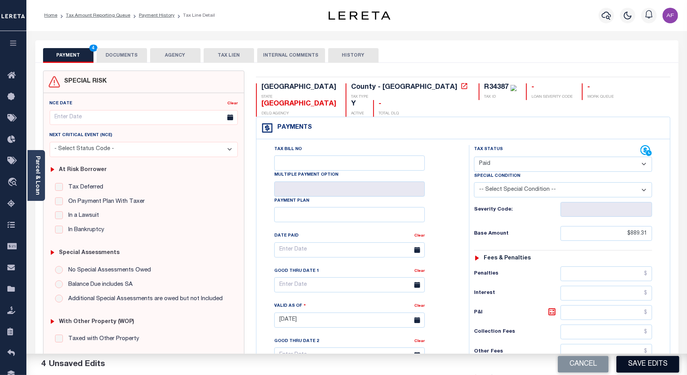
click at [653, 363] on button "Save Edits" at bounding box center [647, 364] width 63 height 17
checkbox input "false"
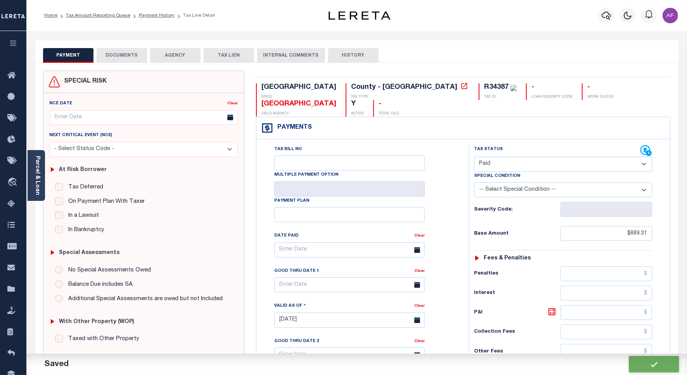
type input "$889.31"
type input "$0"
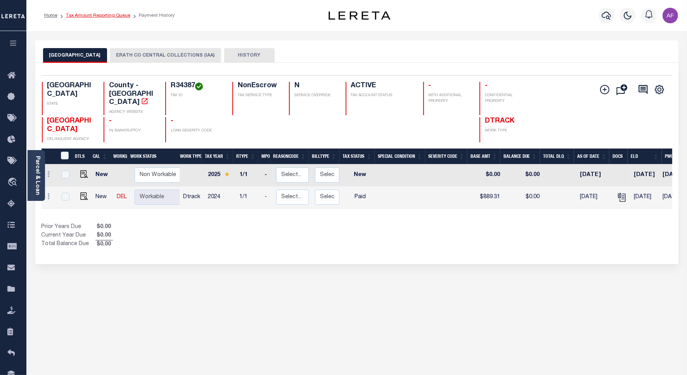
click at [103, 14] on link "Tax Amount Reporting Queue" at bounding box center [98, 15] width 64 height 5
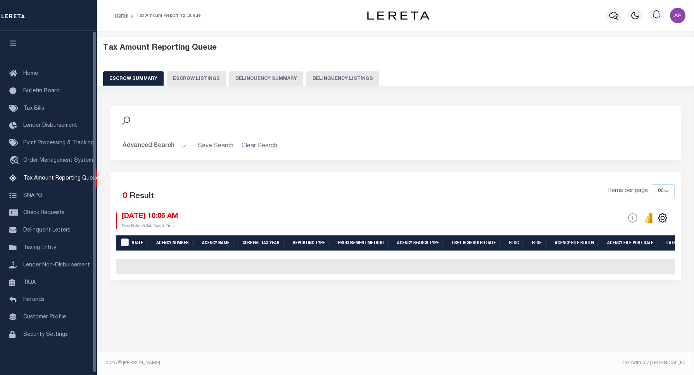
select select "100"
drag, startPoint x: 344, startPoint y: 83, endPoint x: 332, endPoint y: 81, distance: 11.8
click at [332, 81] on button "Delinquency Listings" at bounding box center [342, 78] width 73 height 15
select select "100"
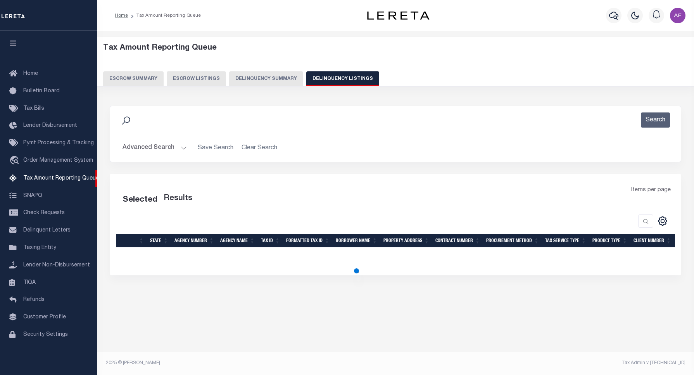
select select "100"
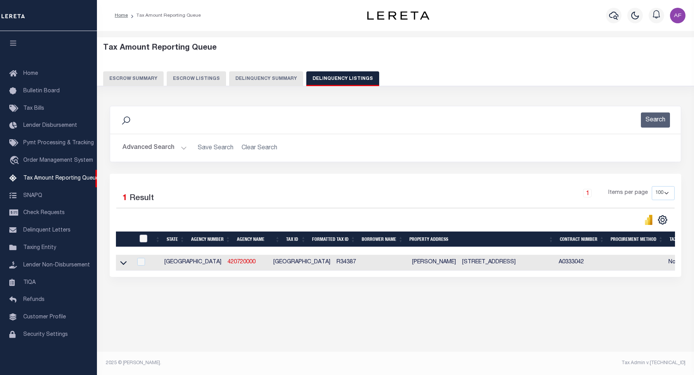
click at [145, 242] on input "checkbox" at bounding box center [144, 239] width 8 height 8
checkbox input "true"
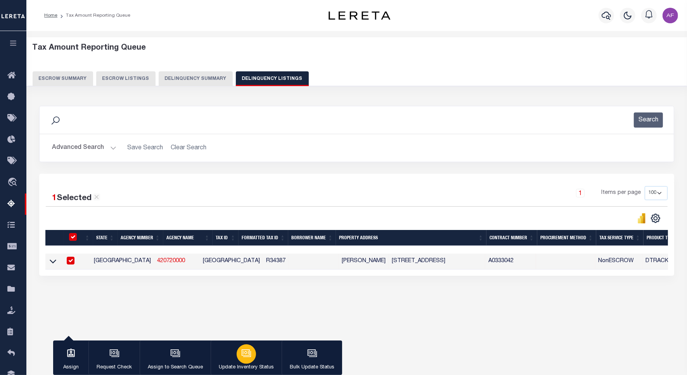
click at [249, 360] on div "button" at bounding box center [246, 353] width 19 height 19
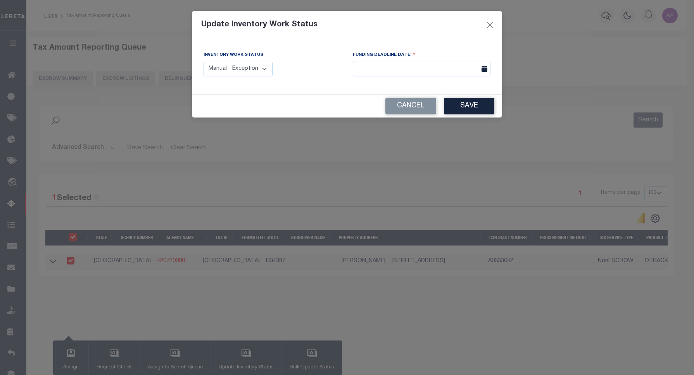
click at [226, 69] on select "Manual - Exception Pended - Awaiting Search Late Add Exception Completed" at bounding box center [238, 69] width 69 height 15
select select "4"
click at [204, 62] on select "Manual - Exception Pended - Awaiting Search Late Add Exception Completed" at bounding box center [238, 69] width 69 height 15
click at [463, 102] on button "Save" at bounding box center [469, 106] width 50 height 17
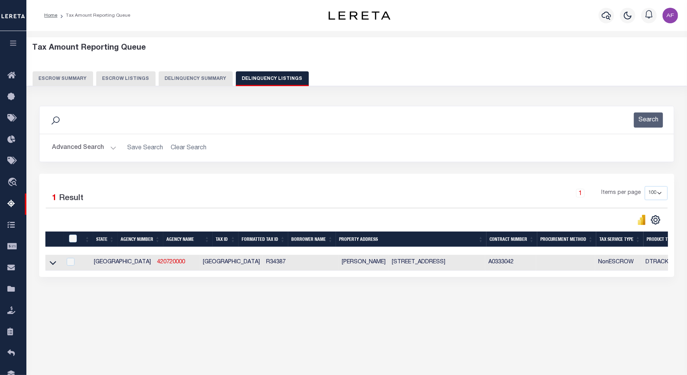
click at [69, 142] on button "Advanced Search" at bounding box center [84, 147] width 64 height 15
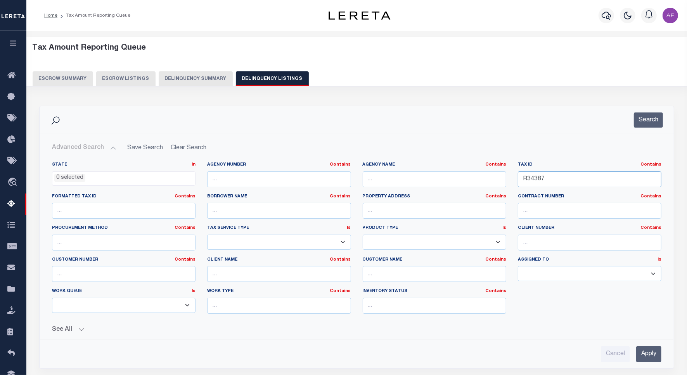
click at [530, 178] on input "R34387" at bounding box center [589, 179] width 143 height 16
paste input "638"
type input "R34638"
click at [658, 119] on button "Search" at bounding box center [648, 119] width 29 height 15
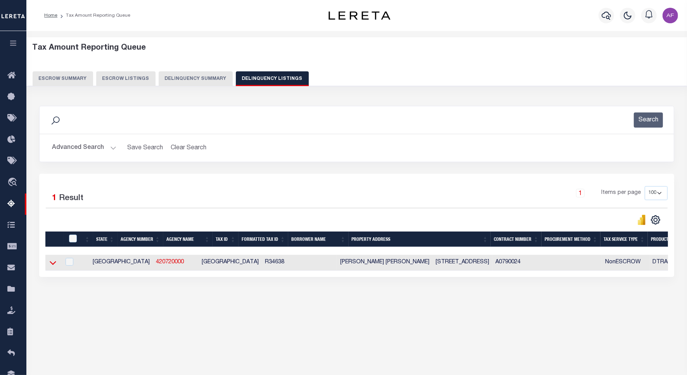
click at [55, 263] on icon at bounding box center [53, 263] width 7 height 8
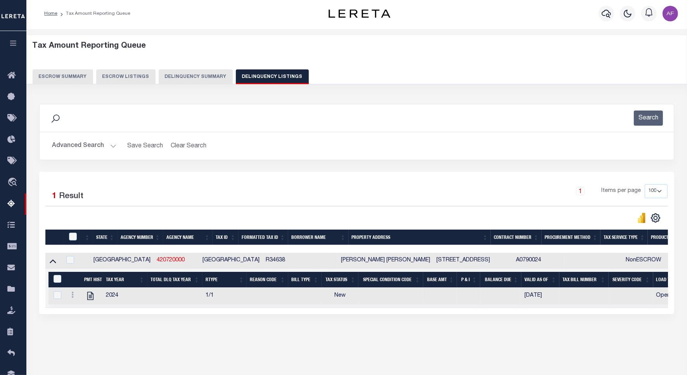
scroll to position [36, 0]
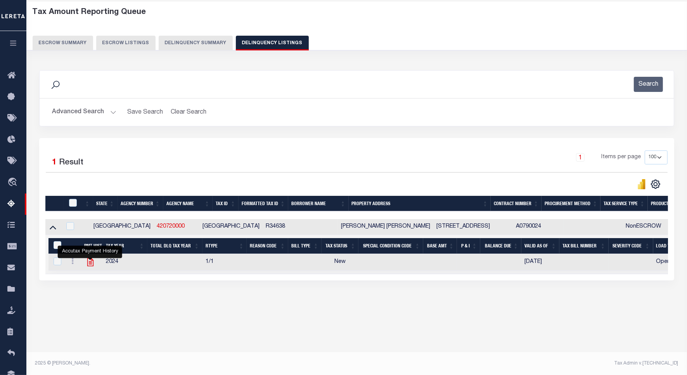
click at [92, 266] on icon "" at bounding box center [90, 262] width 10 height 10
checkbox input "true"
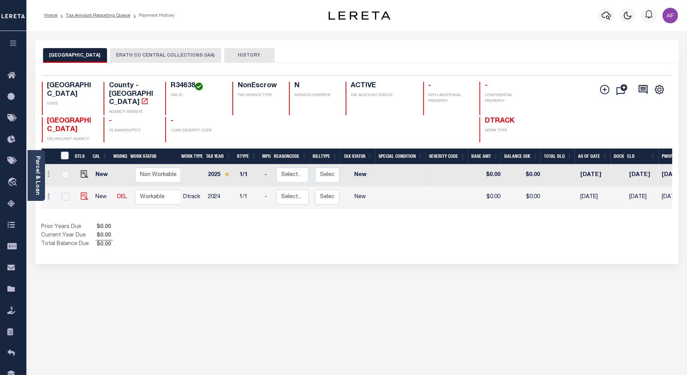
click at [81, 192] on img at bounding box center [85, 196] width 8 height 8
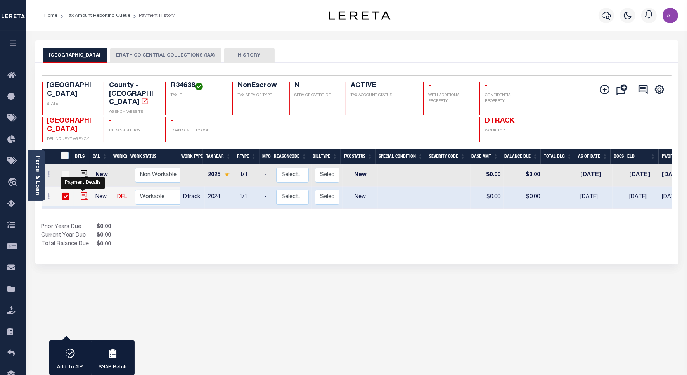
checkbox input "true"
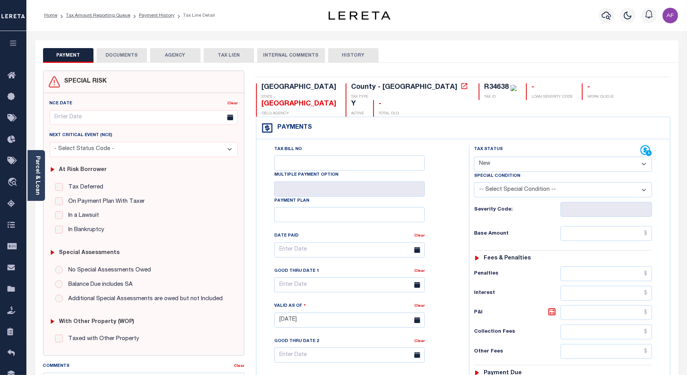
drag, startPoint x: 536, startPoint y: 147, endPoint x: 534, endPoint y: 151, distance: 4.2
click at [536, 157] on select "- Select Status Code - Open Due/Unpaid Paid Incomplete No Tax Due Internal Refu…" at bounding box center [563, 164] width 178 height 15
select select "PYD"
click at [474, 157] on select "- Select Status Code - Open Due/Unpaid Paid Incomplete No Tax Due Internal Refu…" at bounding box center [563, 164] width 178 height 15
type input "[DATE]"
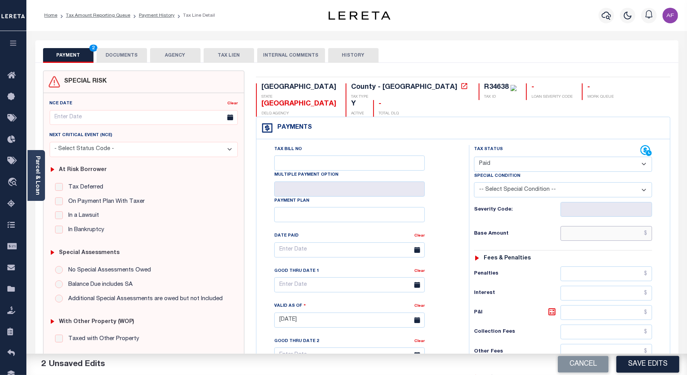
click at [623, 226] on input "text" at bounding box center [606, 233] width 92 height 15
paste input "4,583.60"
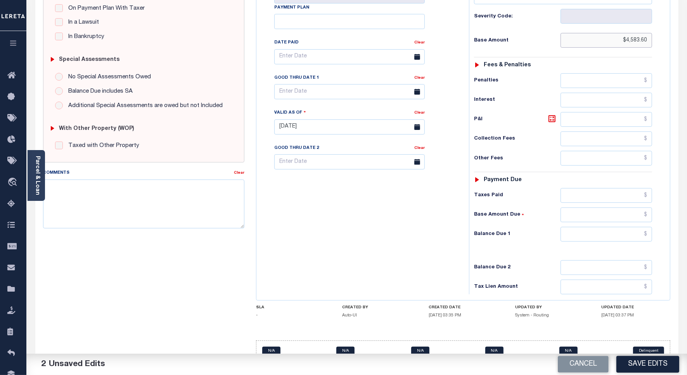
scroll to position [200, 0]
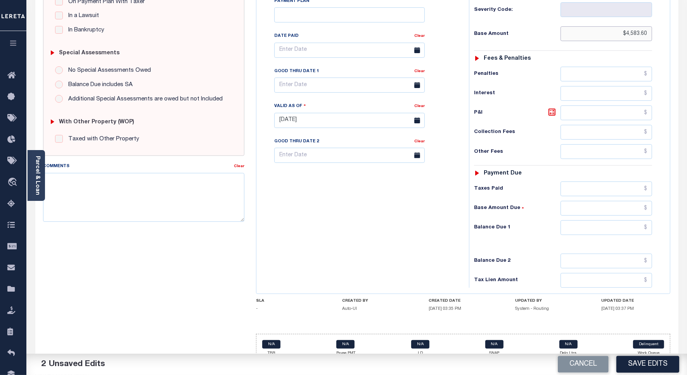
type input "$4,583.60"
click at [625, 181] on input "text" at bounding box center [606, 188] width 92 height 15
paste input "4,583.60"
type input "$4,583.60"
drag, startPoint x: 629, startPoint y: 216, endPoint x: 608, endPoint y: 199, distance: 26.8
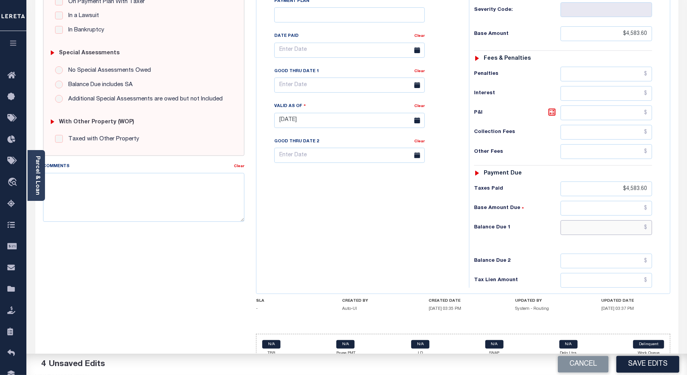
click at [629, 220] on input "text" at bounding box center [606, 227] width 92 height 15
type input "$0.00"
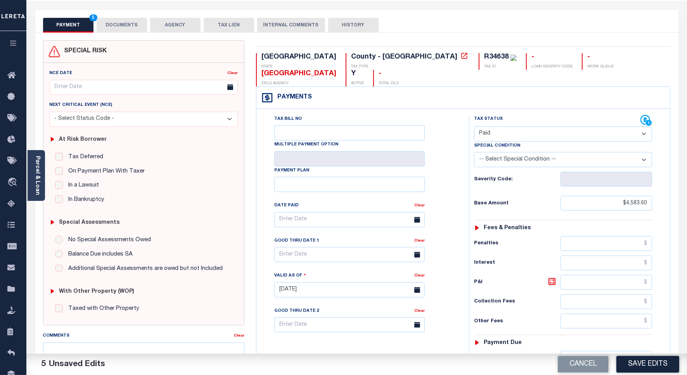
scroll to position [0, 0]
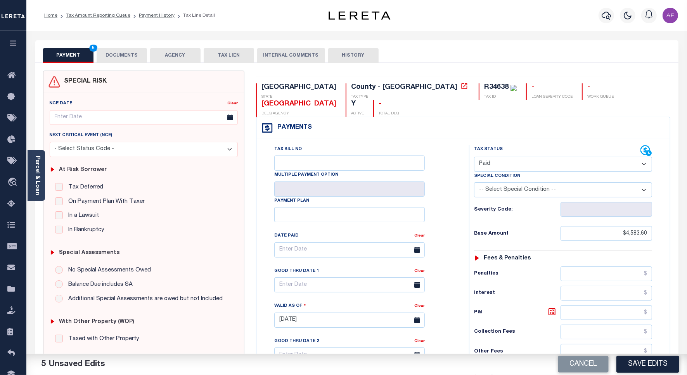
click at [117, 57] on button "DOCUMENTS" at bounding box center [122, 55] width 50 height 15
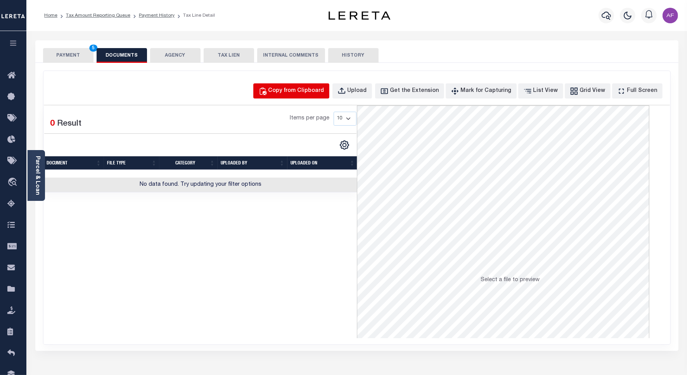
click at [304, 90] on div "Copy from Clipboard" at bounding box center [296, 91] width 56 height 9
select select "POP"
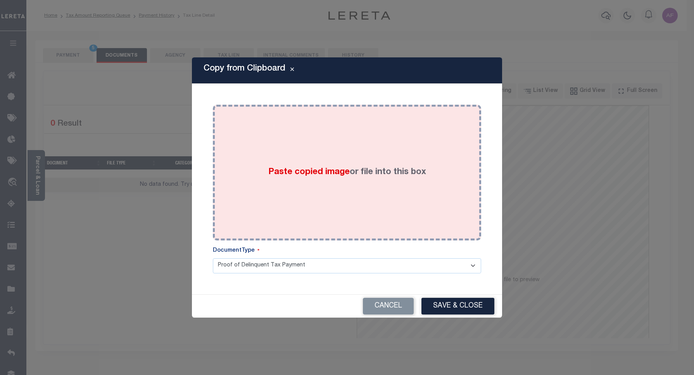
click at [320, 162] on div "Paste copied image or file into this box" at bounding box center [347, 173] width 257 height 124
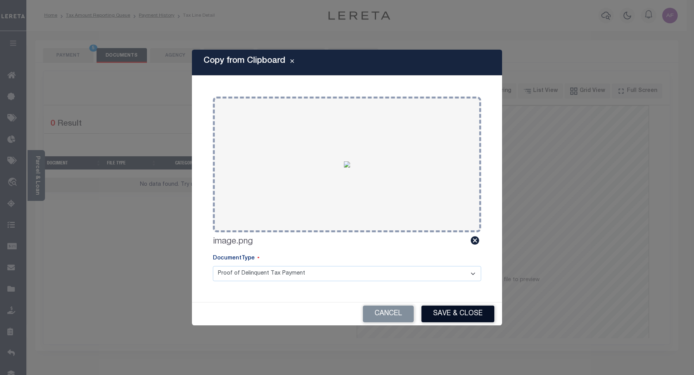
click at [444, 314] on button "Save & Close" at bounding box center [458, 314] width 73 height 17
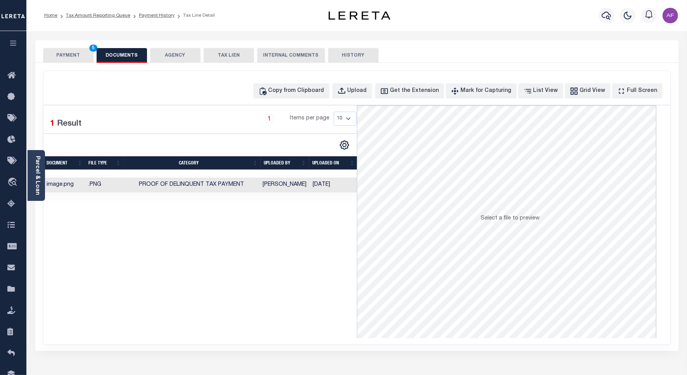
click at [64, 54] on button "PAYMENT 5" at bounding box center [68, 55] width 50 height 15
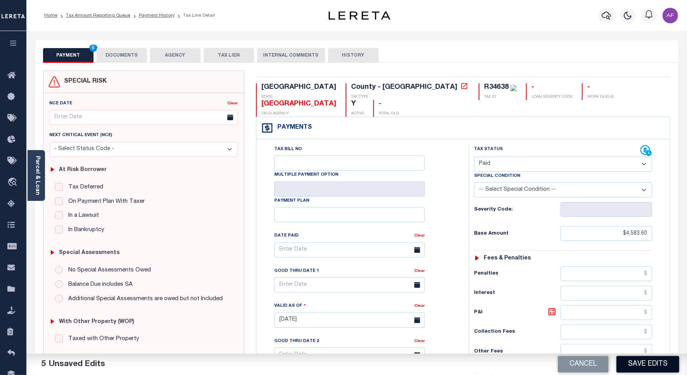
click at [657, 365] on button "Save Edits" at bounding box center [647, 364] width 63 height 17
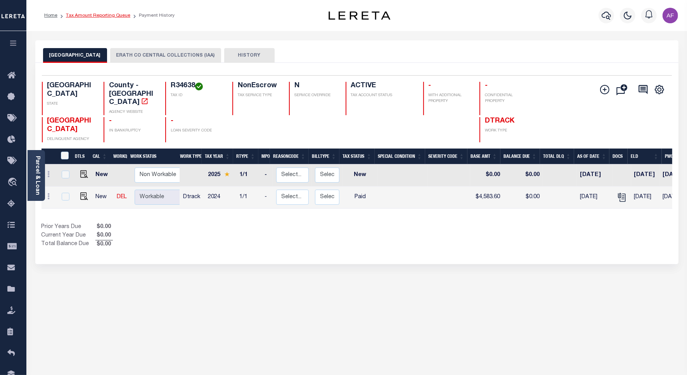
click at [105, 16] on link "Tax Amount Reporting Queue" at bounding box center [98, 15] width 64 height 5
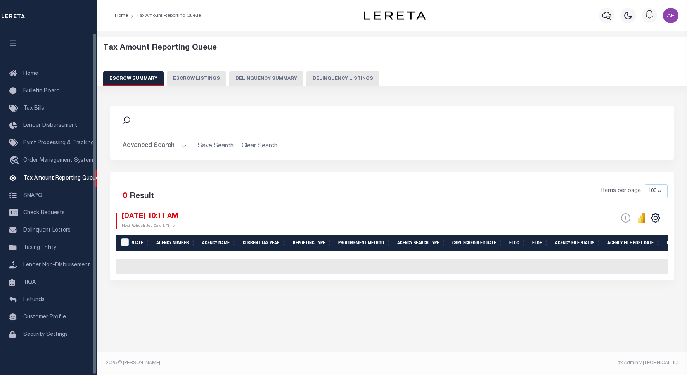
select select "100"
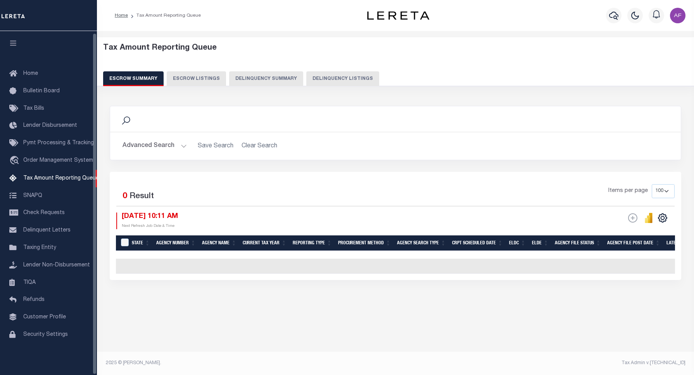
scroll to position [2, 0]
click at [340, 77] on button "Delinquency Listings" at bounding box center [342, 78] width 73 height 15
select select "100"
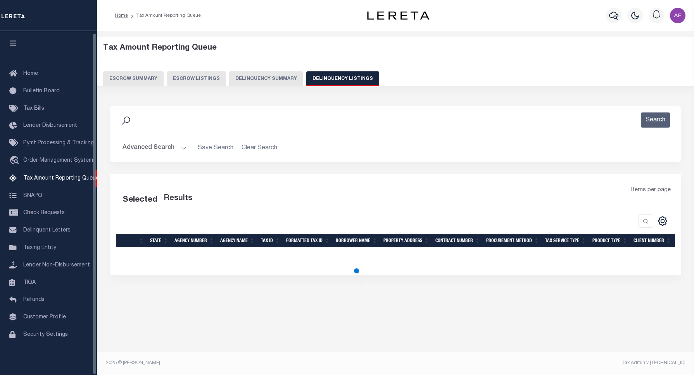
select select "100"
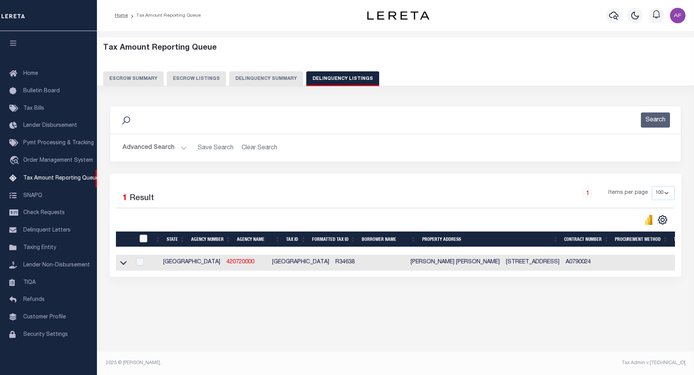
click at [143, 241] on input "checkbox" at bounding box center [144, 239] width 8 height 8
checkbox input "true"
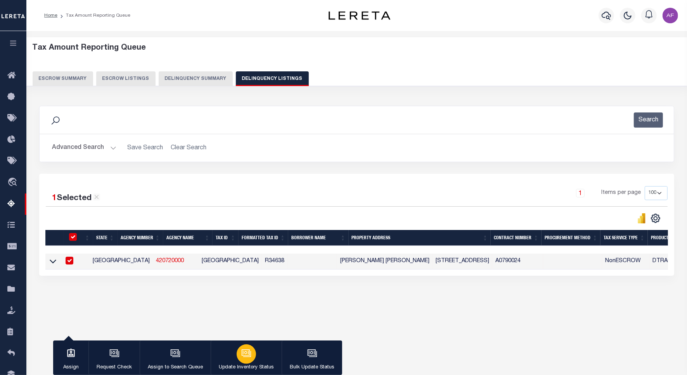
click at [249, 353] on icon "button" at bounding box center [246, 353] width 10 height 10
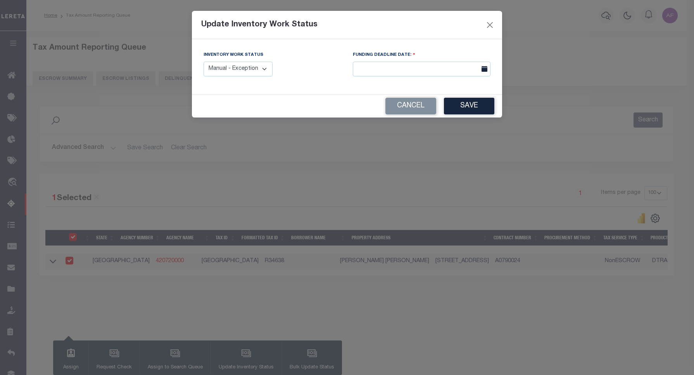
drag, startPoint x: 228, startPoint y: 68, endPoint x: 228, endPoint y: 74, distance: 5.8
click at [228, 68] on select "Manual - Exception Pended - Awaiting Search Late Add Exception Completed" at bounding box center [238, 69] width 69 height 15
select select "4"
click at [204, 62] on select "Manual - Exception Pended - Awaiting Search Late Add Exception Completed" at bounding box center [238, 69] width 69 height 15
click at [447, 110] on button "Save" at bounding box center [469, 106] width 50 height 17
